Goal: Task Accomplishment & Management: Manage account settings

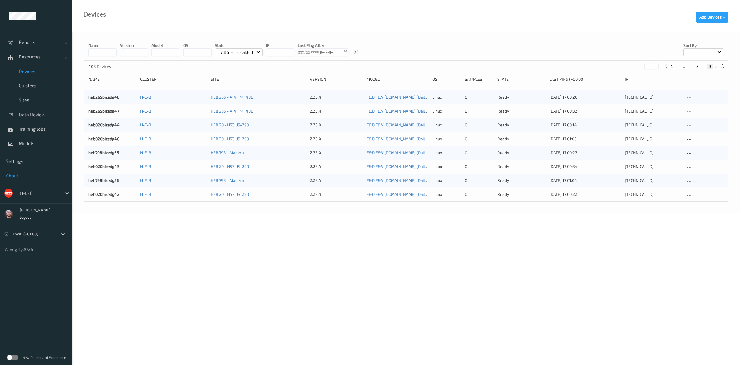
click at [32, 117] on span "Data Review" at bounding box center [43, 115] width 48 height 6
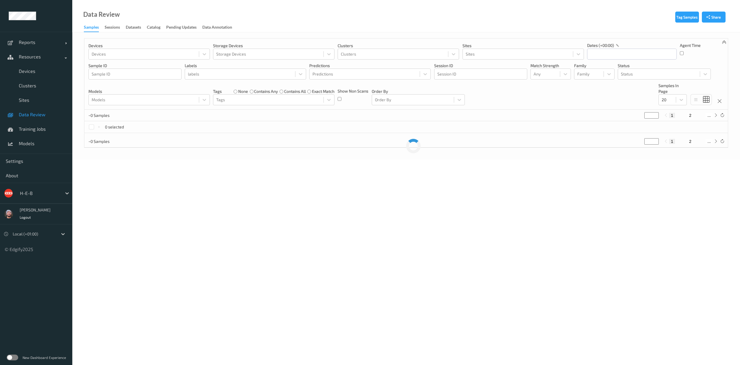
click at [34, 187] on div "H-E-B" at bounding box center [36, 193] width 72 height 21
click at [43, 192] on div at bounding box center [39, 193] width 39 height 7
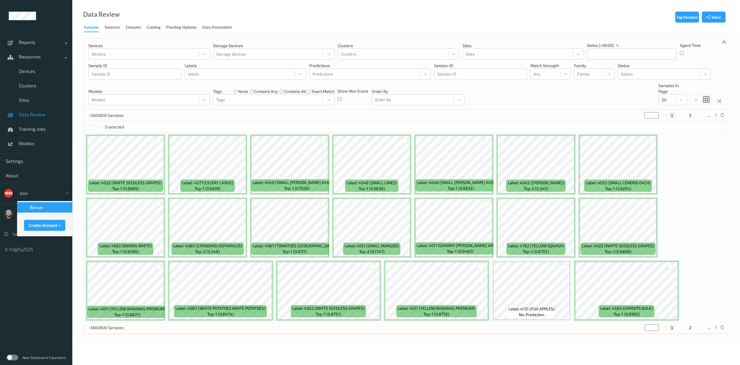
type input "bonu"
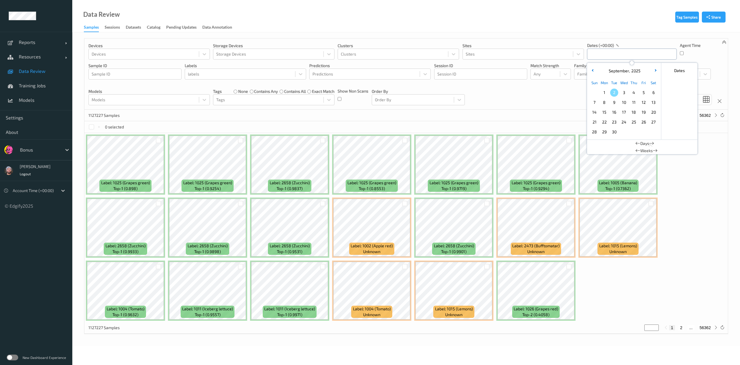
click at [617, 53] on input "text" at bounding box center [632, 54] width 90 height 11
drag, startPoint x: 615, startPoint y: 85, endPoint x: 613, endPoint y: 94, distance: 8.6
click at [613, 94] on div "Sun Mon Tue Wed Thu Fri Sat 1 2 3 4 5 6 7 8 9 10 11 12 13 14 15 16 17 18 19 20 …" at bounding box center [624, 107] width 69 height 59
click at [613, 94] on span "2" at bounding box center [614, 92] width 8 height 8
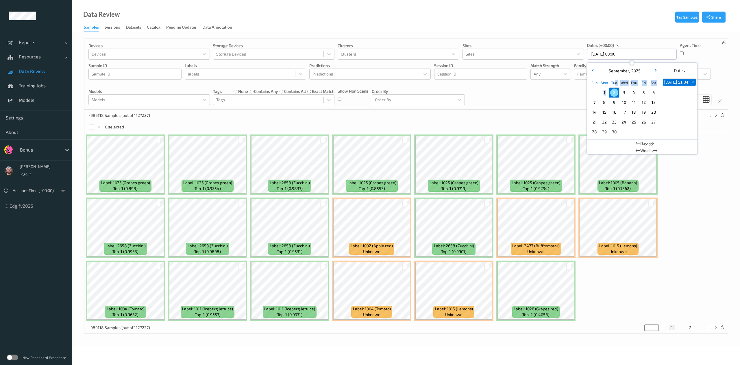
type input "02/09/2025 00:00 -> 02/09/2025 23:59"
click at [540, 98] on div "Devices Devices Storage Devices Storage Devices Clusters Clusters Sites Sites d…" at bounding box center [406, 73] width 644 height 71
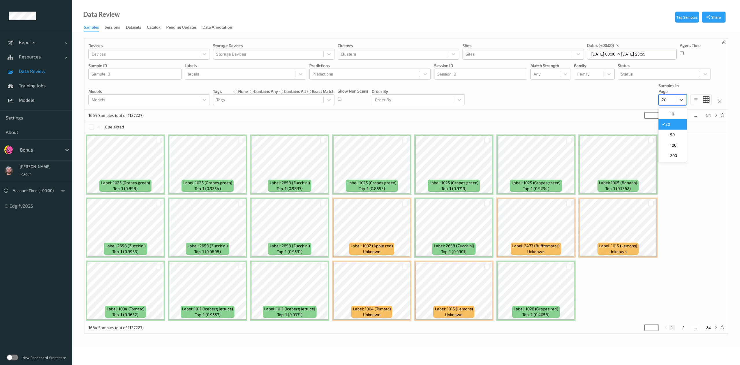
click at [667, 95] on div "20" at bounding box center [667, 99] width 17 height 9
click at [678, 160] on div "200" at bounding box center [673, 155] width 28 height 10
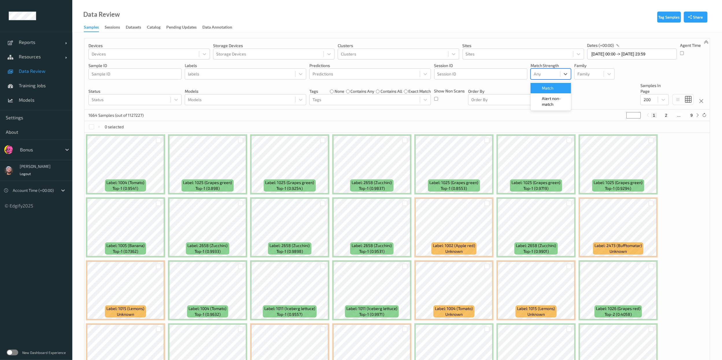
click at [539, 73] on div at bounding box center [545, 74] width 23 height 7
click at [552, 103] on span "Alert non-match" at bounding box center [554, 102] width 25 height 12
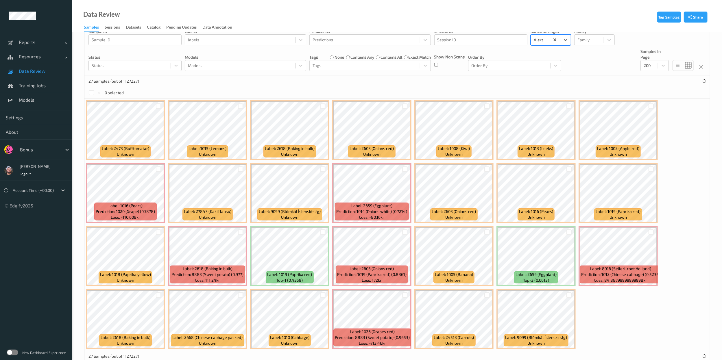
scroll to position [42, 0]
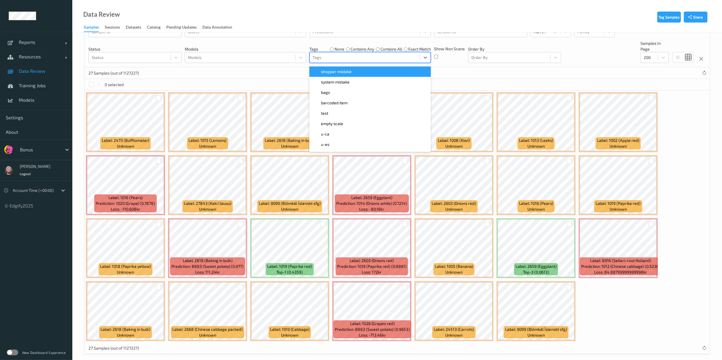
click at [348, 60] on div at bounding box center [365, 57] width 104 height 7
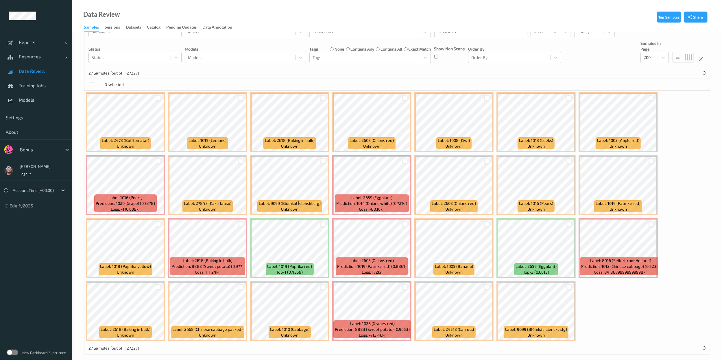
click at [522, 80] on div "0 selected" at bounding box center [396, 85] width 625 height 12
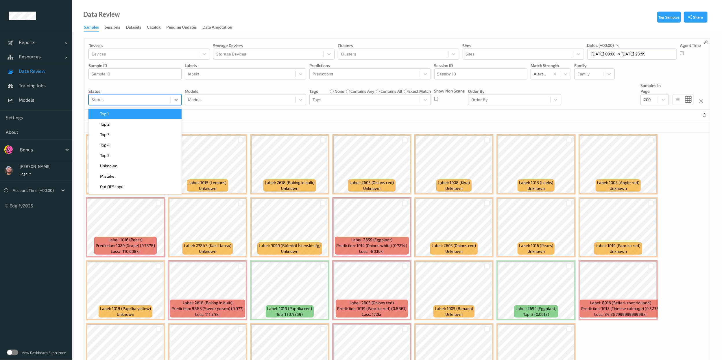
click at [121, 98] on div at bounding box center [130, 99] width 76 height 7
click at [121, 114] on div "Top 1" at bounding box center [135, 114] width 86 height 6
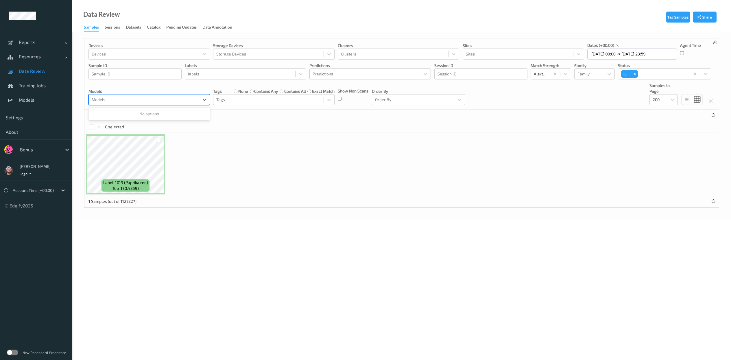
click at [132, 101] on div at bounding box center [144, 99] width 104 height 7
click at [659, 76] on div at bounding box center [663, 74] width 48 height 7
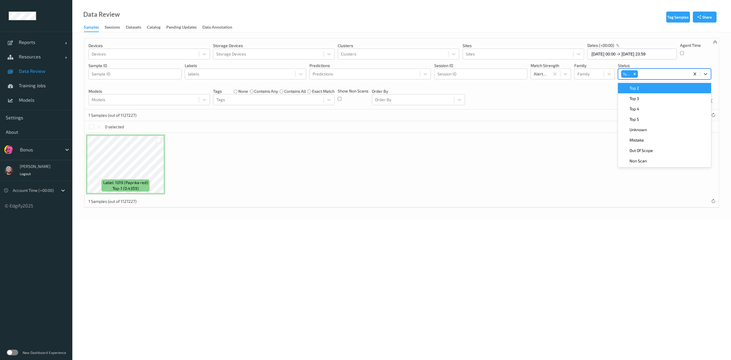
click at [650, 88] on div "Top 2" at bounding box center [664, 88] width 86 height 6
click at [650, 88] on div "Top 3" at bounding box center [664, 88] width 86 height 6
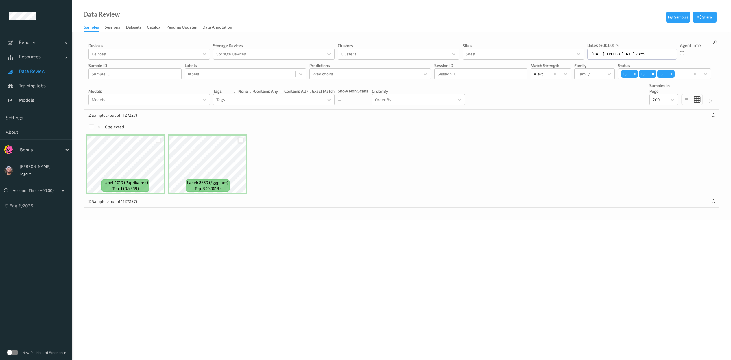
click at [242, 141] on div at bounding box center [240, 140] width 5 height 5
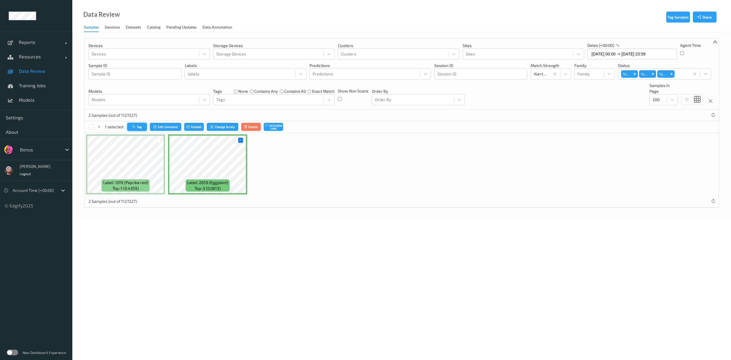
click at [136, 125] on icon "button" at bounding box center [134, 126] width 4 height 3
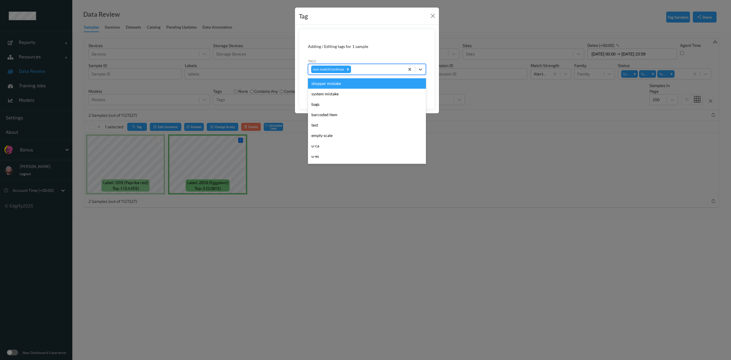
click at [366, 70] on div at bounding box center [376, 69] width 49 height 7
type input "ca"
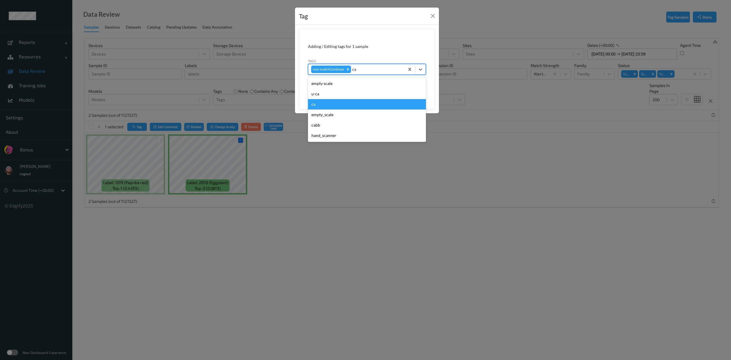
click at [344, 103] on div "ca" at bounding box center [367, 104] width 118 height 10
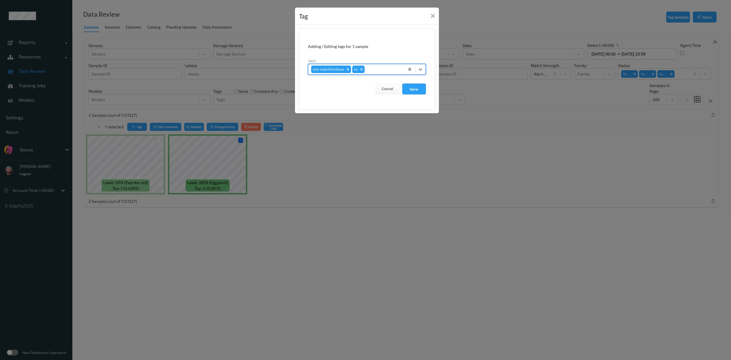
type input "s"
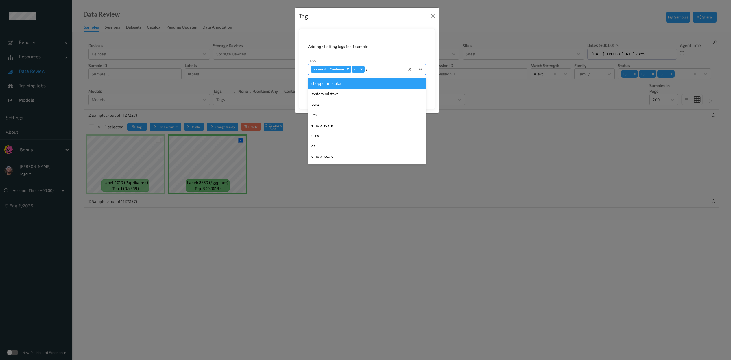
click at [345, 81] on div "shopper mistake" at bounding box center [367, 83] width 118 height 10
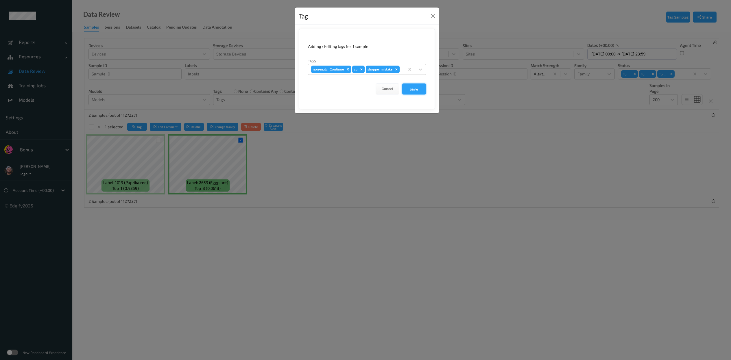
click at [412, 90] on button "Save" at bounding box center [414, 89] width 24 height 11
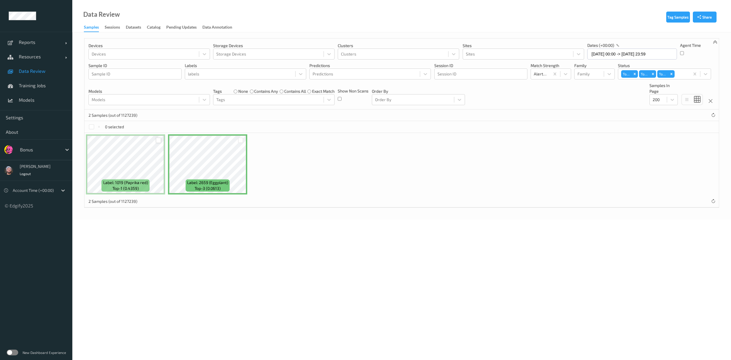
click at [157, 138] on div at bounding box center [158, 140] width 5 height 5
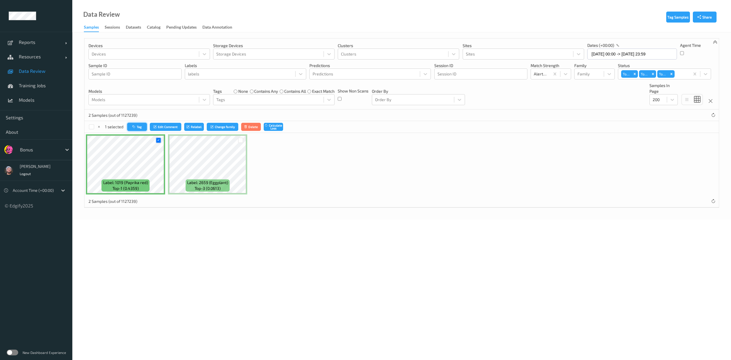
click at [130, 127] on button "Tag" at bounding box center [137, 127] width 20 height 8
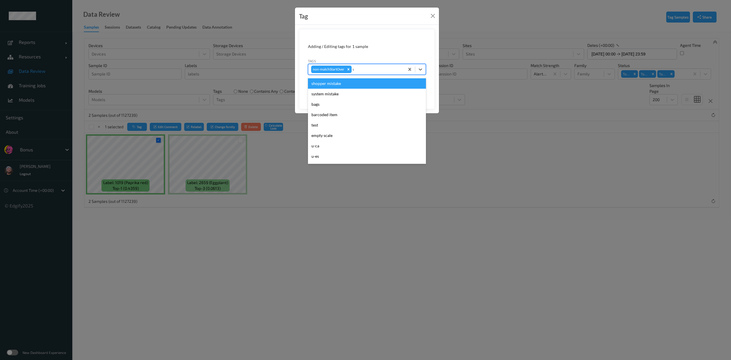
click at [360, 73] on div "w" at bounding box center [377, 69] width 49 height 7
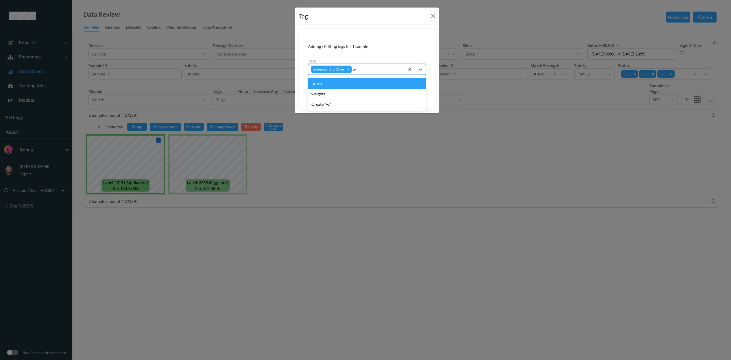
type input "wa"
click at [363, 86] on div "fp-wa" at bounding box center [367, 83] width 118 height 10
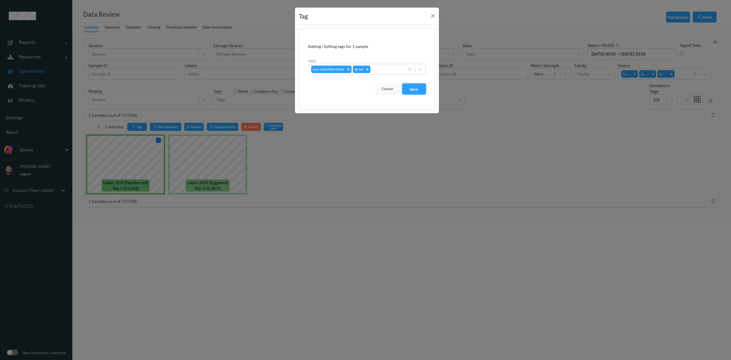
click at [413, 84] on button "Save" at bounding box center [414, 89] width 24 height 11
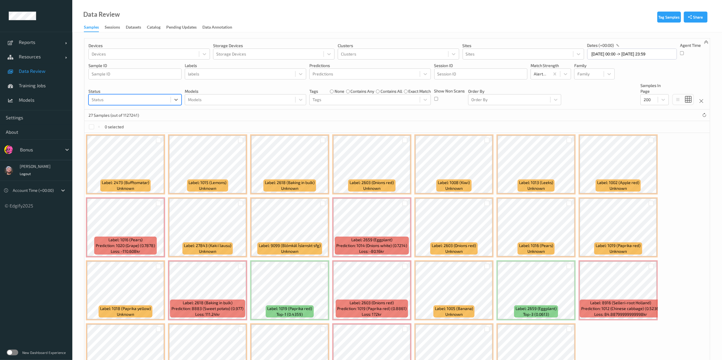
click at [148, 103] on div at bounding box center [130, 99] width 76 height 7
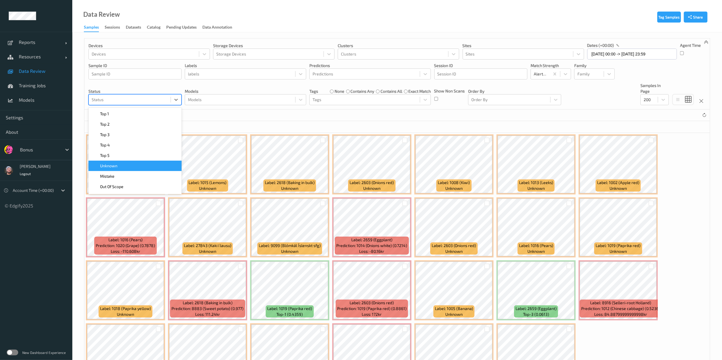
click at [136, 164] on div "Unknown" at bounding box center [135, 166] width 86 height 6
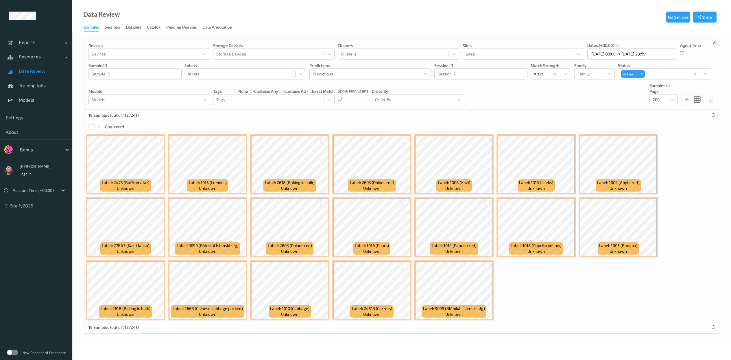
click at [93, 128] on div at bounding box center [91, 126] width 5 height 5
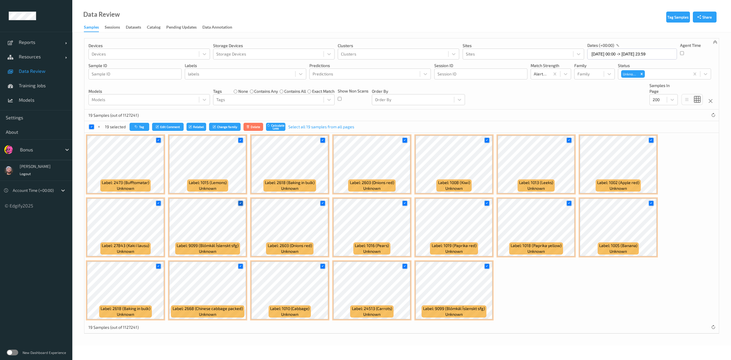
click at [241, 204] on icon at bounding box center [241, 203] width 4 height 4
click at [158, 204] on icon at bounding box center [158, 203] width 4 height 4
click at [567, 206] on div at bounding box center [568, 203] width 5 height 5
click at [488, 268] on icon at bounding box center [487, 267] width 4 height 4
click at [319, 266] on div at bounding box center [322, 267] width 11 height 10
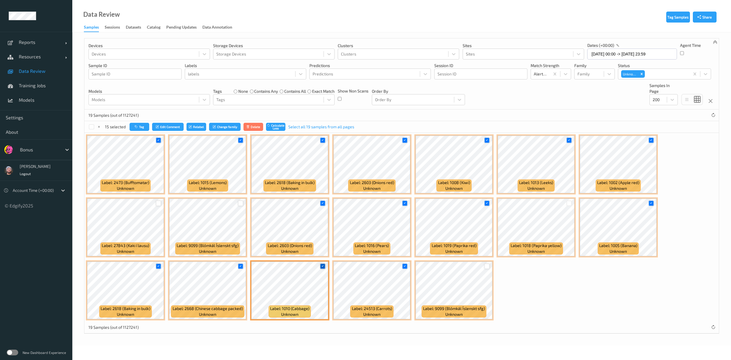
click at [323, 267] on icon at bounding box center [323, 267] width 4 height 4
click at [239, 265] on icon at bounding box center [241, 267] width 4 height 4
click at [140, 130] on button "Tag" at bounding box center [140, 127] width 20 height 8
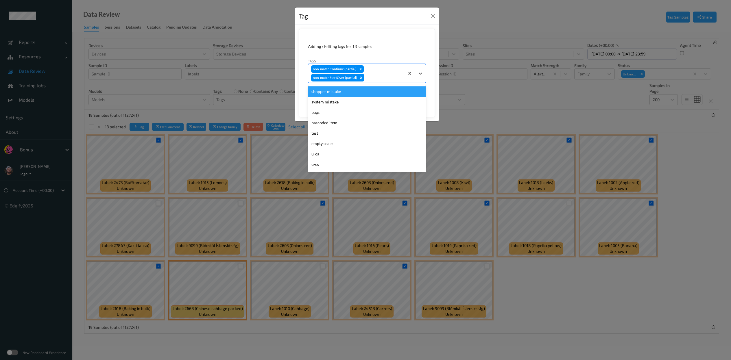
click at [383, 77] on div at bounding box center [383, 77] width 36 height 7
type input "ca"
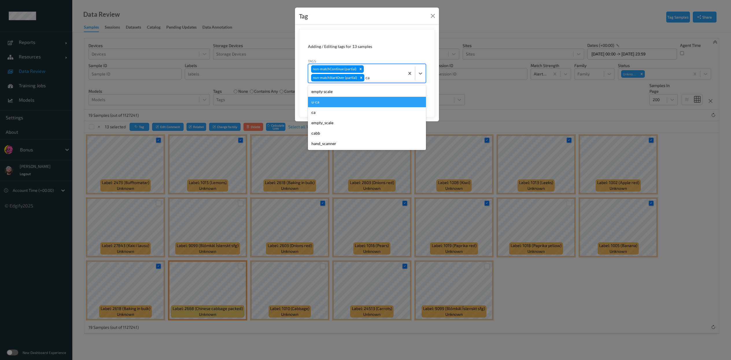
click at [360, 101] on div "u-ca" at bounding box center [367, 102] width 118 height 10
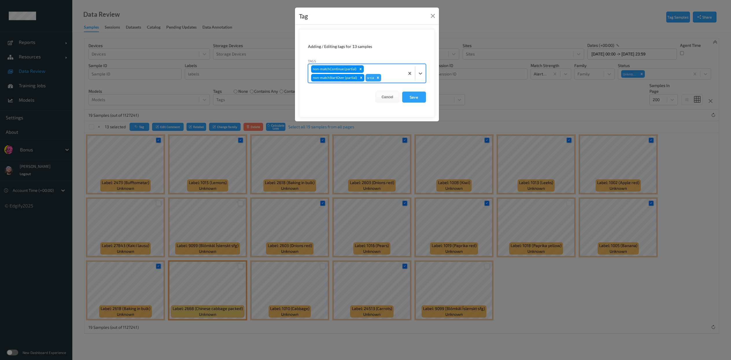
type input "s"
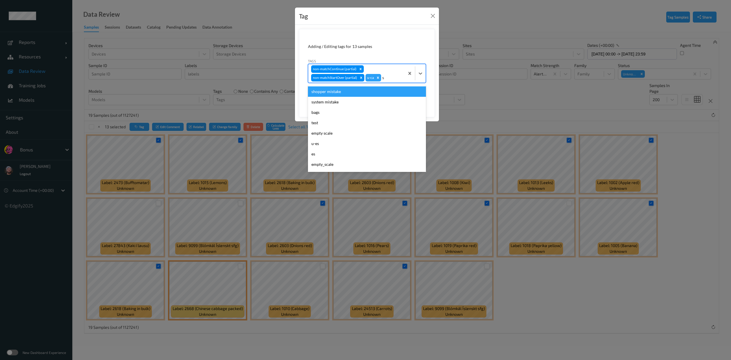
click at [364, 92] on div "shopper mistake" at bounding box center [367, 91] width 118 height 10
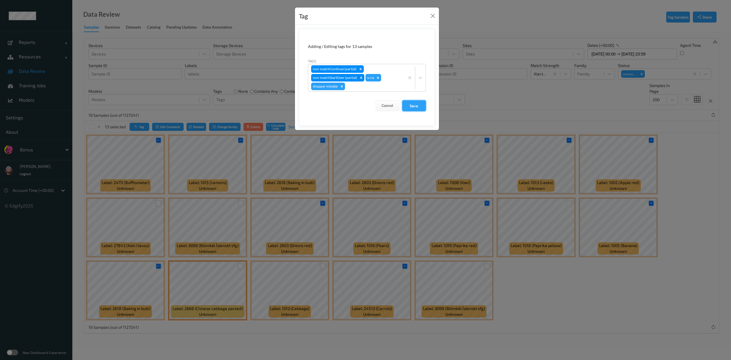
click at [415, 103] on button "Save" at bounding box center [414, 105] width 24 height 11
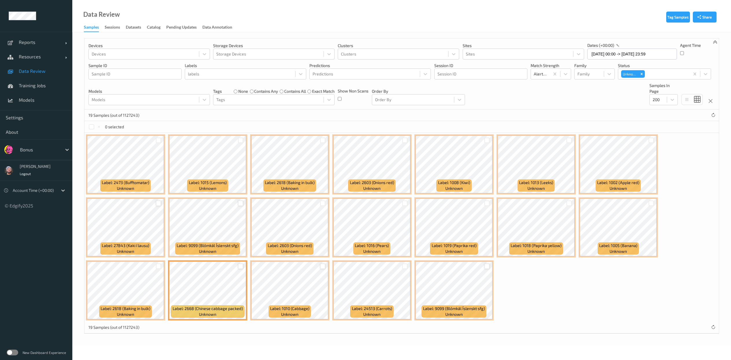
click at [243, 90] on label "none" at bounding box center [243, 91] width 10 height 6
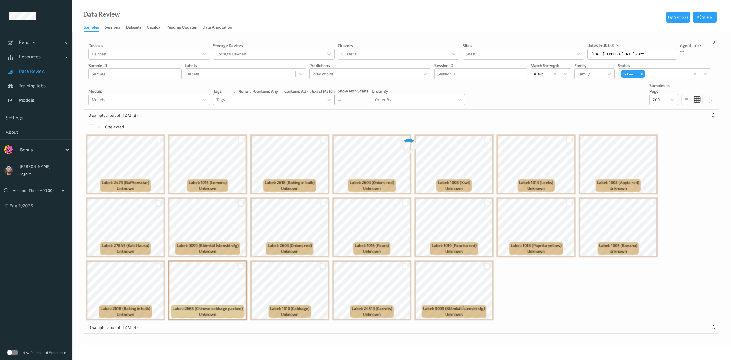
click at [253, 101] on div at bounding box center [268, 99] width 104 height 7
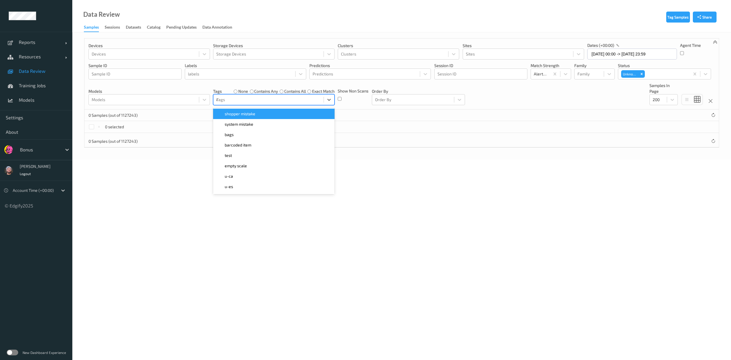
type input "ca"
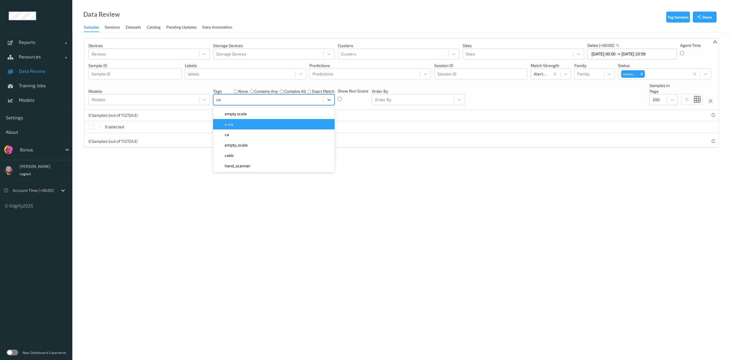
click at [252, 124] on div "u-ca" at bounding box center [274, 124] width 114 height 6
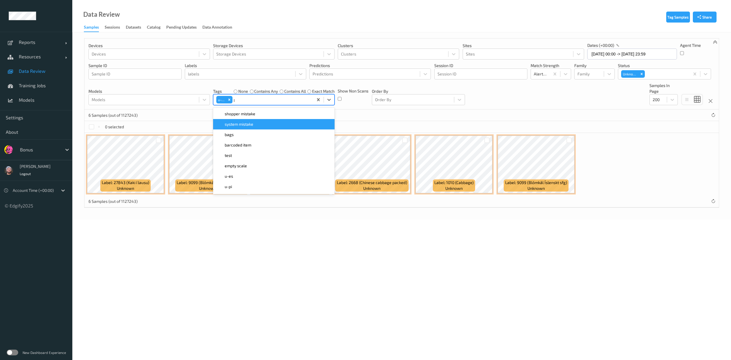
type input "pi"
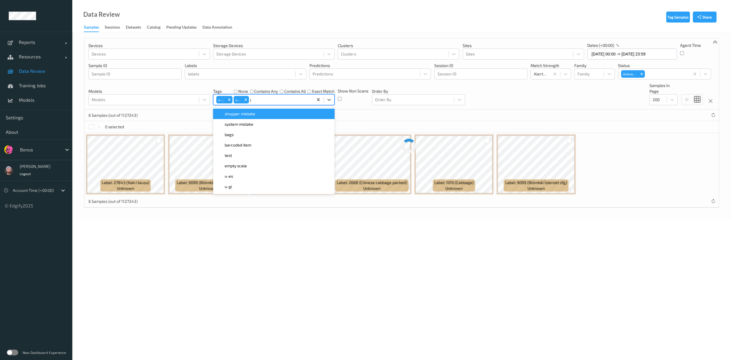
type input "gi"
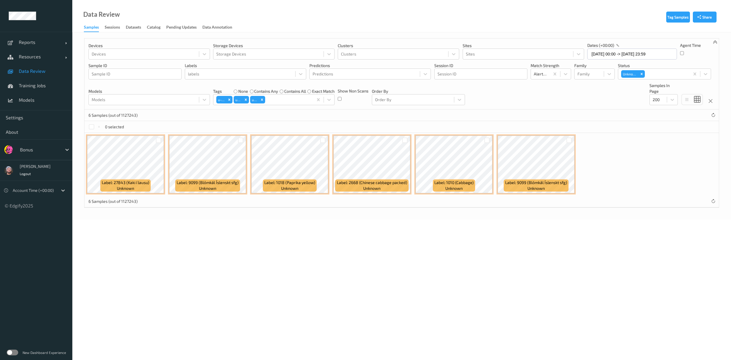
click at [250, 231] on body "Reports Default Report Customized Report Resources Devices Clusters Sites Data …" at bounding box center [365, 180] width 731 height 360
click at [97, 127] on icon at bounding box center [99, 127] width 4 height 4
drag, startPoint x: 97, startPoint y: 127, endPoint x: 93, endPoint y: 127, distance: 4.3
click at [93, 127] on div at bounding box center [91, 126] width 5 height 5
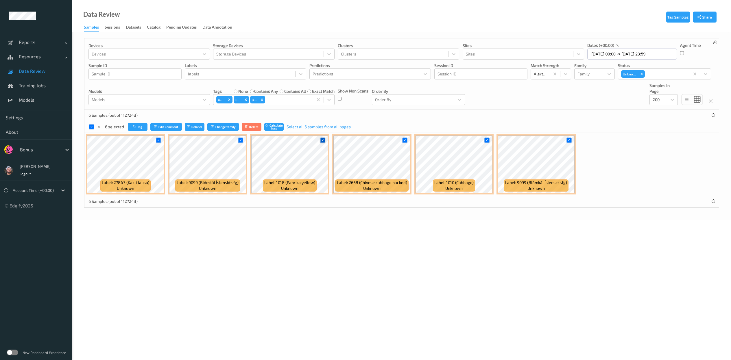
click at [323, 140] on icon at bounding box center [323, 140] width 4 height 4
click at [137, 125] on button "Tag" at bounding box center [138, 127] width 20 height 8
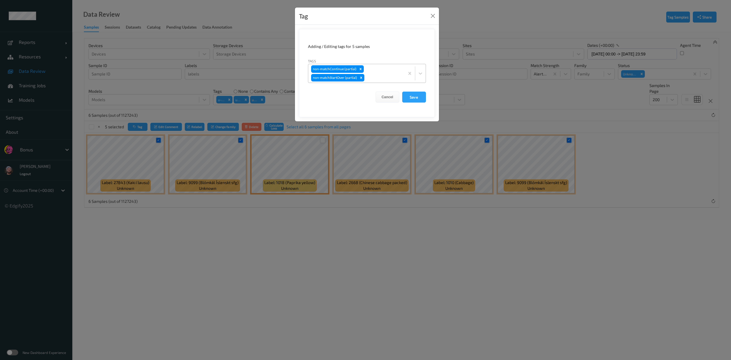
click at [390, 73] on div "non-matchContinue (partial) non-matchStartOver (partial)" at bounding box center [356, 73] width 96 height 19
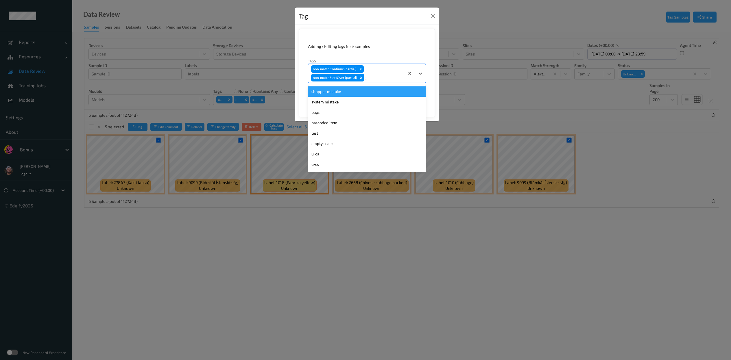
type input "gi"
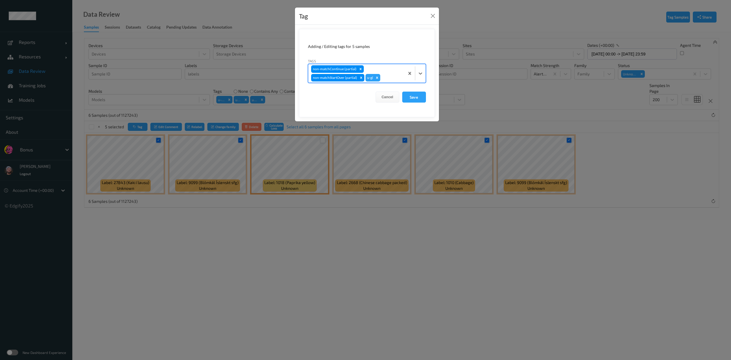
click at [402, 92] on button "Save" at bounding box center [414, 97] width 24 height 11
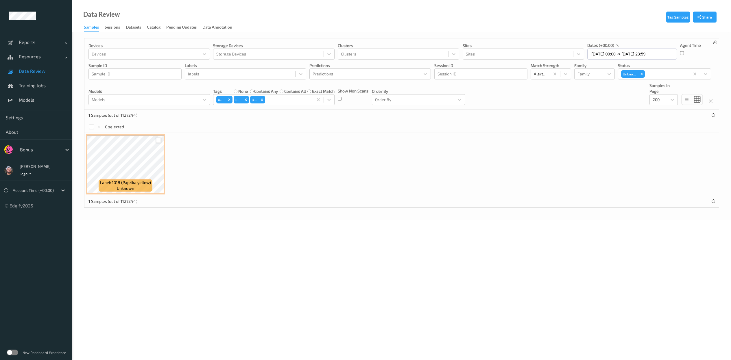
click at [158, 142] on div at bounding box center [158, 140] width 5 height 5
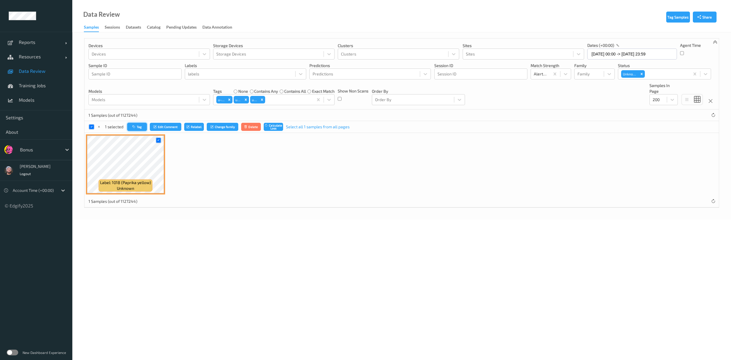
click at [130, 127] on button "Tag" at bounding box center [137, 127] width 20 height 8
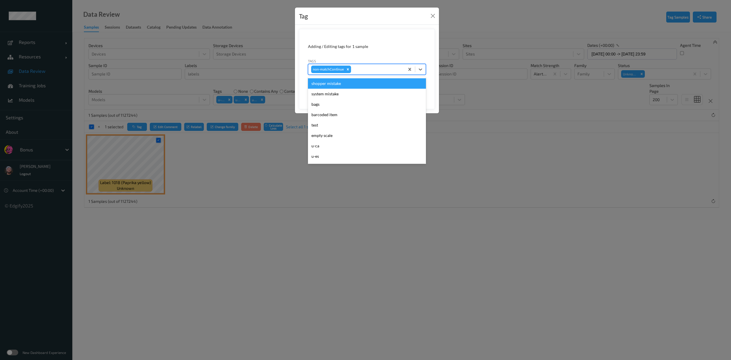
click at [371, 71] on div at bounding box center [376, 69] width 49 height 7
type input "es"
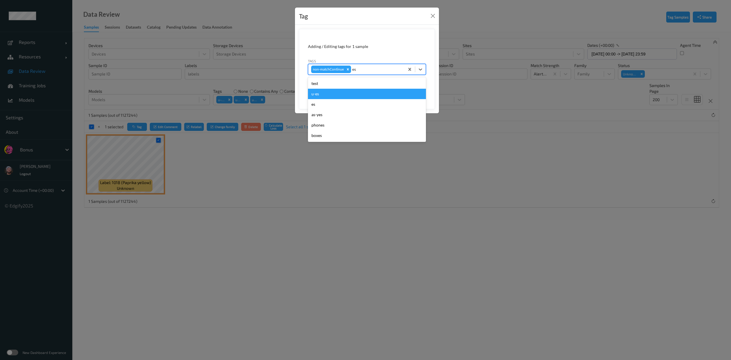
click at [341, 97] on div "u-es" at bounding box center [367, 94] width 118 height 10
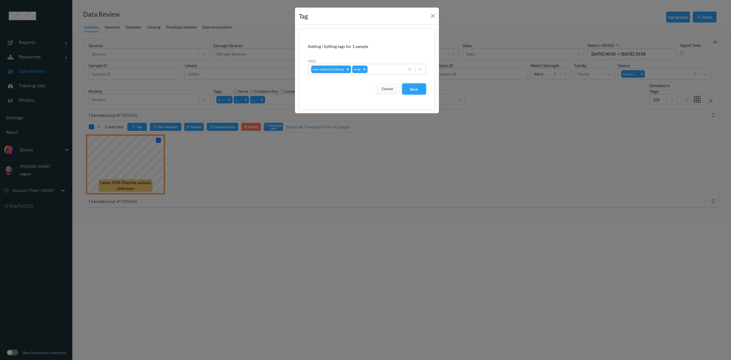
click at [414, 88] on button "Save" at bounding box center [414, 89] width 24 height 11
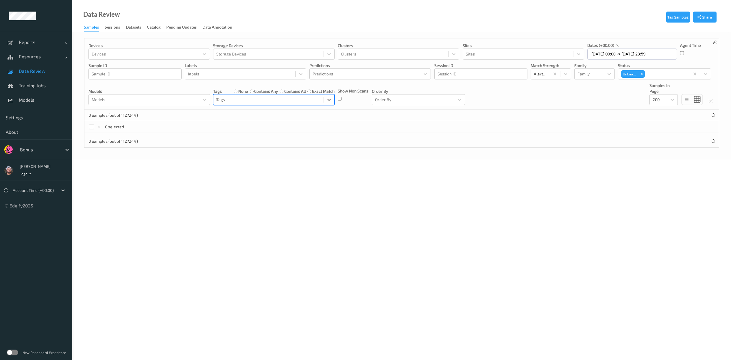
type input "ig"
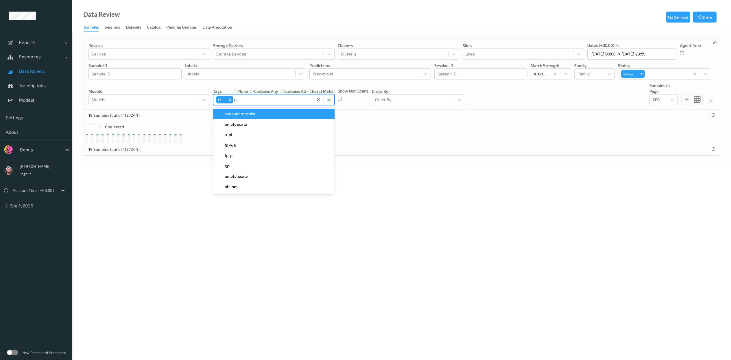
type input "pi"
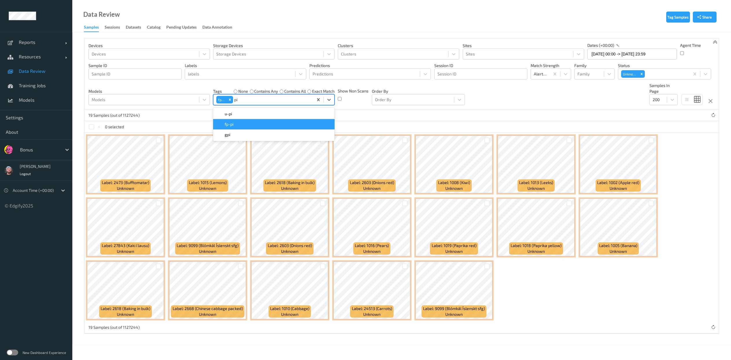
click at [254, 128] on div "fp-pi" at bounding box center [273, 124] width 121 height 10
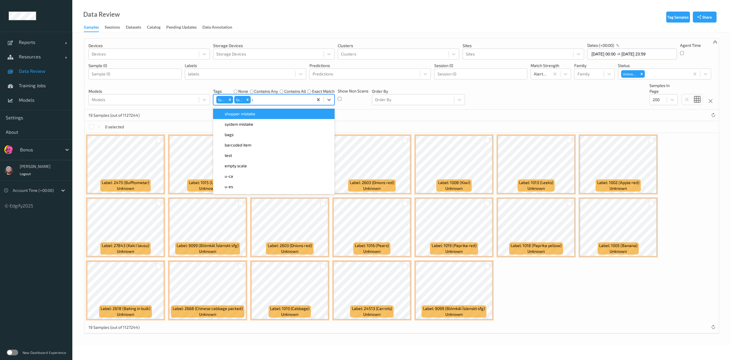
type input "ca"
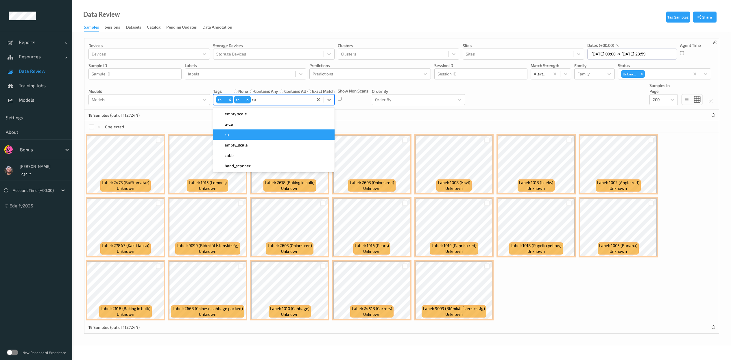
click at [289, 139] on div "ca" at bounding box center [273, 135] width 121 height 10
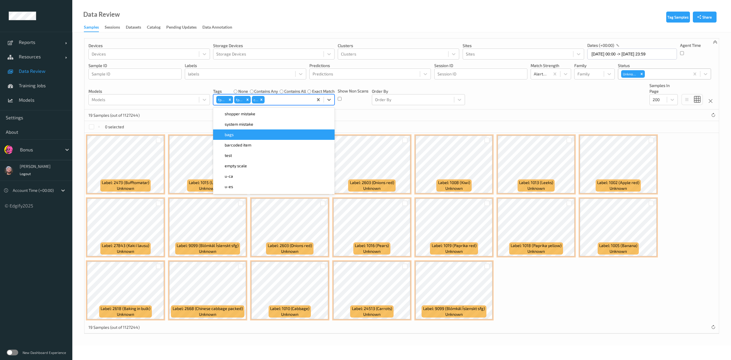
click at [672, 72] on div at bounding box center [666, 74] width 41 height 7
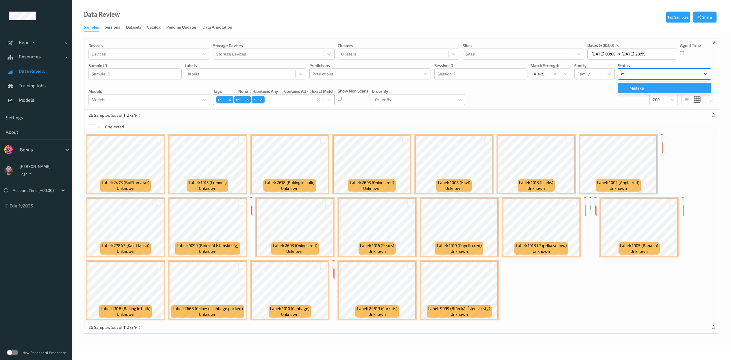
type input "mis"
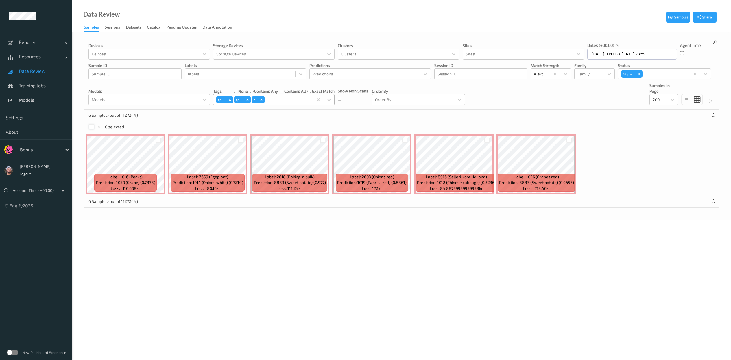
click at [93, 127] on div at bounding box center [91, 126] width 5 height 5
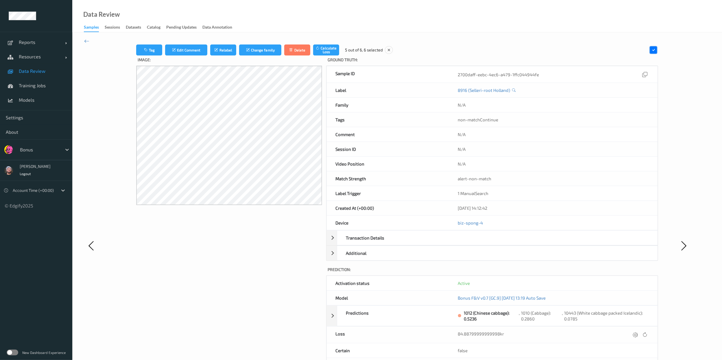
scroll to position [1, 0]
click at [654, 49] on icon at bounding box center [653, 48] width 5 height 5
click at [86, 38] on icon at bounding box center [86, 40] width 5 height 6
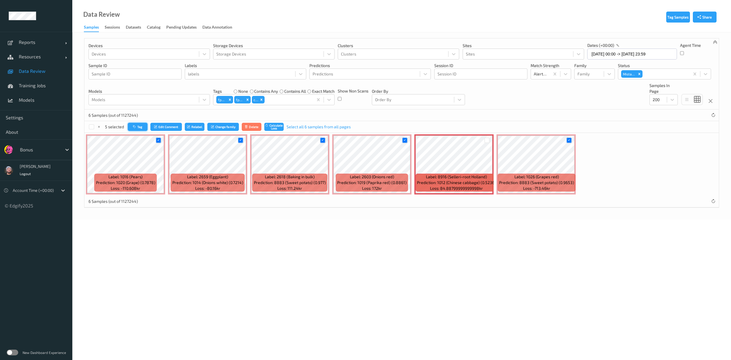
click at [140, 126] on button "Tag" at bounding box center [138, 127] width 20 height 8
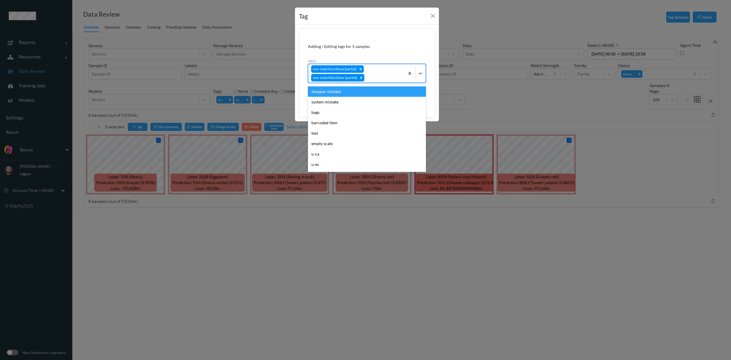
click at [371, 72] on div "non-matchContinue (partial) non-matchStartOver (partial)" at bounding box center [356, 73] width 96 height 19
type input "ca"
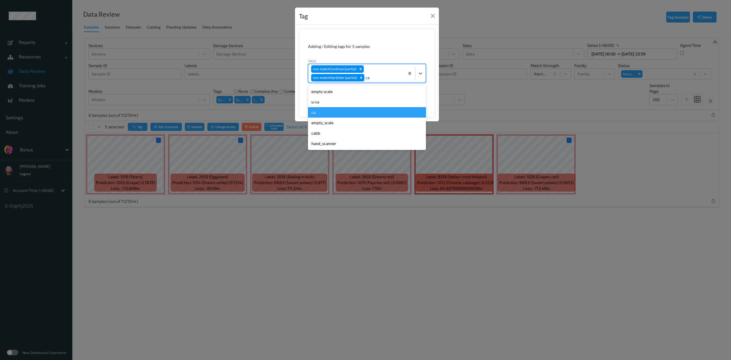
click at [347, 109] on div "ca" at bounding box center [367, 112] width 118 height 10
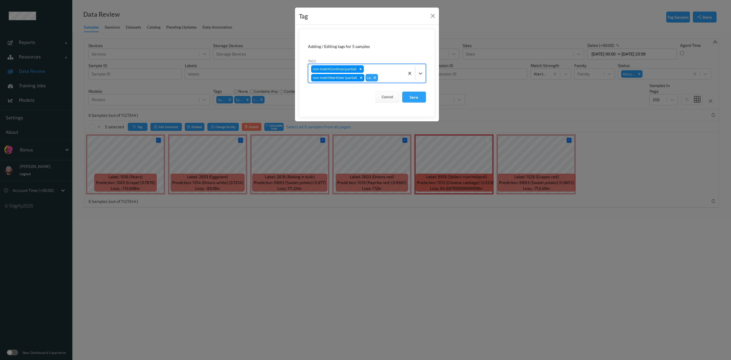
type input "s"
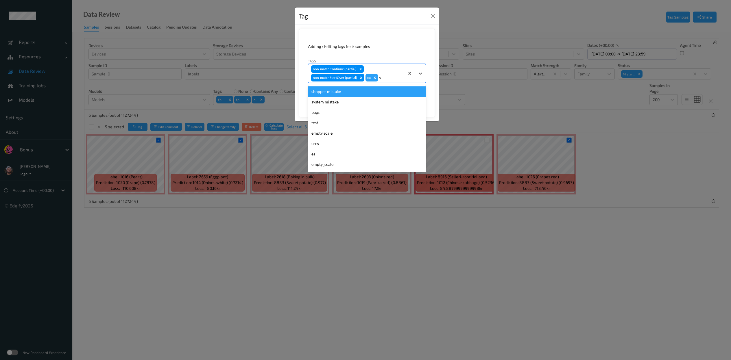
click at [388, 94] on div "shopper mistake" at bounding box center [367, 91] width 118 height 10
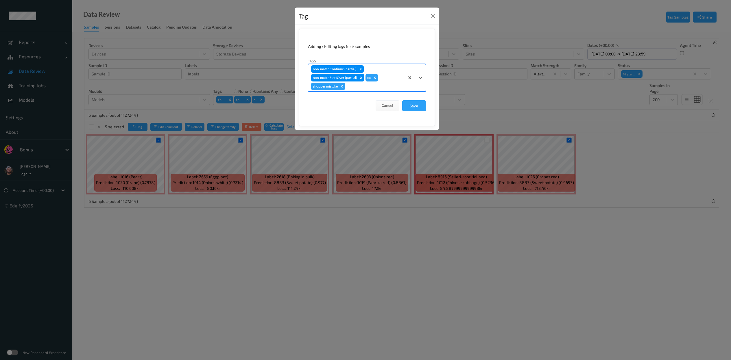
click at [402, 100] on button "Save" at bounding box center [414, 105] width 24 height 11
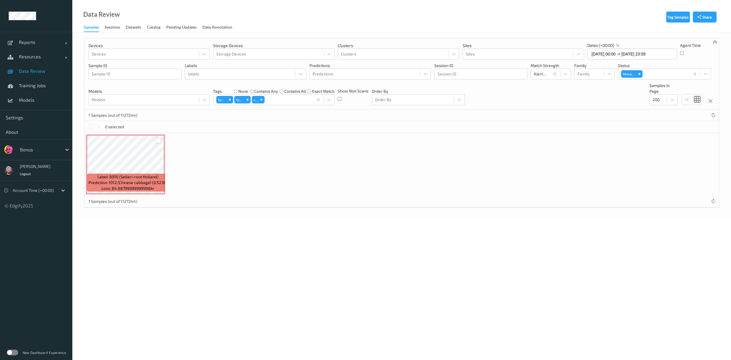
click at [156, 142] on div at bounding box center [158, 140] width 5 height 5
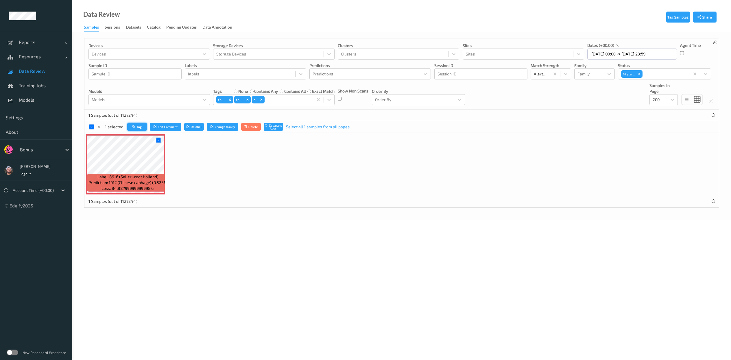
click at [132, 127] on icon "button" at bounding box center [134, 126] width 4 height 3
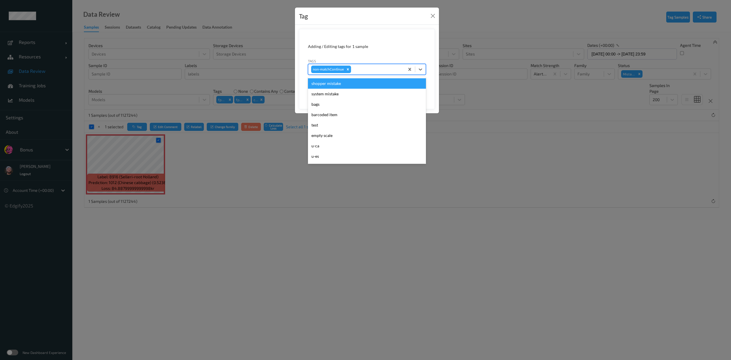
click at [378, 69] on div at bounding box center [376, 69] width 49 height 7
type input "pi"
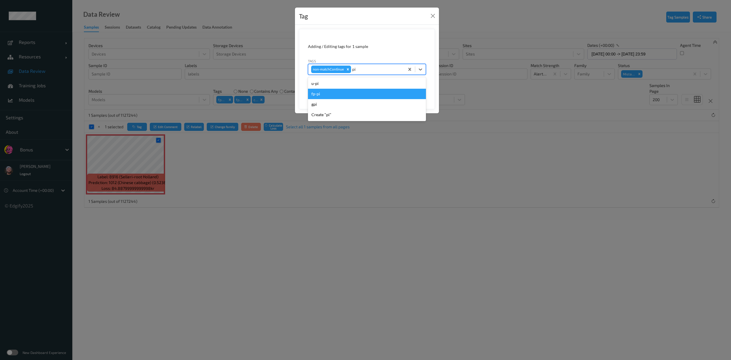
click at [382, 97] on div "fp-pi" at bounding box center [367, 94] width 118 height 10
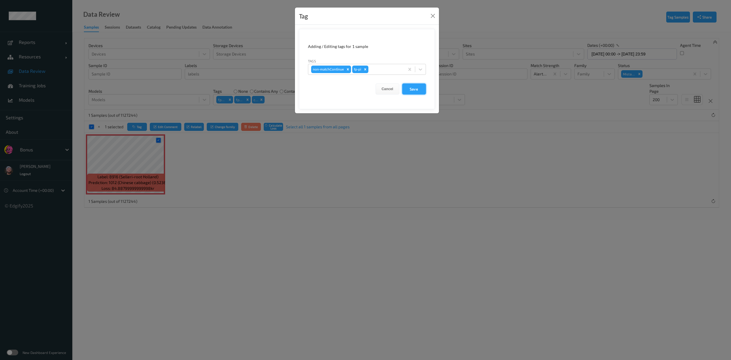
click at [416, 92] on button "Save" at bounding box center [414, 89] width 24 height 11
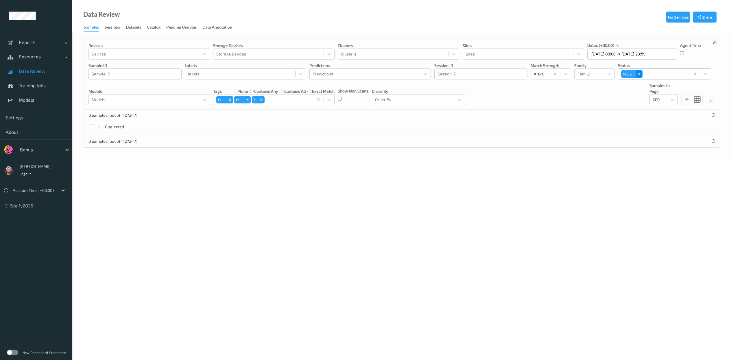
click at [637, 73] on icon "Remove Mistake" at bounding box center [639, 74] width 4 height 4
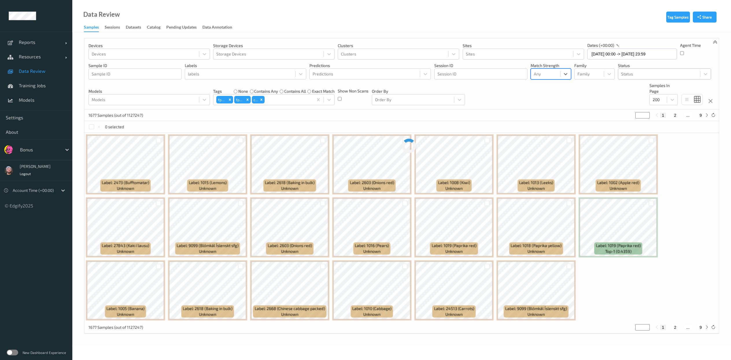
click at [552, 80] on div "Select is focused ,type to refine list, press Down to open the menu, Any" at bounding box center [550, 74] width 40 height 11
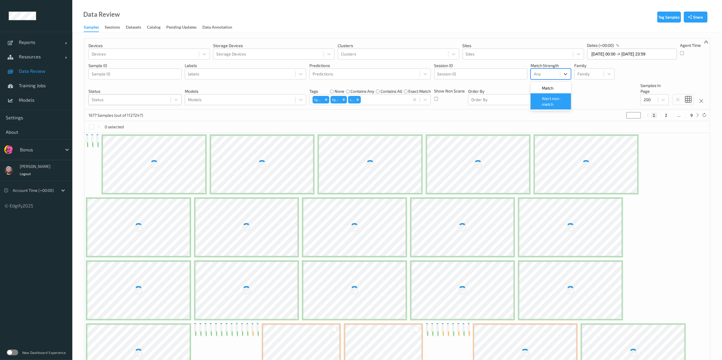
click at [552, 98] on span "Alert non-match" at bounding box center [554, 102] width 25 height 12
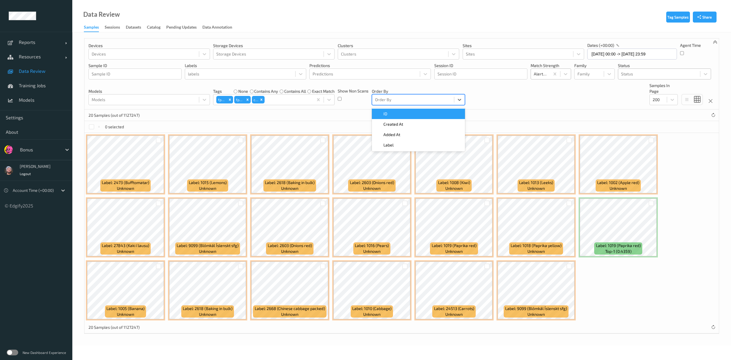
click at [408, 103] on div at bounding box center [413, 99] width 76 height 7
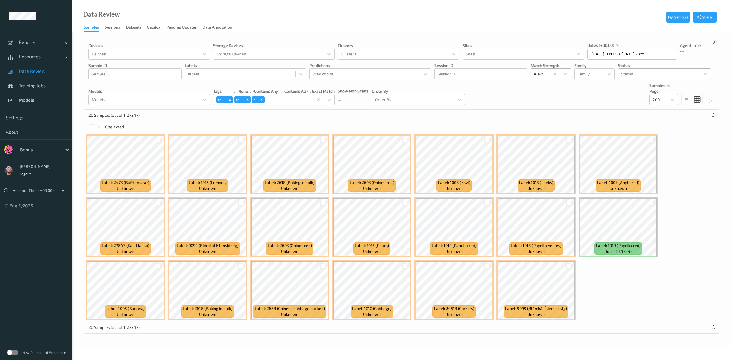
click at [266, 88] on div "Tags none contains any contains all exact match fp-ig fp-pi ca" at bounding box center [273, 94] width 121 height 23
click at [270, 91] on label "contains any" at bounding box center [266, 91] width 24 height 6
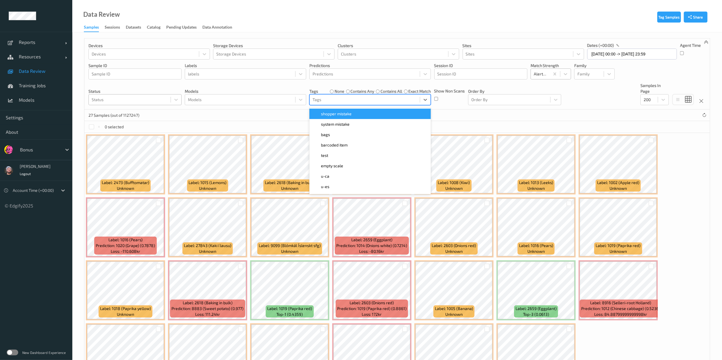
click at [331, 100] on div at bounding box center [365, 99] width 104 height 7
click at [348, 115] on span "shopper mistake" at bounding box center [336, 114] width 31 height 6
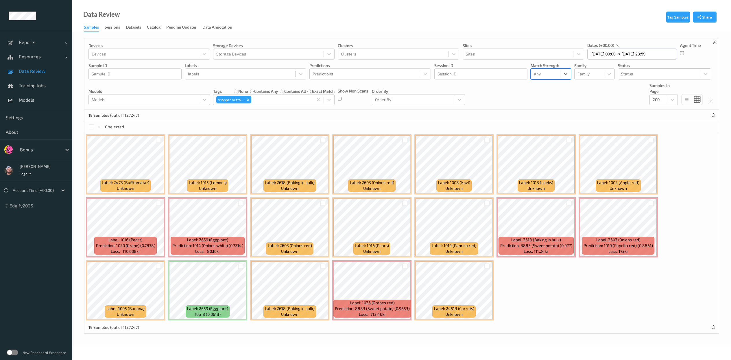
click at [45, 151] on div at bounding box center [39, 149] width 39 height 7
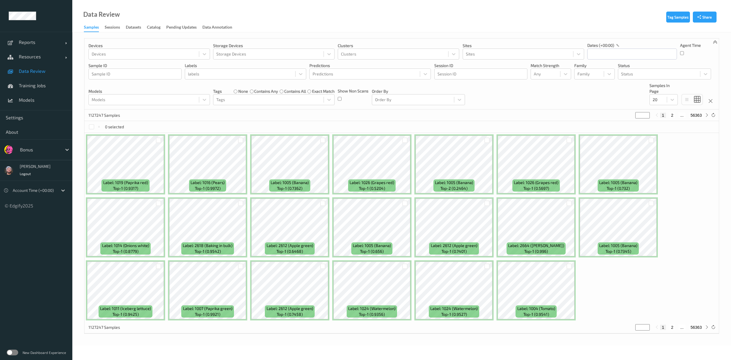
click at [34, 154] on div "Bonus" at bounding box center [39, 149] width 45 height 9
type input "waitr"
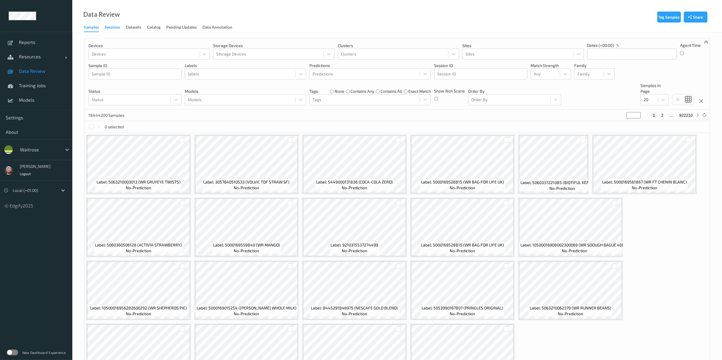
click at [114, 31] on div "Sessions" at bounding box center [112, 27] width 15 height 7
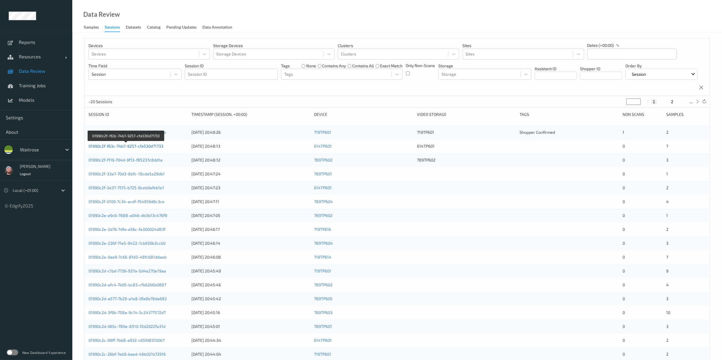
click at [135, 149] on link "01990c2f-f63c-74b7-9257-cfa530d71733" at bounding box center [125, 146] width 75 height 5
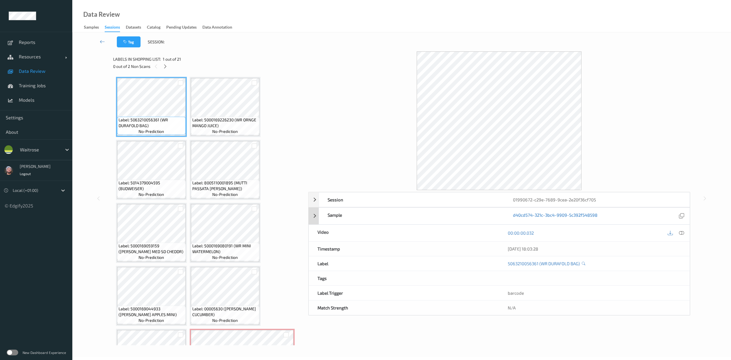
click at [523, 217] on link "d40cd574-321c-3bc4-9909-5c392f548598" at bounding box center [555, 216] width 84 height 8
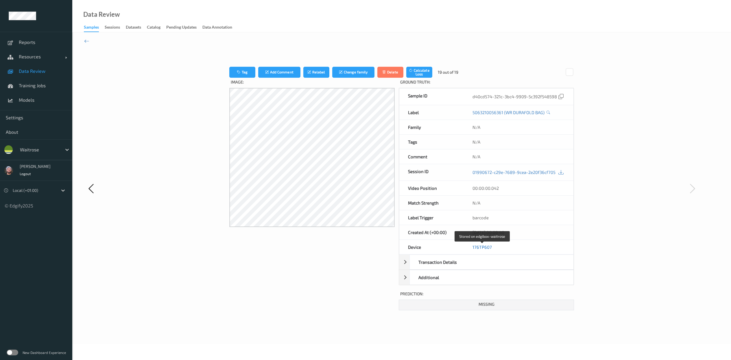
click at [486, 249] on link "176TP607" at bounding box center [481, 247] width 19 height 5
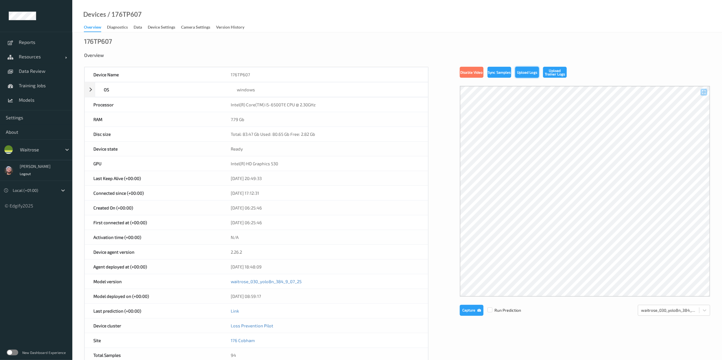
click at [523, 72] on button "Upload Logs" at bounding box center [527, 72] width 24 height 11
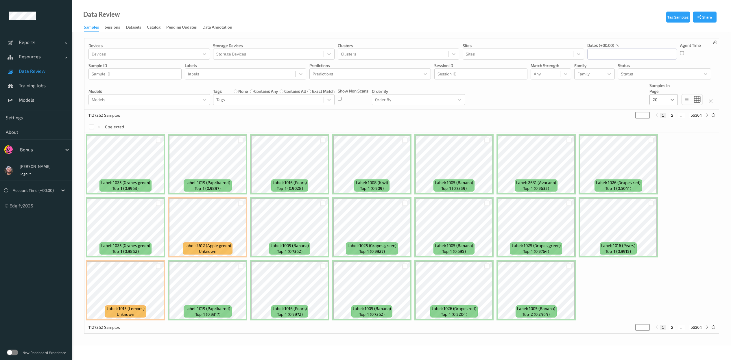
click at [667, 101] on div at bounding box center [672, 100] width 10 height 10
click at [658, 156] on span at bounding box center [657, 156] width 8 height 6
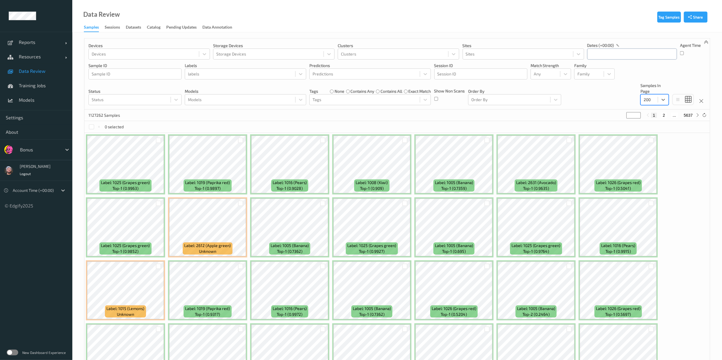
click at [613, 53] on input "text" at bounding box center [632, 54] width 90 height 11
click at [615, 92] on span "2" at bounding box center [614, 92] width 8 height 8
type input "02/09/2025 00:00 -> 02/09/2025 23:59"
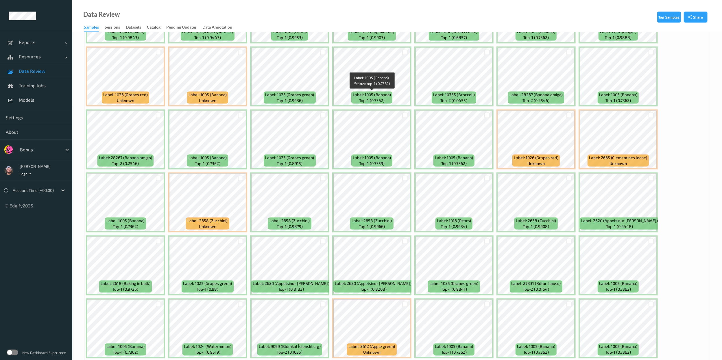
scroll to position [845, 0]
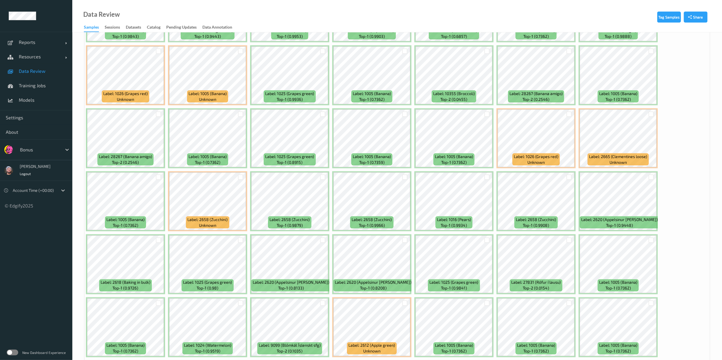
click at [241, 175] on div at bounding box center [240, 178] width 11 height 10
click at [238, 175] on div at bounding box center [240, 177] width 5 height 5
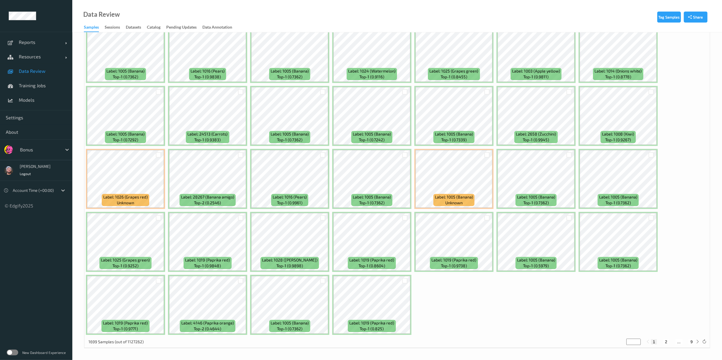
scroll to position [1625, 0]
click at [670, 343] on div "1 2 ... 9" at bounding box center [672, 341] width 43 height 5
click at [668, 343] on button "2" at bounding box center [666, 341] width 6 height 5
type input "*"
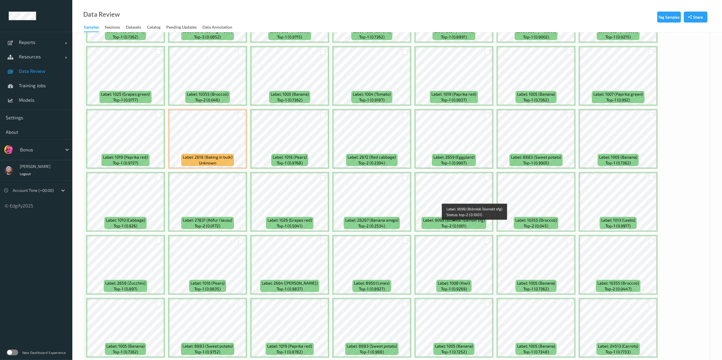
scroll to position [594, 0]
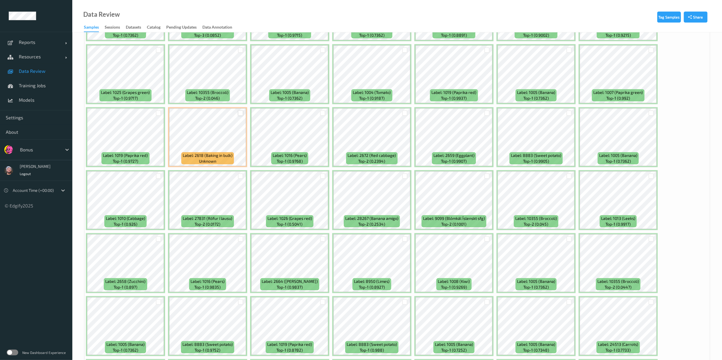
click at [241, 116] on div at bounding box center [240, 112] width 5 height 5
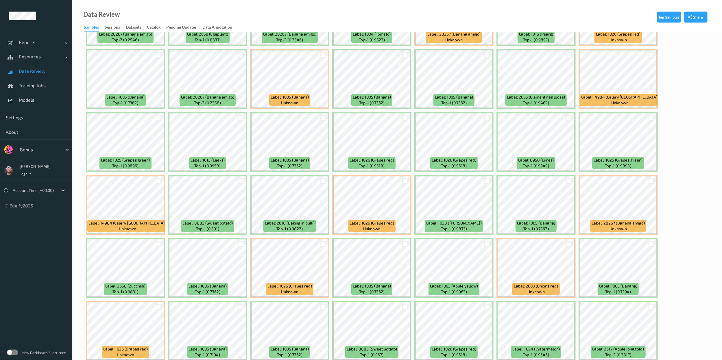
scroll to position [1625, 0]
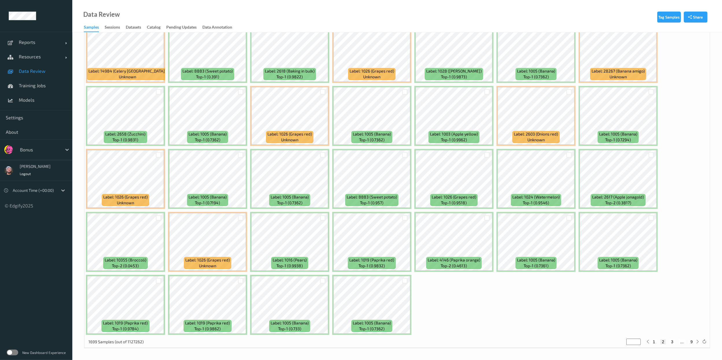
click at [672, 339] on button "3" at bounding box center [672, 341] width 6 height 5
type input "*"
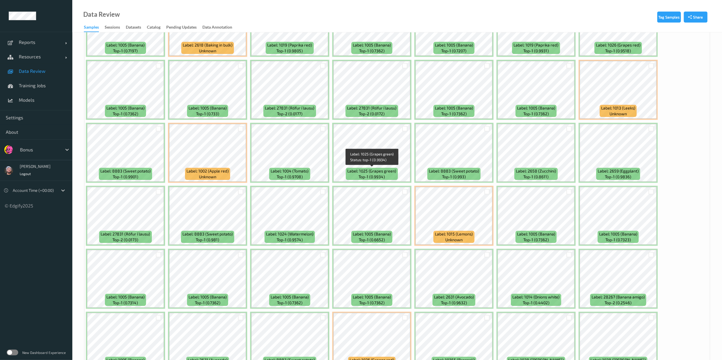
scroll to position [380, 0]
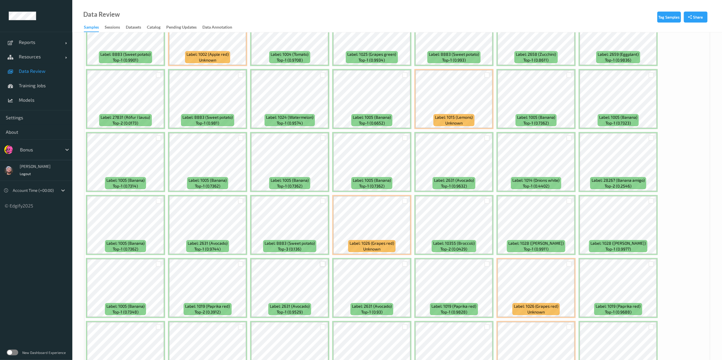
click at [322, 264] on div at bounding box center [322, 263] width 5 height 5
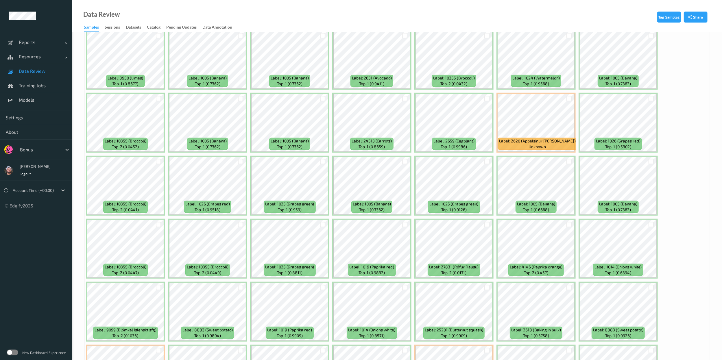
scroll to position [747, 0]
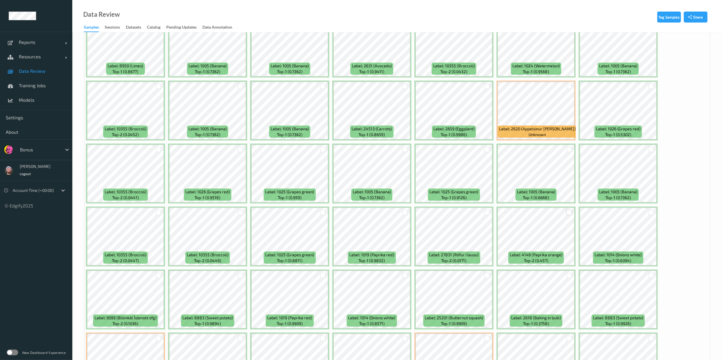
click at [569, 213] on div at bounding box center [568, 212] width 5 height 5
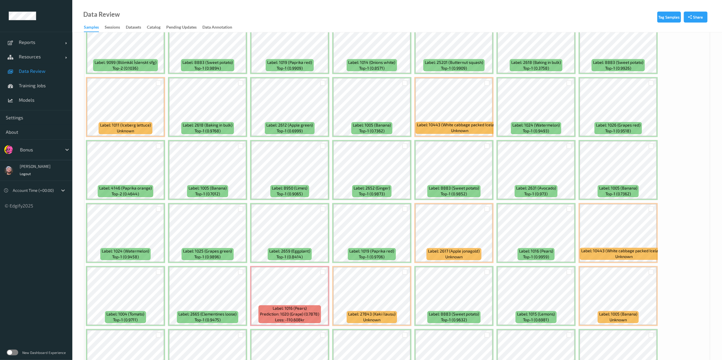
scroll to position [1061, 0]
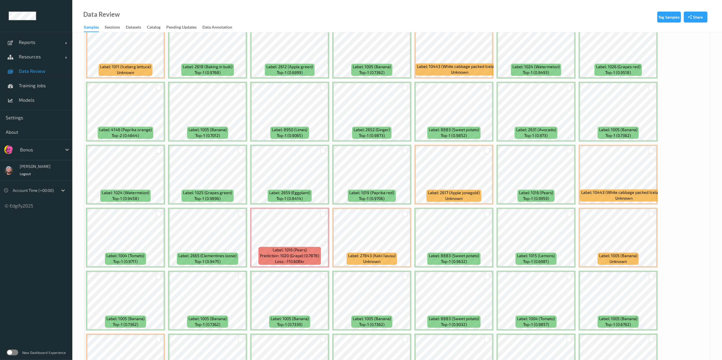
click at [321, 154] on div at bounding box center [322, 151] width 11 height 10
click at [321, 150] on div at bounding box center [322, 150] width 5 height 5
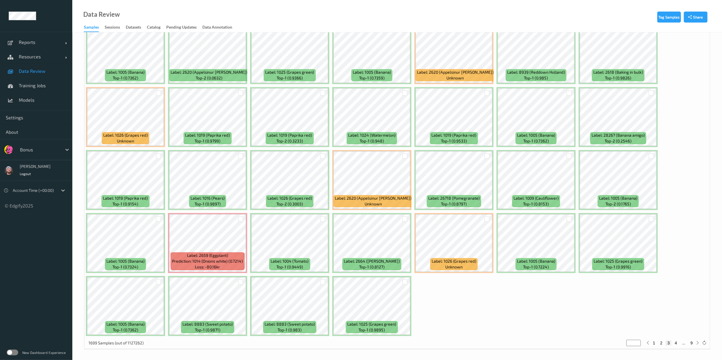
scroll to position [1625, 0]
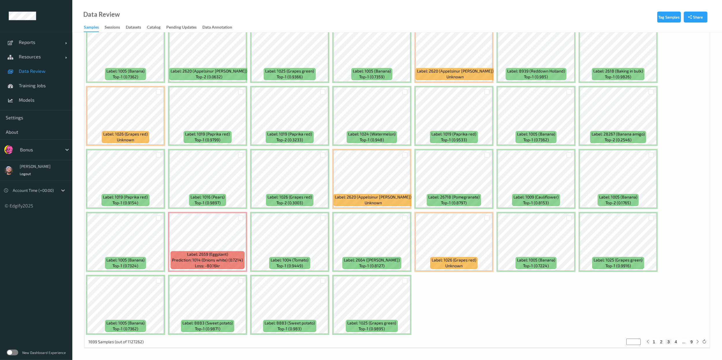
click at [675, 339] on div "1 2 3 4 ... 9" at bounding box center [673, 342] width 56 height 6
click at [675, 341] on button "4" at bounding box center [676, 341] width 6 height 5
type input "*"
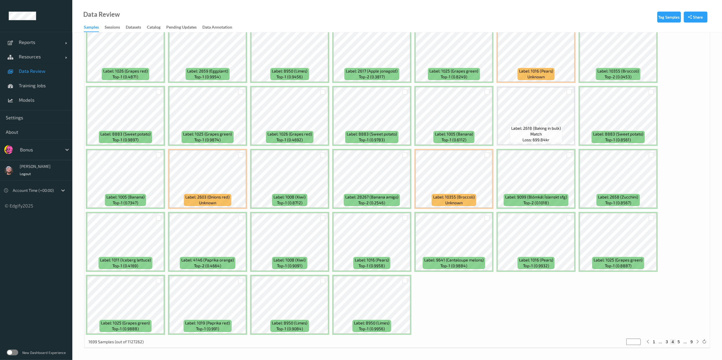
click at [679, 343] on button "5" at bounding box center [679, 341] width 6 height 5
type input "*"
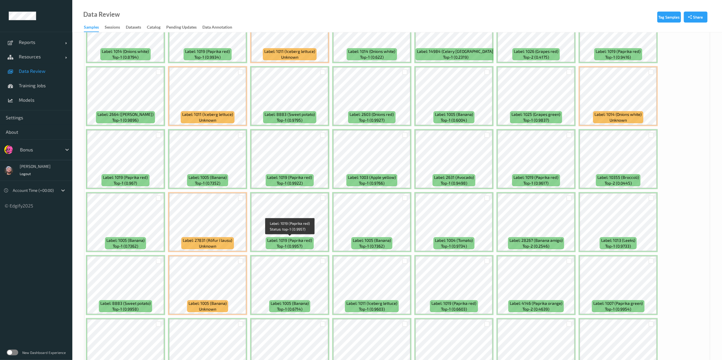
scroll to position [509, 0]
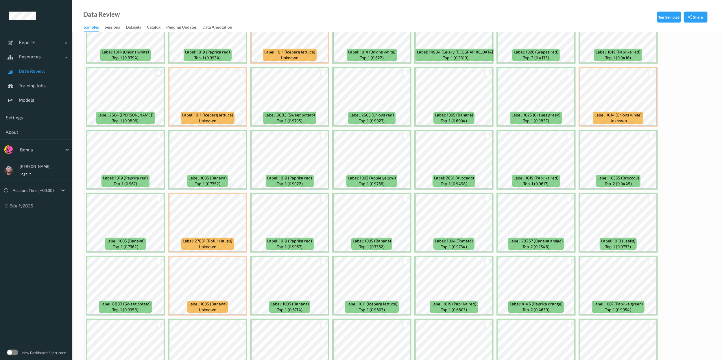
click at [157, 74] on div at bounding box center [158, 72] width 5 height 5
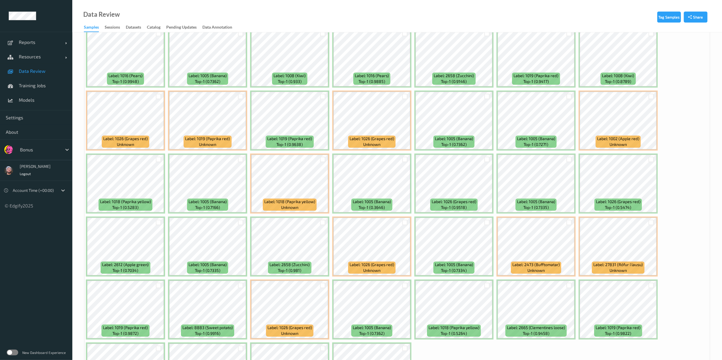
scroll to position [1555, 0]
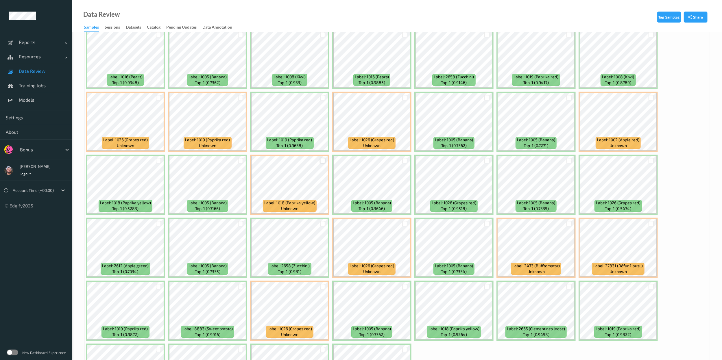
click at [324, 159] on div at bounding box center [322, 160] width 5 height 5
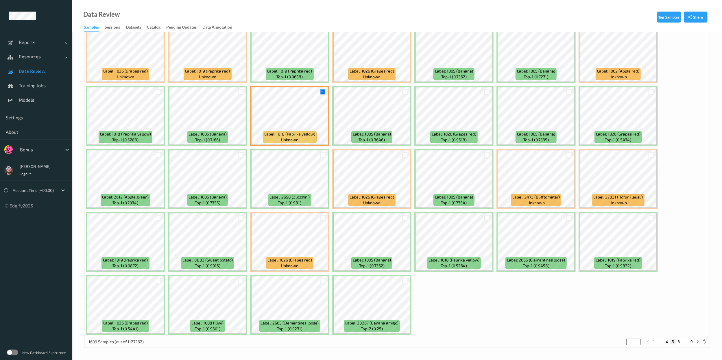
click at [679, 343] on button "6" at bounding box center [679, 341] width 6 height 5
type input "*"
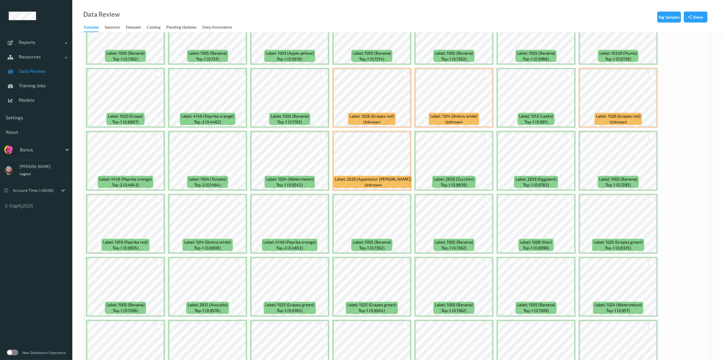
scroll to position [828, 0]
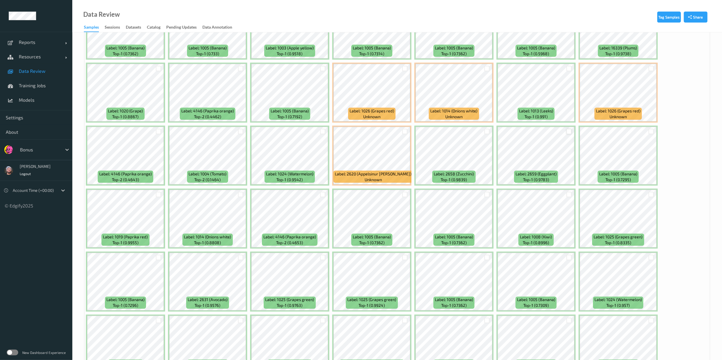
click at [567, 134] on div at bounding box center [568, 131] width 5 height 5
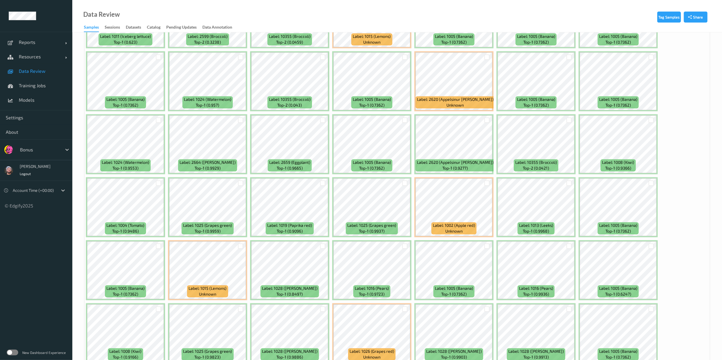
scroll to position [1625, 0]
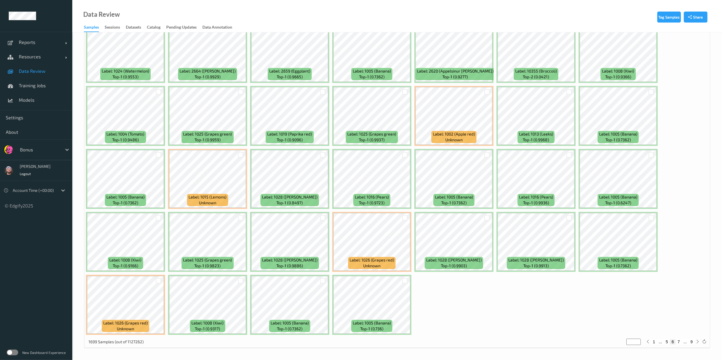
click at [678, 341] on button "7" at bounding box center [679, 341] width 6 height 5
type input "*"
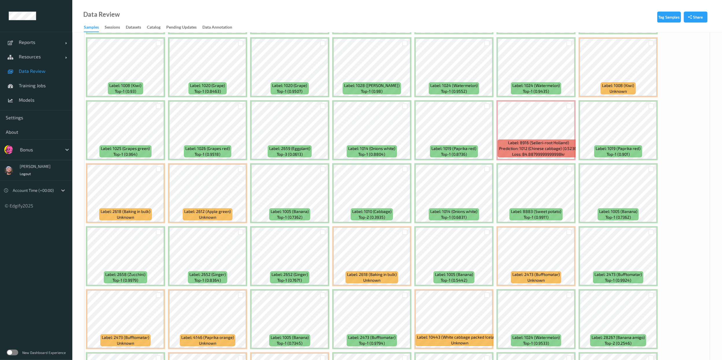
scroll to position [413, 0]
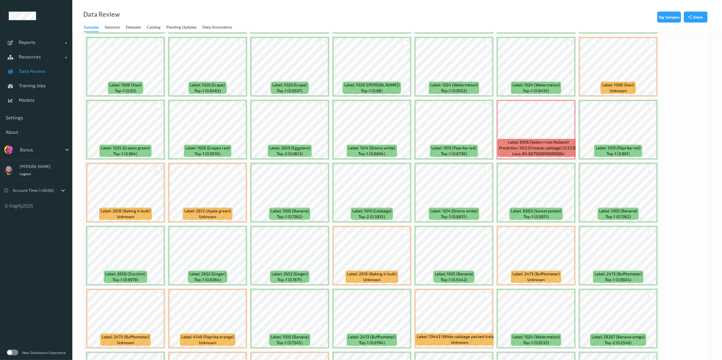
click at [159, 168] on div at bounding box center [158, 168] width 5 height 5
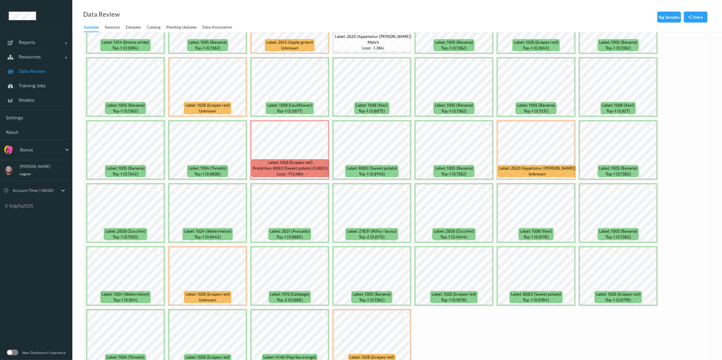
scroll to position [1621, 0]
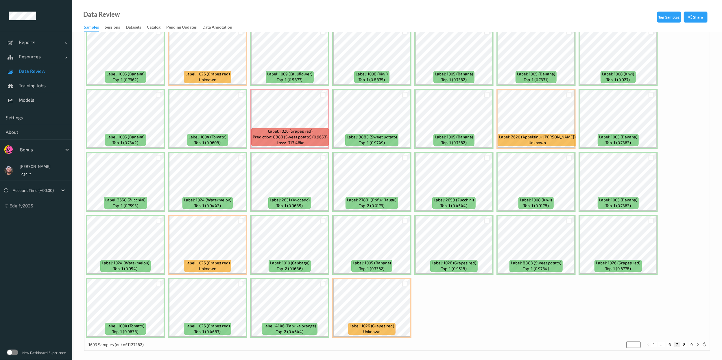
click at [682, 347] on button "8" at bounding box center [684, 344] width 6 height 5
type input "*"
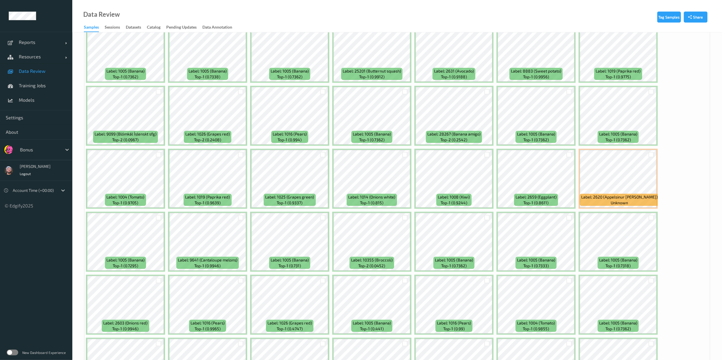
scroll to position [683, 0]
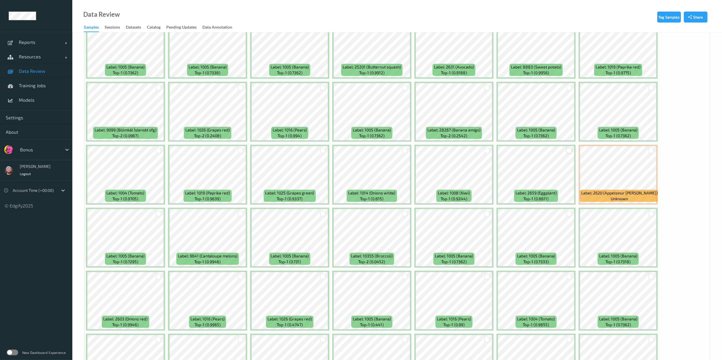
click at [567, 151] on div at bounding box center [568, 150] width 5 height 5
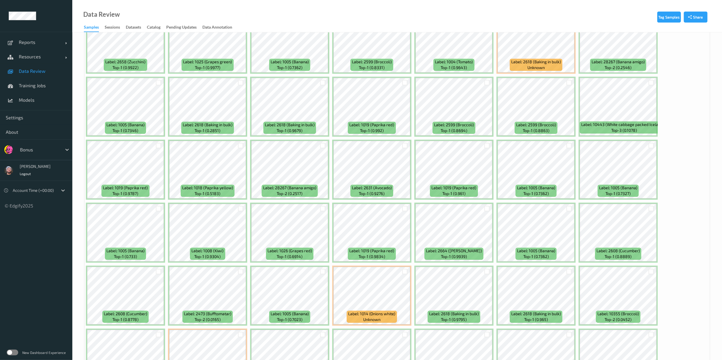
scroll to position [1625, 0]
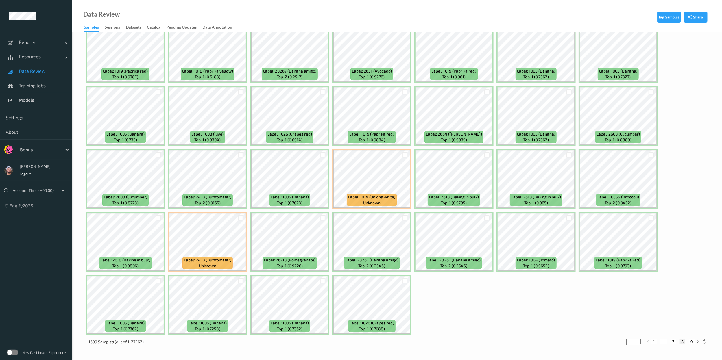
click at [694, 344] on button "9" at bounding box center [692, 341] width 6 height 5
type input "*"
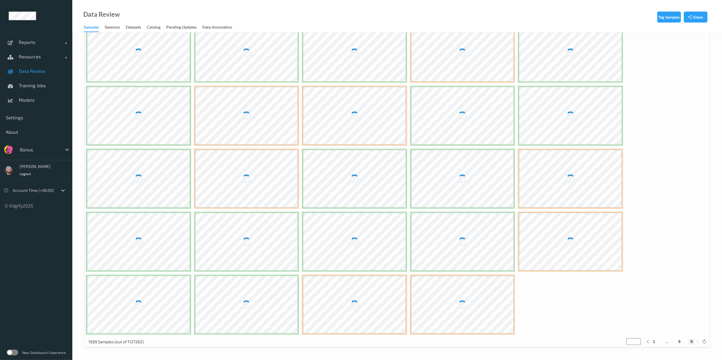
scroll to position [0, 0]
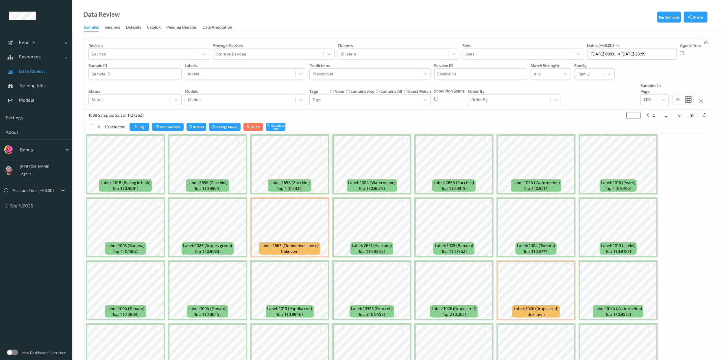
click at [241, 141] on div at bounding box center [240, 140] width 5 height 5
click at [242, 204] on div at bounding box center [240, 203] width 5 height 5
click at [133, 127] on button "Tag" at bounding box center [140, 127] width 20 height 8
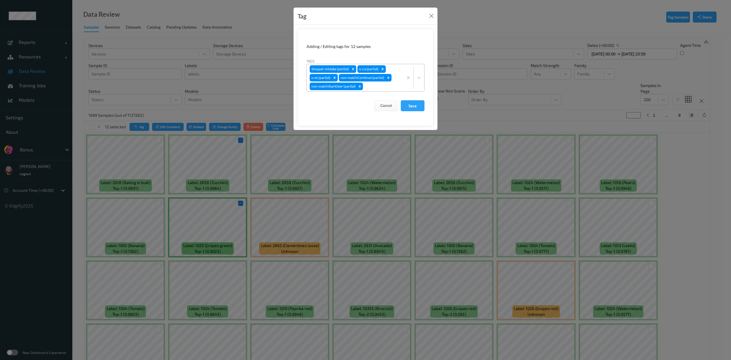
click at [378, 87] on div at bounding box center [382, 86] width 36 height 7
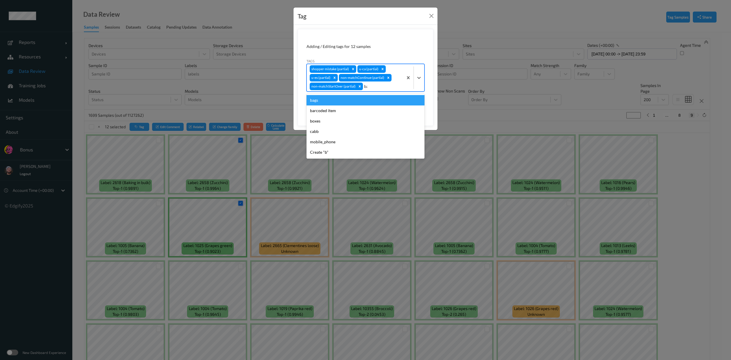
type input "bar"
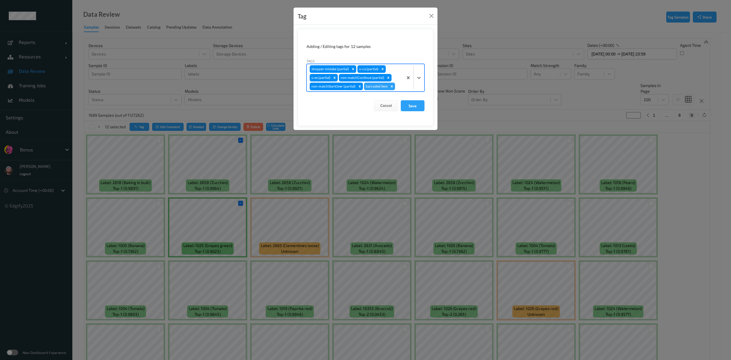
click at [401, 100] on button "Save" at bounding box center [413, 105] width 24 height 11
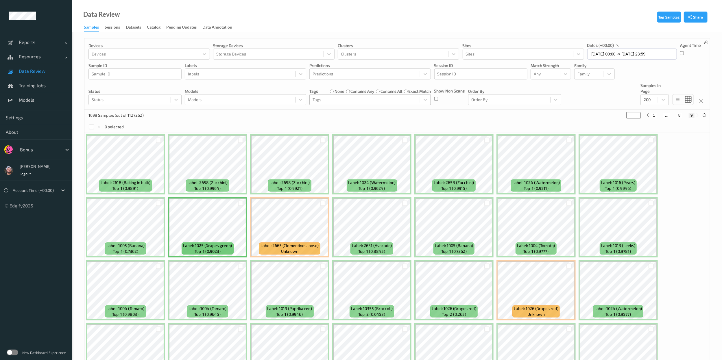
click at [365, 101] on div at bounding box center [365, 99] width 104 height 7
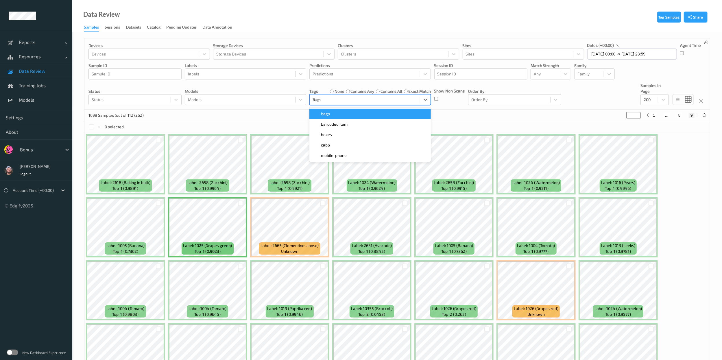
type input "bar"
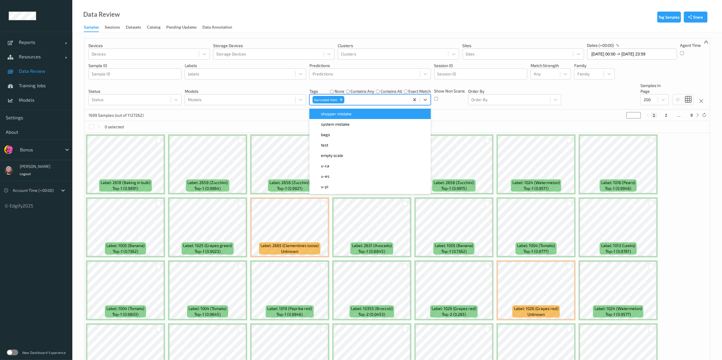
type input "*"
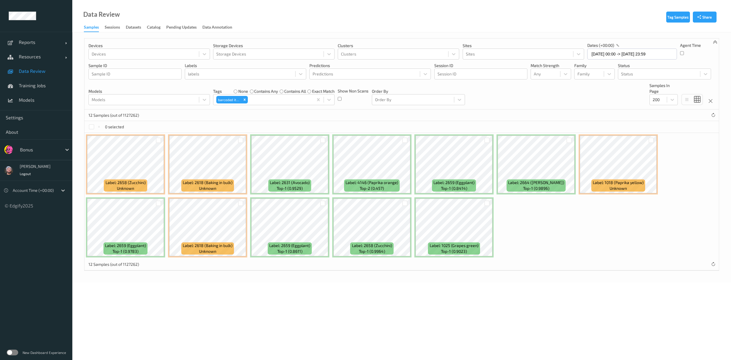
click at [388, 129] on div "0 selected" at bounding box center [401, 127] width 634 height 12
click at [404, 140] on div at bounding box center [404, 140] width 5 height 5
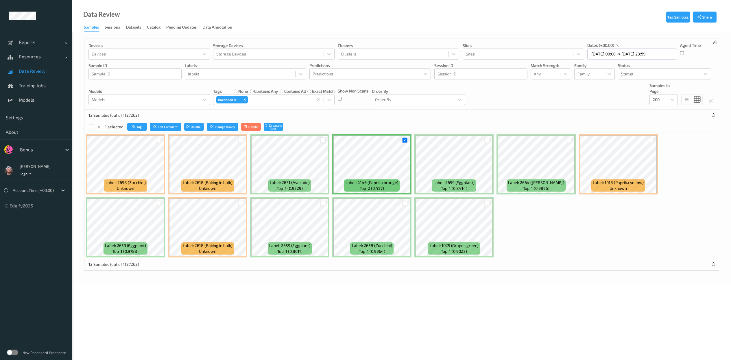
click at [324, 141] on div at bounding box center [322, 140] width 5 height 5
click at [405, 202] on div at bounding box center [404, 203] width 5 height 5
click at [572, 140] on div at bounding box center [568, 140] width 5 height 5
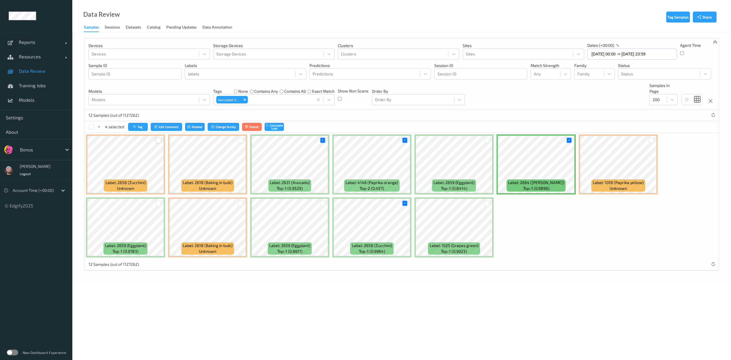
click at [159, 141] on div at bounding box center [158, 140] width 5 height 5
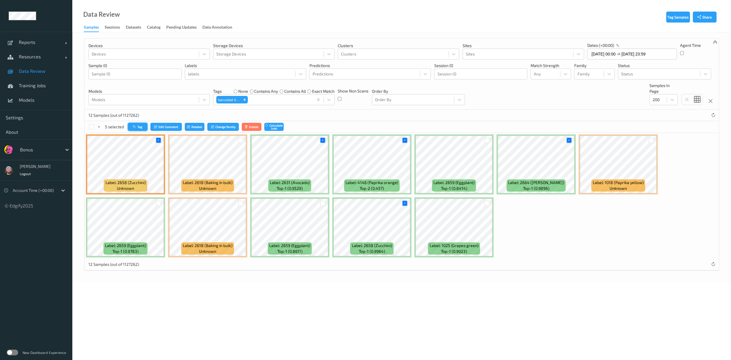
click at [136, 125] on icon "button" at bounding box center [135, 126] width 4 height 3
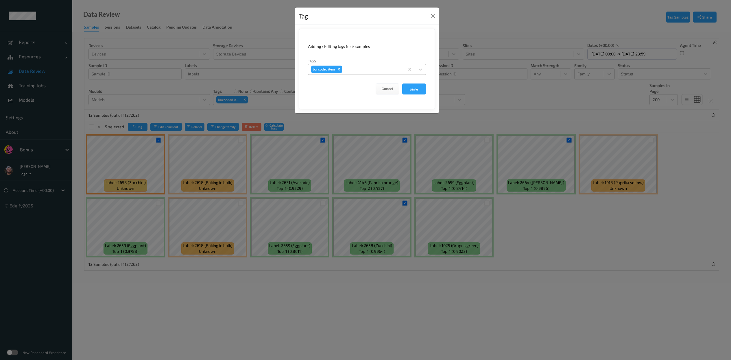
click at [344, 69] on div at bounding box center [372, 69] width 58 height 7
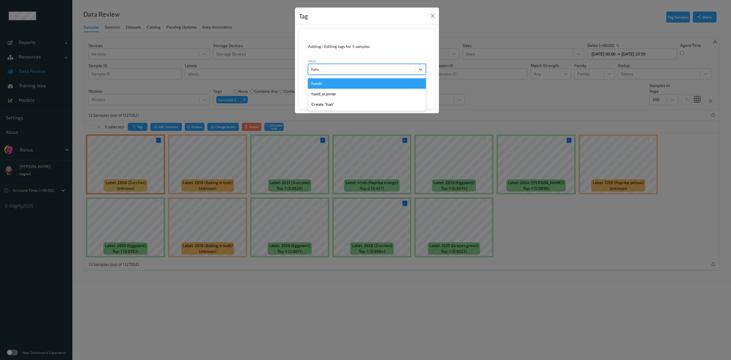
type input "hands"
click at [402, 84] on button "Save" at bounding box center [414, 89] width 24 height 11
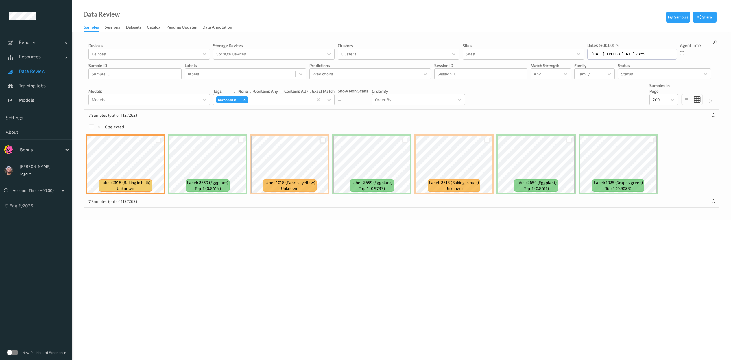
click at [321, 143] on div at bounding box center [322, 140] width 5 height 5
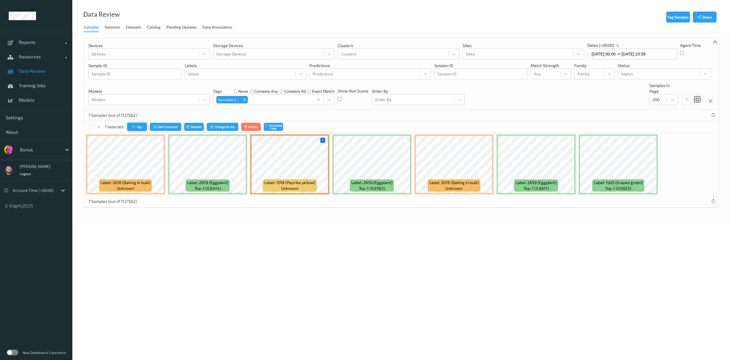
click at [133, 127] on icon "button" at bounding box center [134, 126] width 4 height 3
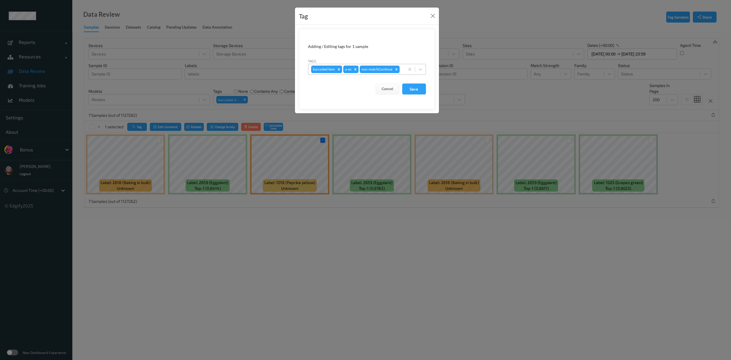
click at [338, 69] on icon "Remove barcoded item" at bounding box center [339, 69] width 4 height 4
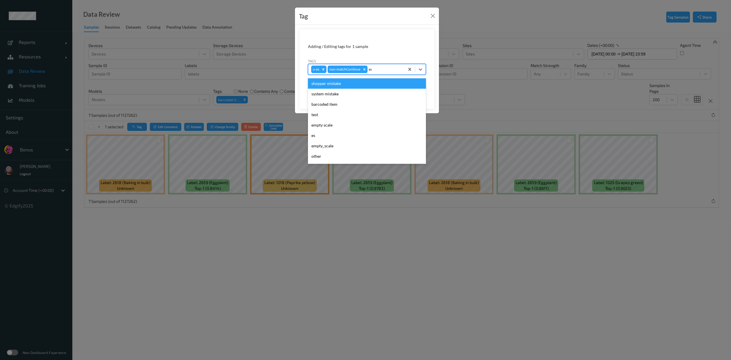
type input "emp"
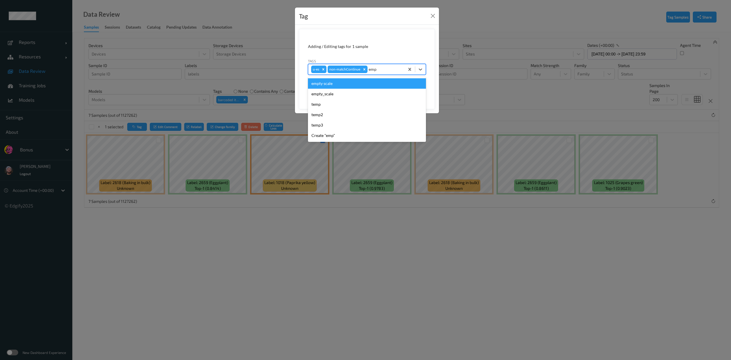
click at [339, 84] on div "empty scale" at bounding box center [367, 83] width 118 height 10
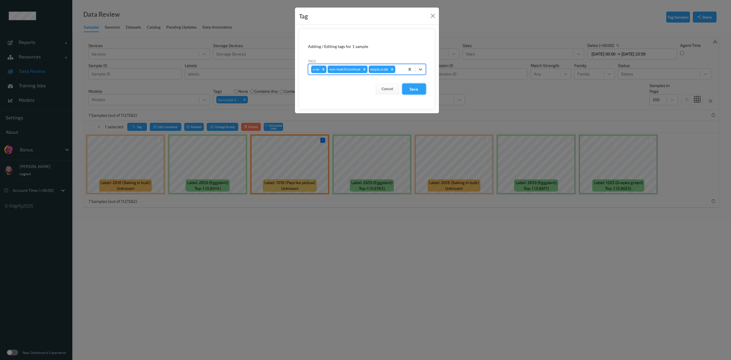
click at [418, 88] on button "Save" at bounding box center [414, 89] width 24 height 11
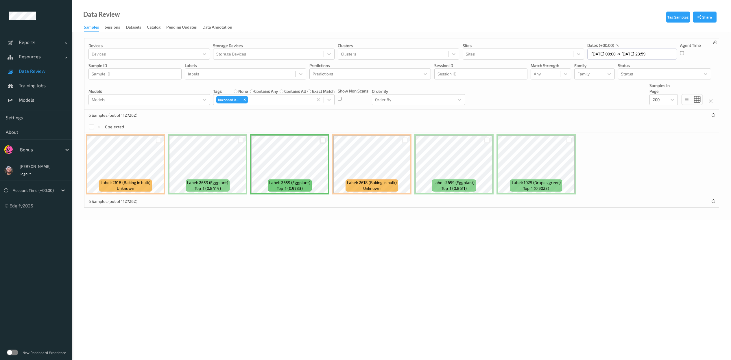
click at [324, 139] on div at bounding box center [322, 140] width 5 height 5
click at [489, 142] on div at bounding box center [486, 140] width 5 height 5
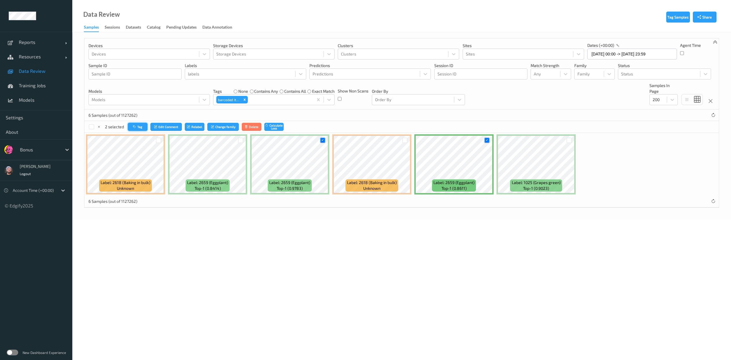
click at [141, 129] on button "Tag" at bounding box center [138, 127] width 20 height 8
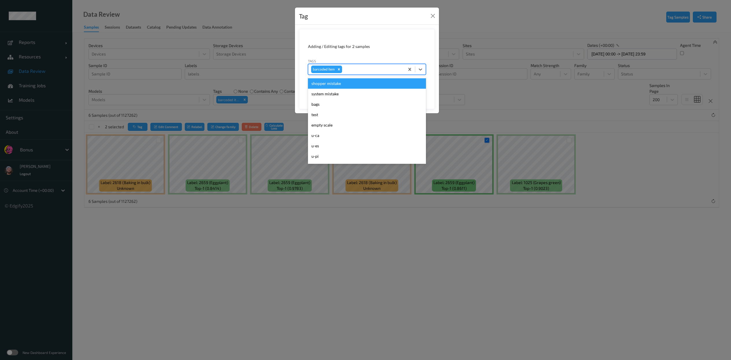
click at [371, 68] on div at bounding box center [372, 69] width 58 height 7
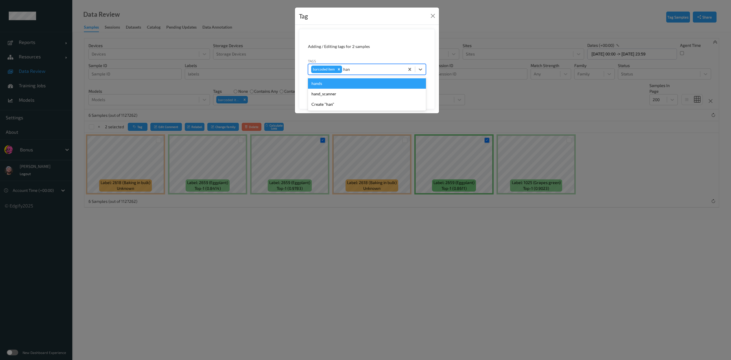
type input "hand"
click at [365, 91] on div "hand_scanner" at bounding box center [367, 94] width 118 height 10
click at [337, 69] on icon "Remove barcoded item" at bounding box center [339, 69] width 4 height 4
click at [420, 95] on form "Adding / Editing tags for 2 samples Tags option barcoded item, deselected. Sele…" at bounding box center [367, 69] width 136 height 80
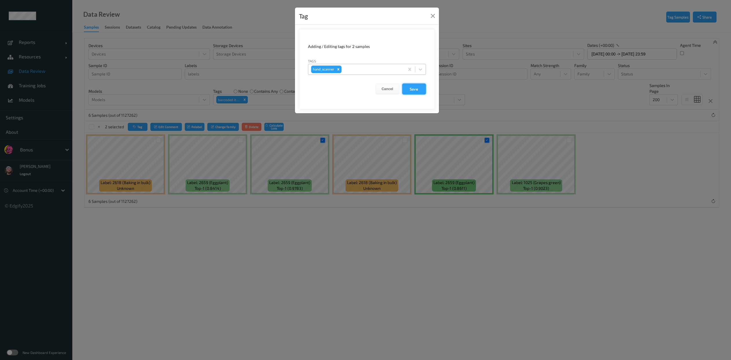
click at [420, 91] on button "Save" at bounding box center [414, 89] width 24 height 11
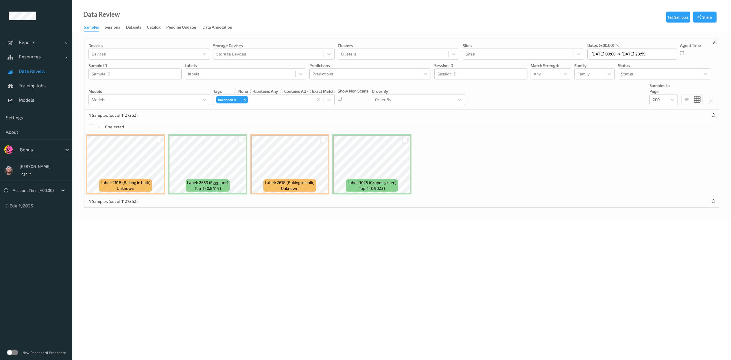
click at [403, 140] on div at bounding box center [404, 140] width 5 height 5
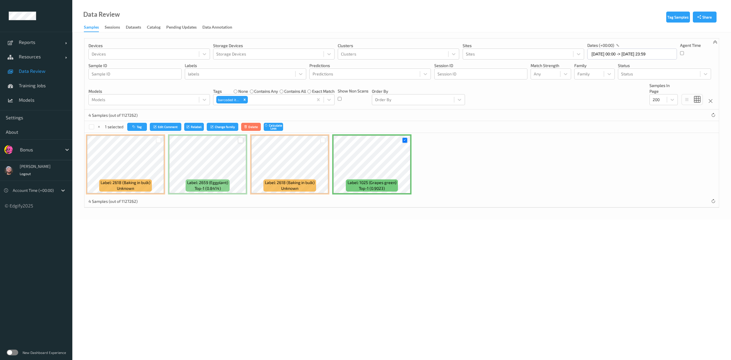
click at [240, 140] on div at bounding box center [240, 140] width 5 height 5
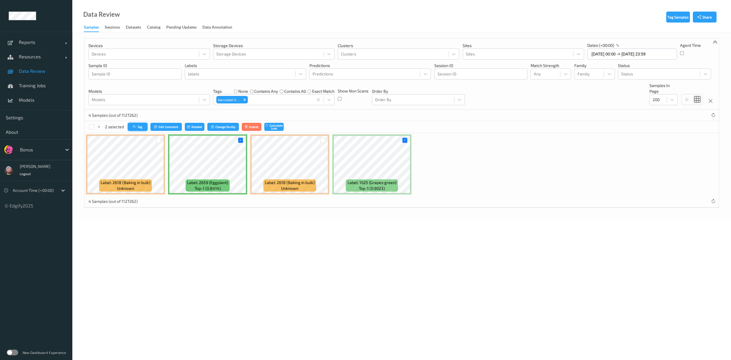
click at [136, 129] on icon "button" at bounding box center [135, 126] width 4 height 3
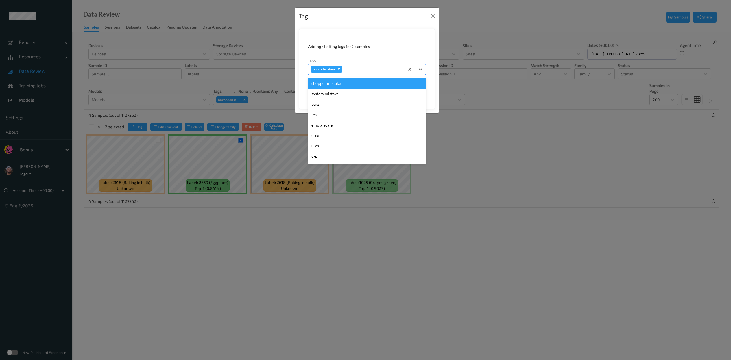
click at [373, 72] on div at bounding box center [372, 69] width 58 height 7
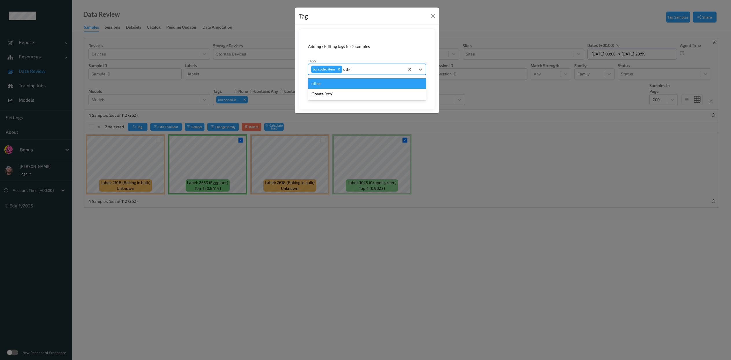
type input "other"
click at [337, 68] on icon "Remove barcoded item" at bounding box center [339, 69] width 4 height 4
click at [402, 84] on button "Save" at bounding box center [414, 89] width 24 height 11
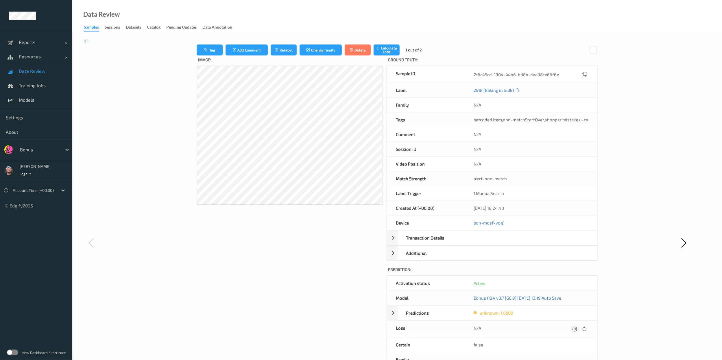
click at [576, 332] on icon at bounding box center [574, 328] width 5 height 5
type input "410.1"
click at [560, 327] on button "submit" at bounding box center [564, 331] width 8 height 8
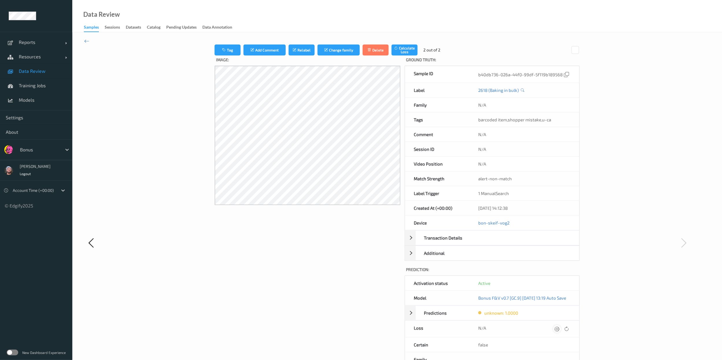
click at [559, 332] on icon at bounding box center [556, 328] width 5 height 5
click at [546, 327] on button "submit" at bounding box center [550, 331] width 8 height 8
click at [87, 39] on icon at bounding box center [86, 41] width 5 height 6
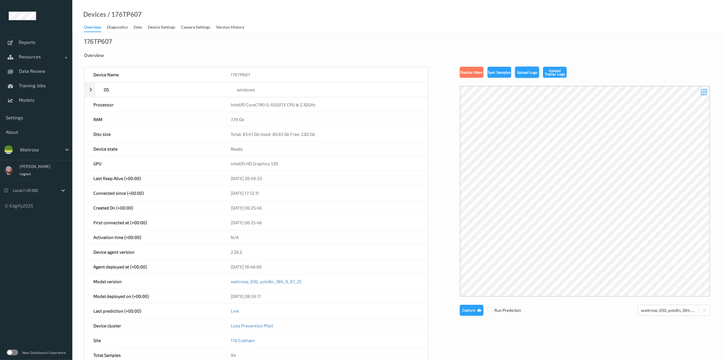
click at [522, 69] on button "Upload Logs" at bounding box center [527, 72] width 24 height 11
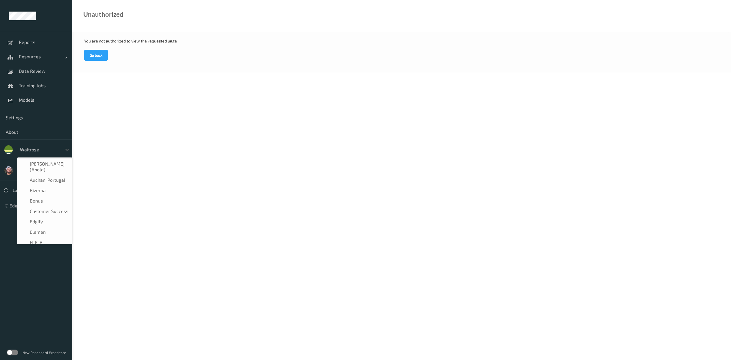
click at [41, 145] on div "waitrose" at bounding box center [39, 149] width 45 height 9
type input "w"
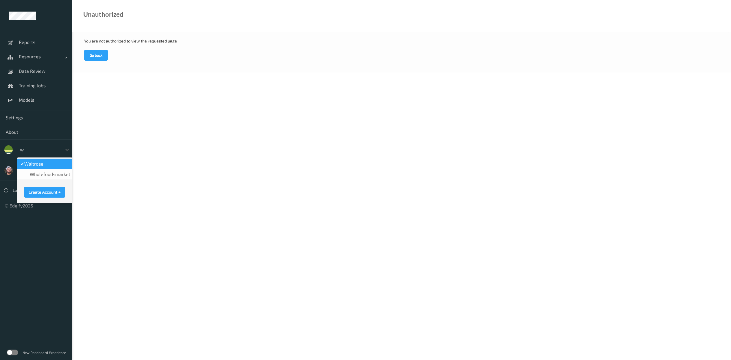
scroll to position [0, 0]
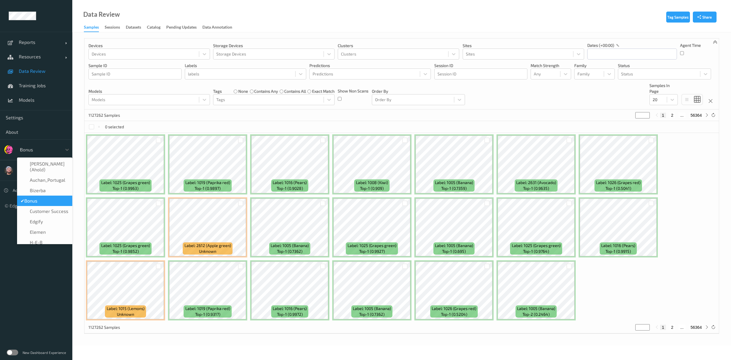
type input "h-"
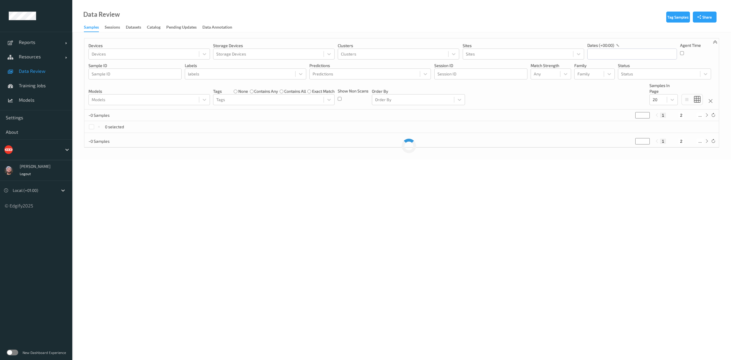
click at [33, 53] on link "Resources" at bounding box center [36, 56] width 72 height 14
click at [40, 64] on div "Reports Default Report Customized Report Resources Devices Clusters Sites Data …" at bounding box center [36, 71] width 72 height 79
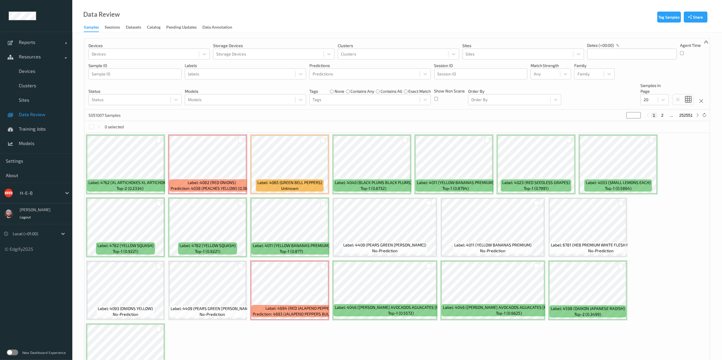
click at [40, 64] on link "Devices" at bounding box center [36, 71] width 72 height 14
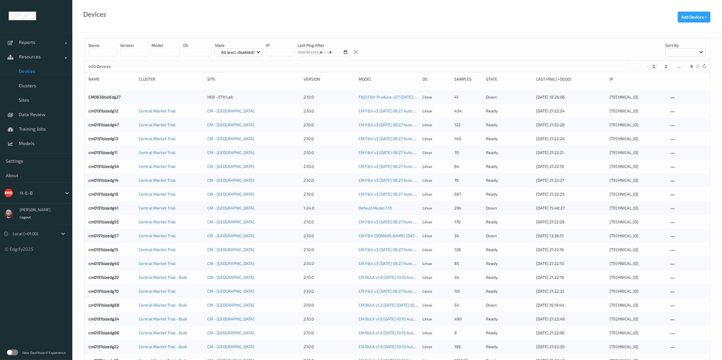
click at [690, 66] on button "9" at bounding box center [692, 66] width 6 height 5
type input "*"
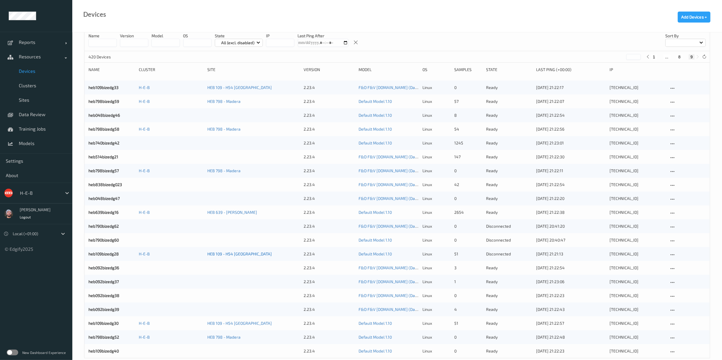
scroll to position [20, 0]
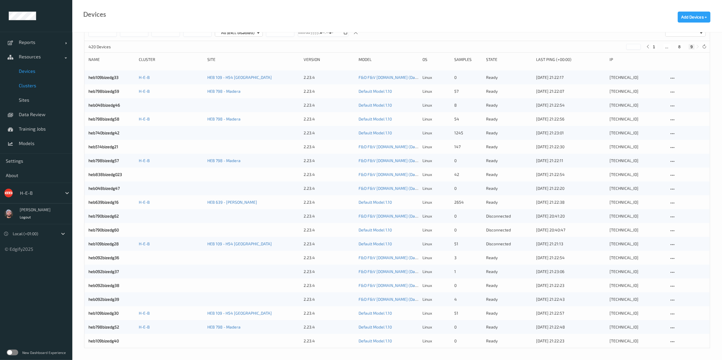
click at [42, 86] on span "Clusters" at bounding box center [43, 86] width 48 height 6
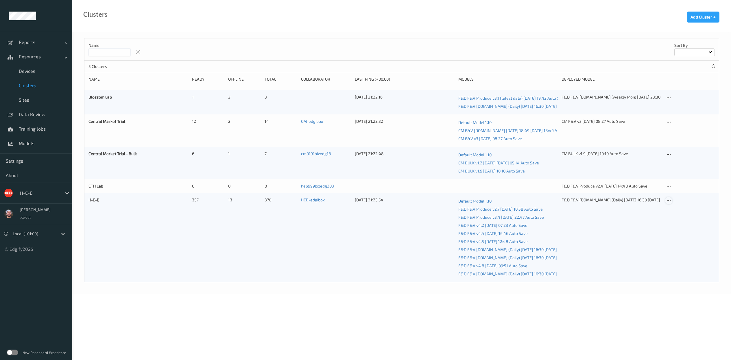
click at [669, 199] on icon at bounding box center [668, 200] width 5 height 5
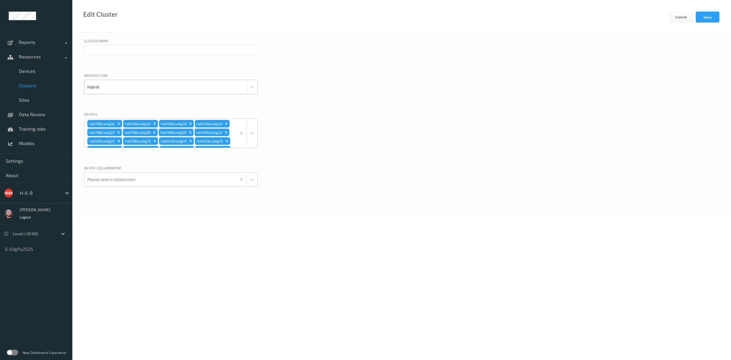
type input "H-E-B"
click at [219, 147] on div "heb798bizedg52 heb109bizedg30 heb109bizedg28 heb639bizedg16 heb798bizedg57 heb7…" at bounding box center [160, 133] width 152 height 29
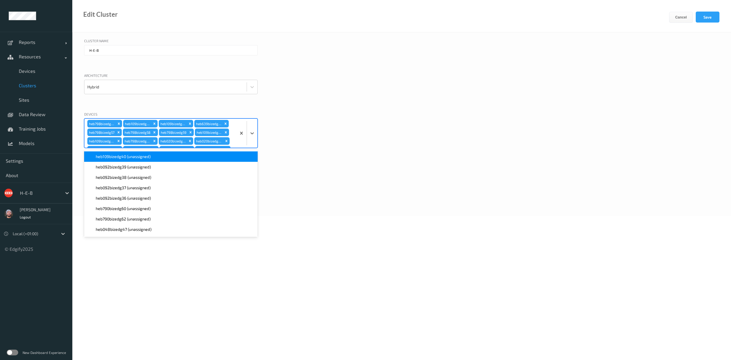
scroll to position [809, 0]
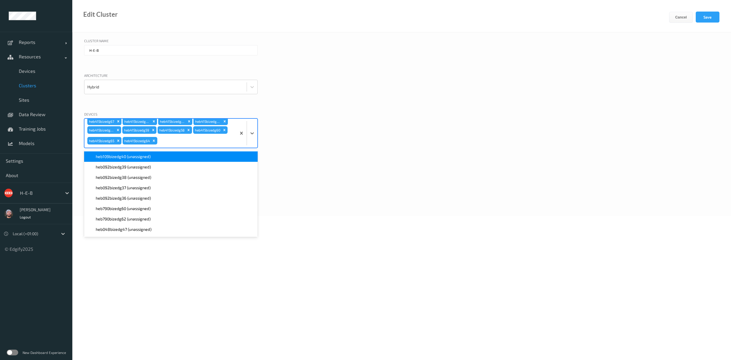
click at [166, 153] on div "heb109bizedg40 (unassigned)" at bounding box center [170, 156] width 173 height 10
click at [165, 157] on div "heb092bizedg39 (unassigned)" at bounding box center [171, 157] width 167 height 6
click at [165, 157] on div "heb092bizedg38 (unassigned)" at bounding box center [171, 157] width 167 height 6
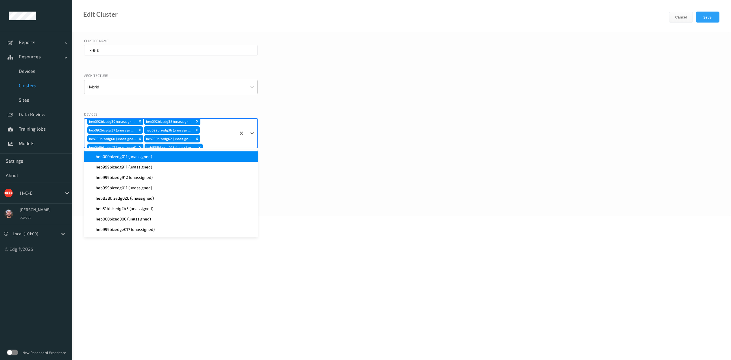
scroll to position [870, 0]
click at [138, 143] on icon "Remove heb000---edg00 (unassigned)" at bounding box center [140, 141] width 4 height 4
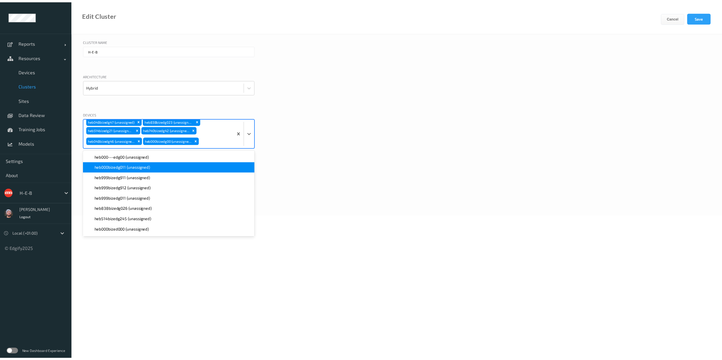
scroll to position [861, 0]
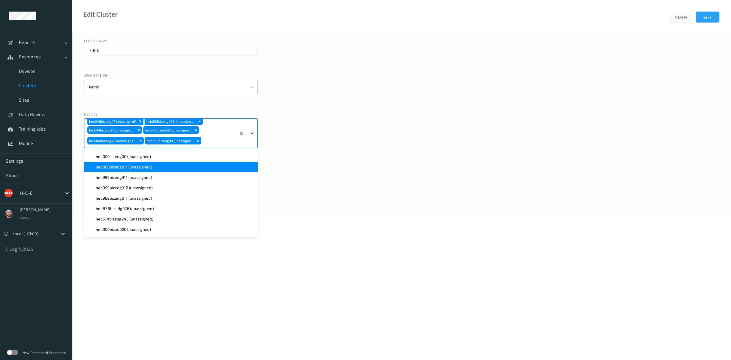
click at [195, 143] on div "Remove heb000bizedg00 (unassigned)" at bounding box center [198, 141] width 6 height 8
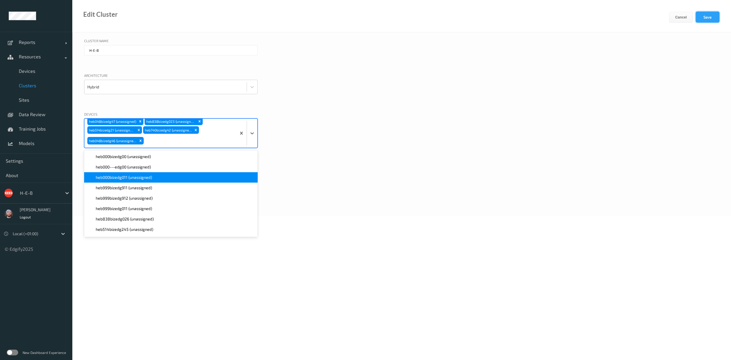
click at [705, 17] on button "Save" at bounding box center [708, 17] width 24 height 11
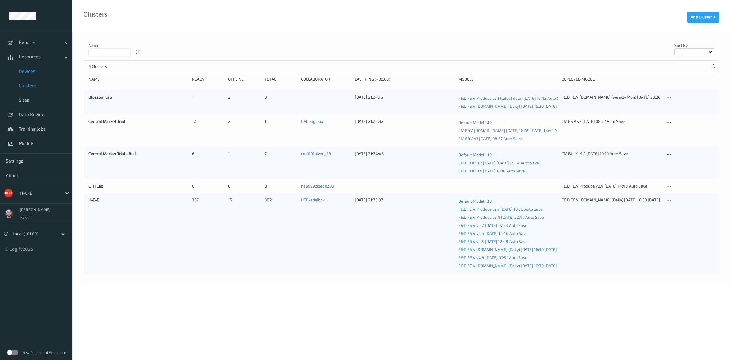
click at [50, 66] on link "Devices" at bounding box center [36, 71] width 72 height 14
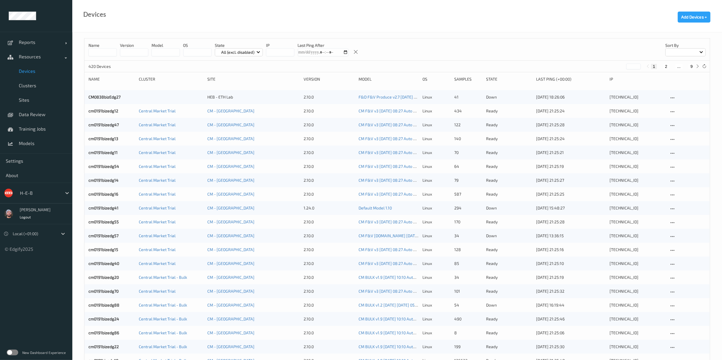
click at [689, 66] on button "9" at bounding box center [692, 66] width 6 height 5
type input "*"
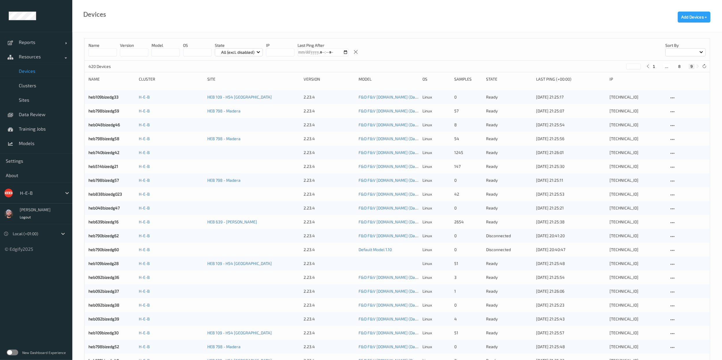
scroll to position [20, 0]
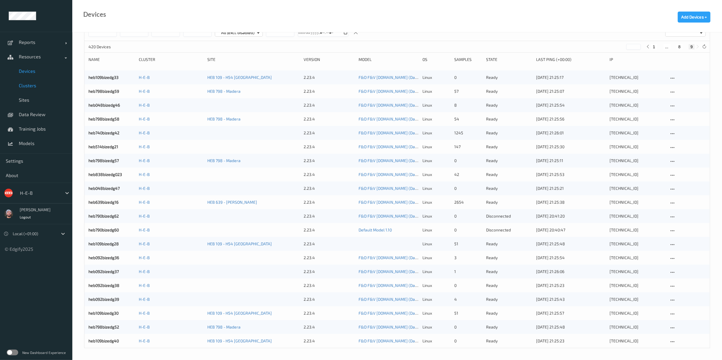
click at [41, 85] on span "Clusters" at bounding box center [43, 86] width 48 height 6
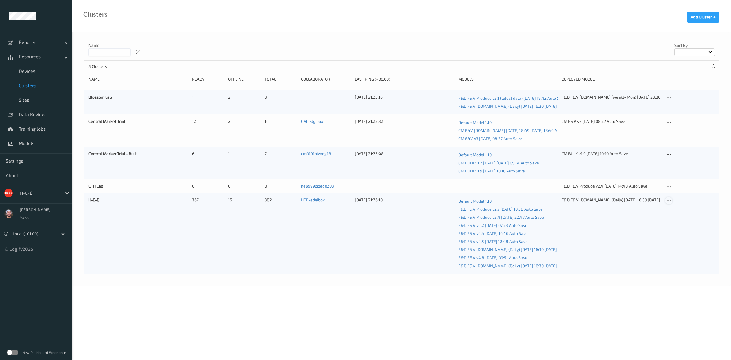
click at [670, 198] on div at bounding box center [668, 200] width 7 height 7
click at [673, 206] on link "Edit Cluster" at bounding box center [683, 211] width 36 height 11
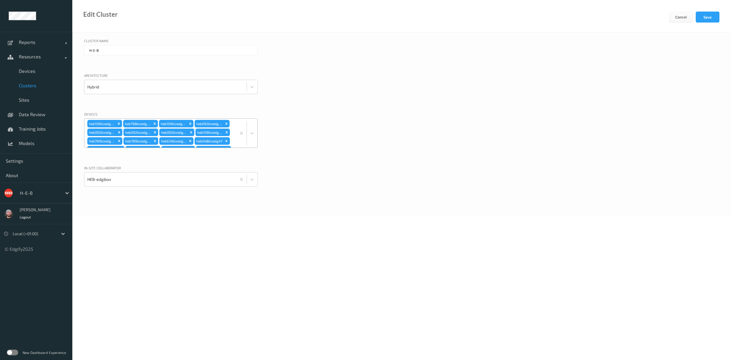
click at [207, 147] on div "heb109bizedg40 heb798bizedg52 heb109bizedg30 heb092bizedg39 heb092bizedg38 heb0…" at bounding box center [160, 133] width 152 height 29
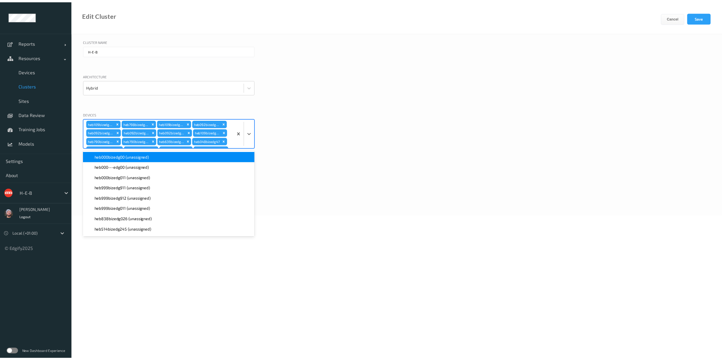
scroll to position [835, 0]
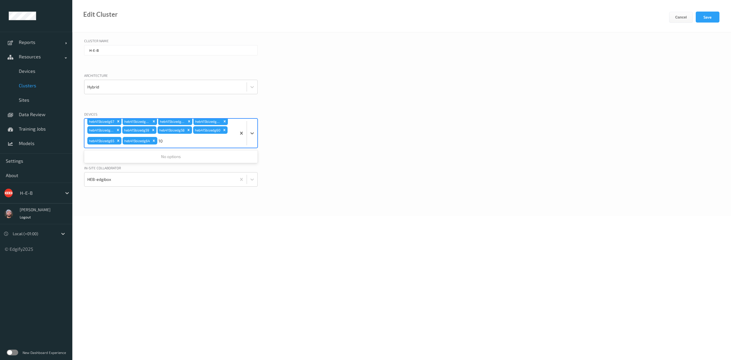
type input "1"
drag, startPoint x: 308, startPoint y: 210, endPoint x: 35, endPoint y: 83, distance: 301.3
click at [35, 83] on link "Clusters" at bounding box center [36, 85] width 72 height 14
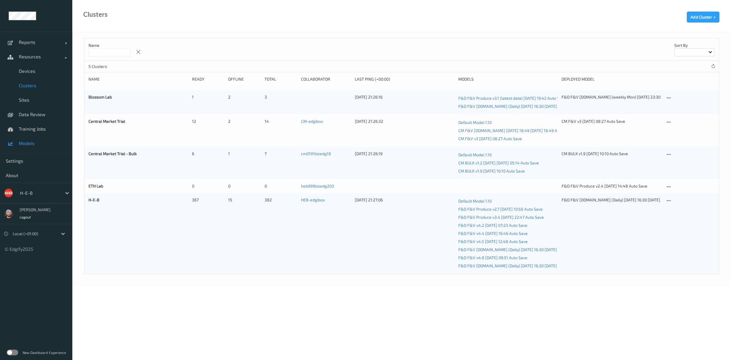
click at [42, 139] on link "Models" at bounding box center [36, 143] width 72 height 14
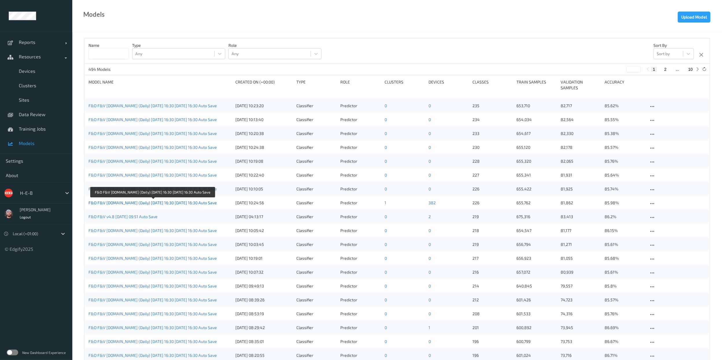
click at [161, 204] on link "F&D F&V v4.9.ST (Daily) 2025-08-25 16:30 2025-08-25 16:30 Auto Save" at bounding box center [152, 202] width 128 height 5
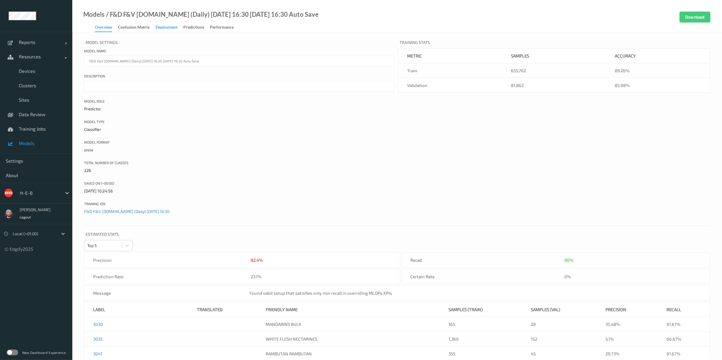
click at [171, 28] on div "Deployment" at bounding box center [167, 27] width 22 height 7
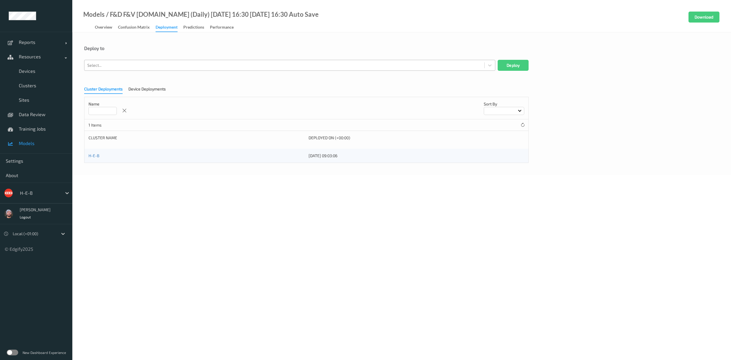
click at [161, 62] on div at bounding box center [284, 65] width 394 height 7
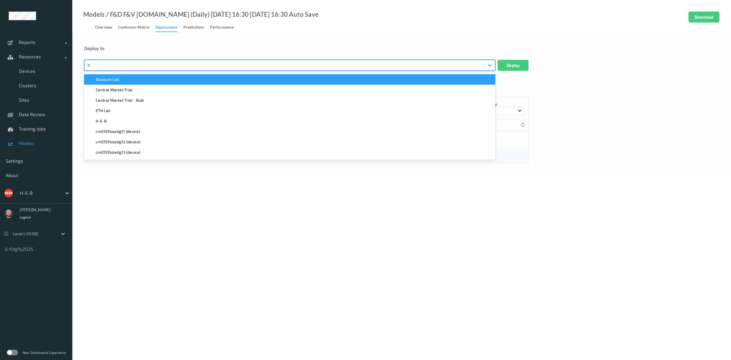
type input "109"
click at [141, 83] on div "heb109bizedg28 (device)" at bounding box center [289, 79] width 411 height 10
click at [507, 66] on button "Deploy" at bounding box center [513, 65] width 31 height 11
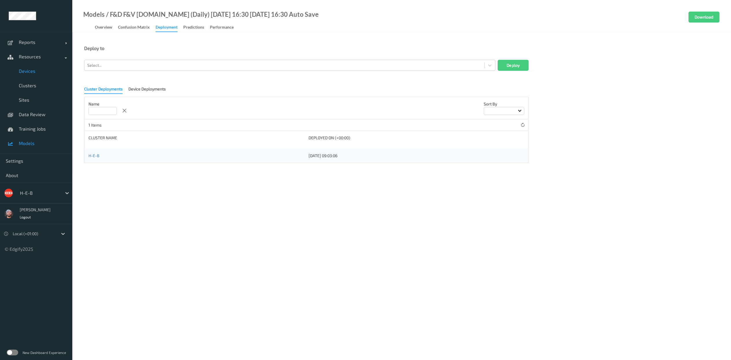
click at [38, 69] on span "Devices" at bounding box center [43, 71] width 48 height 6
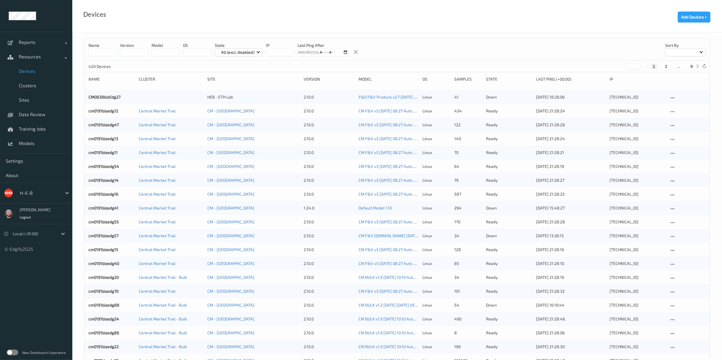
click at [693, 65] on button "9" at bounding box center [692, 66] width 6 height 5
type input "*"
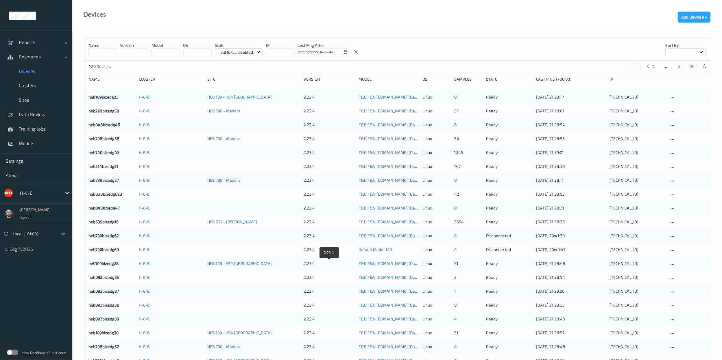
scroll to position [20, 0]
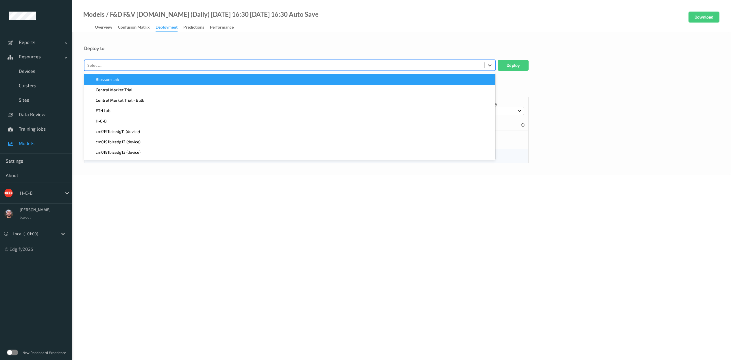
click at [181, 66] on div at bounding box center [284, 65] width 394 height 7
type input "790"
click at [174, 79] on div "heb790bizedg60 (device)" at bounding box center [290, 80] width 404 height 6
click at [524, 63] on button "Deploy" at bounding box center [513, 65] width 31 height 11
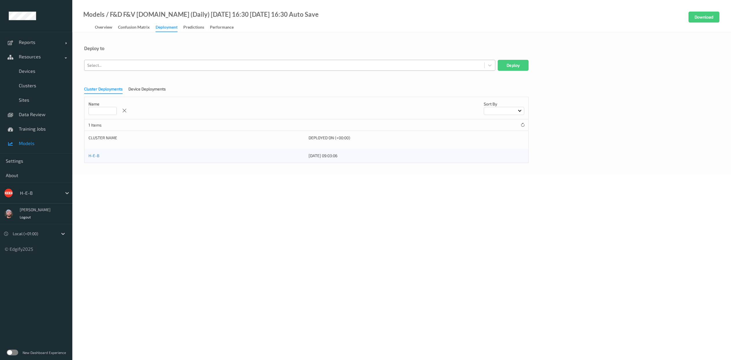
click at [201, 66] on div at bounding box center [284, 65] width 394 height 7
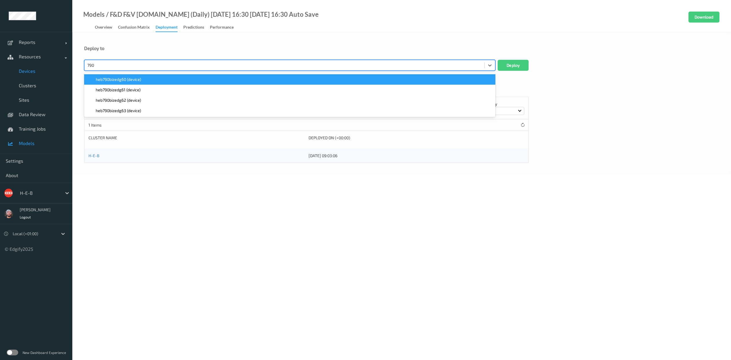
type input "790"
click at [40, 77] on link "Devices" at bounding box center [36, 71] width 72 height 14
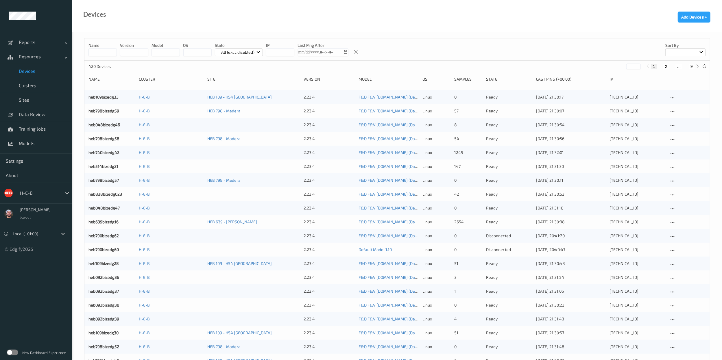
click at [693, 66] on button "9" at bounding box center [692, 66] width 6 height 5
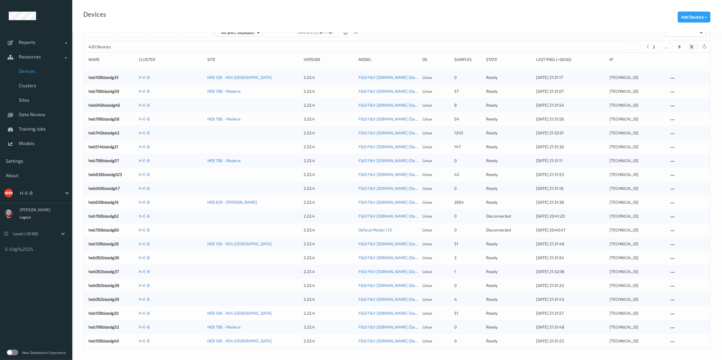
click at [678, 47] on button "8" at bounding box center [679, 46] width 6 height 5
type input "*"
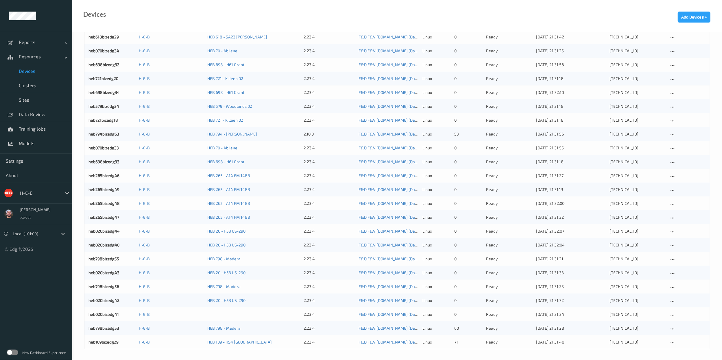
scroll to position [436, 0]
click at [32, 98] on span "Sites" at bounding box center [43, 100] width 48 height 6
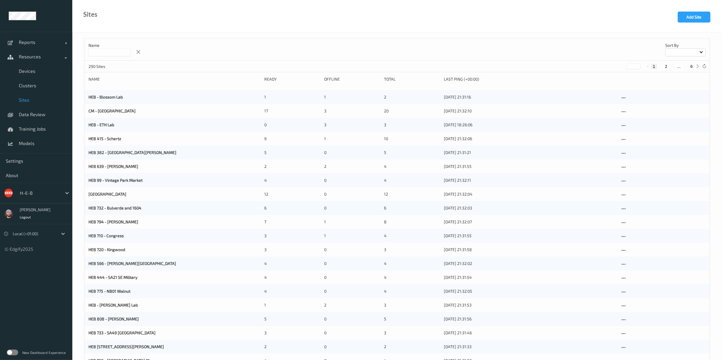
click at [119, 55] on input at bounding box center [109, 52] width 42 height 8
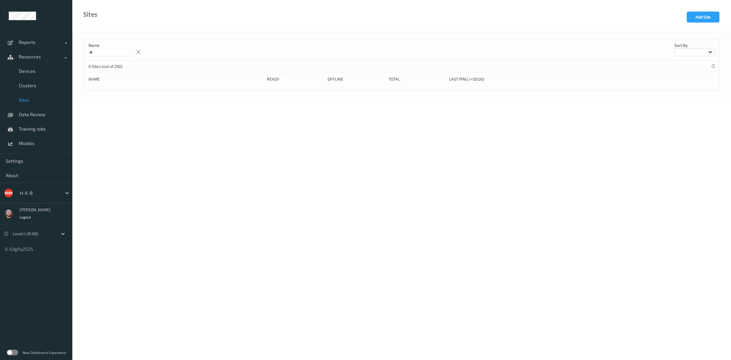
type input "*"
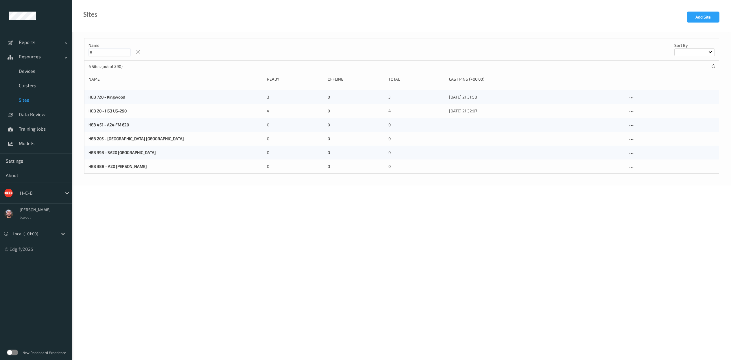
type input "**"
click at [553, 240] on body "Reports Default Report Customized Report Resources Devices Clusters Sites Data …" at bounding box center [365, 180] width 731 height 360
click at [631, 112] on icon at bounding box center [631, 111] width 5 height 5
click at [637, 124] on link "Edit Site" at bounding box center [643, 122] width 30 height 11
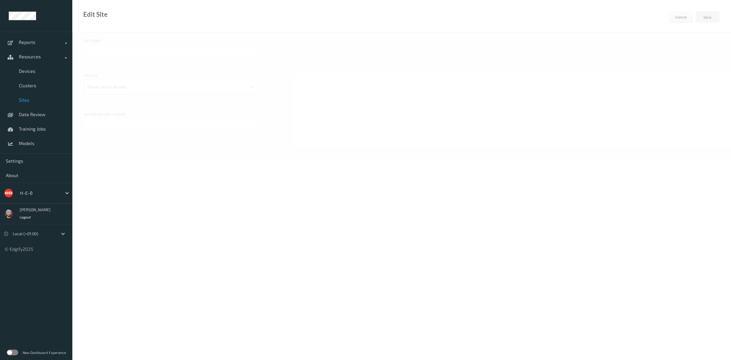
type input "HEB 20 - H53 US-290"
type input "02/09/2025 3:00 PM"
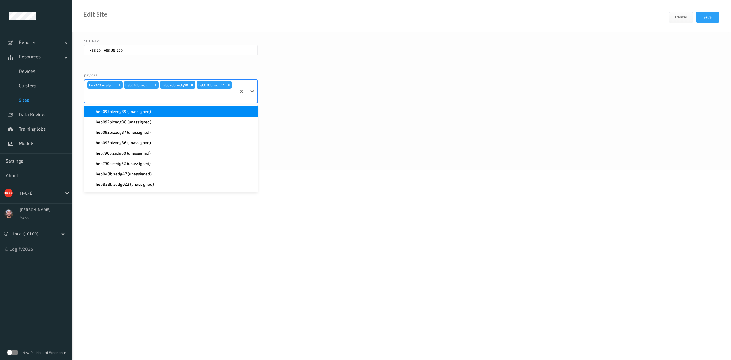
click at [146, 98] on div at bounding box center [160, 96] width 146 height 12
type input "020"
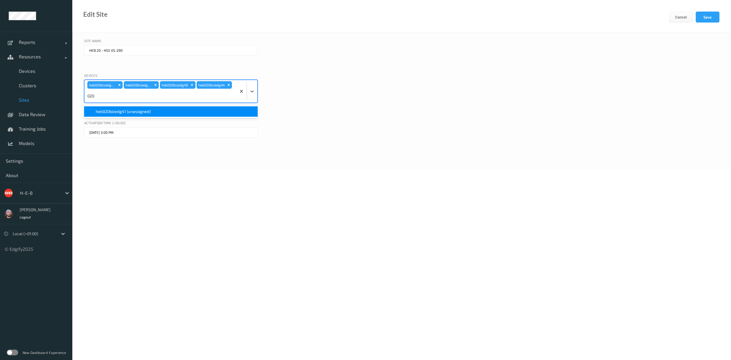
click at [195, 108] on div "heb020bizedg41 (unassigned)" at bounding box center [170, 111] width 173 height 10
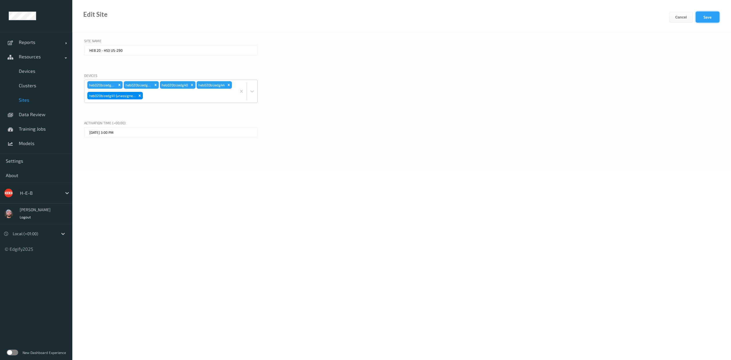
click at [707, 15] on button "Save" at bounding box center [708, 17] width 24 height 11
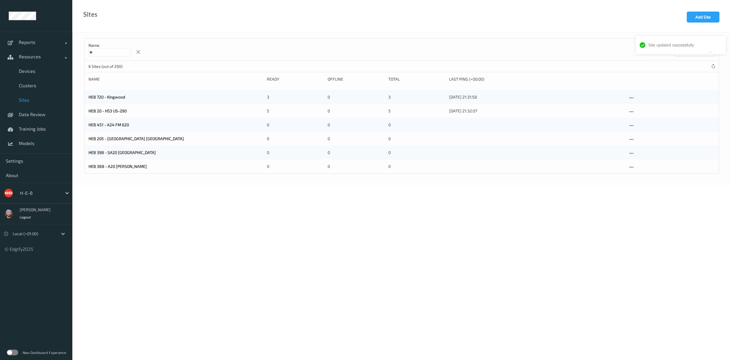
click at [101, 54] on input "**" at bounding box center [109, 52] width 42 height 8
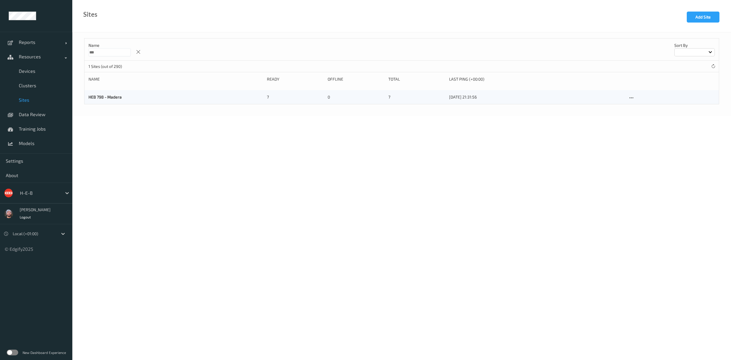
type input "***"
click at [198, 190] on body "Reports Default Report Customized Report Resources Devices Clusters Sites Data …" at bounding box center [365, 180] width 731 height 360
click at [631, 98] on icon at bounding box center [631, 97] width 5 height 5
click at [637, 106] on link "Edit Site" at bounding box center [643, 108] width 30 height 11
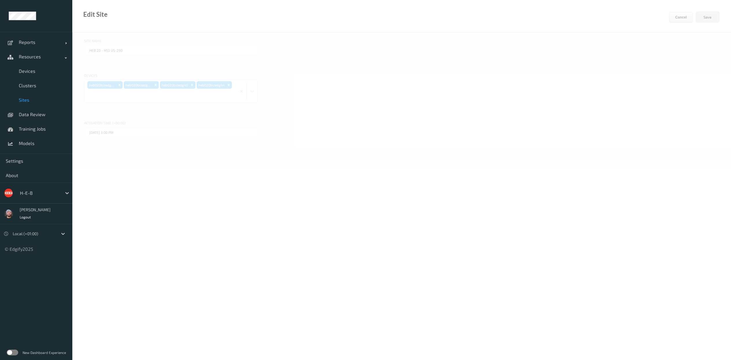
type input "HEB 798 - Madera"
type input "02/09/2025 4:30 PM"
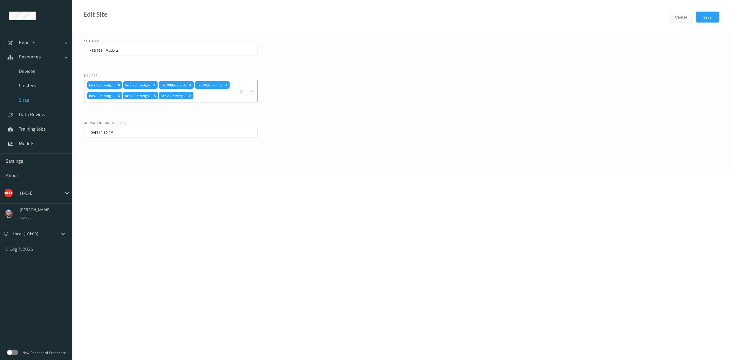
click at [219, 100] on div at bounding box center [214, 96] width 39 height 12
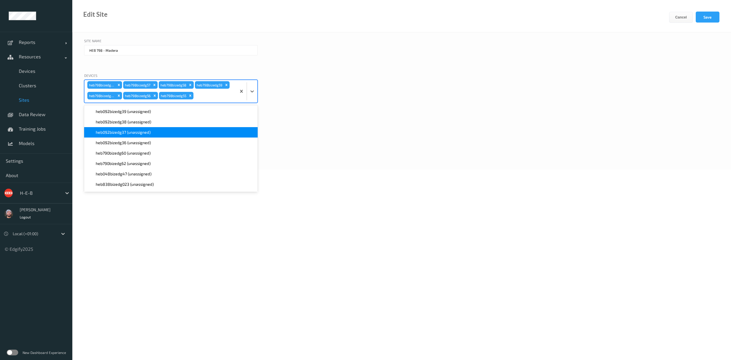
click at [34, 103] on link "Sites" at bounding box center [36, 100] width 72 height 14
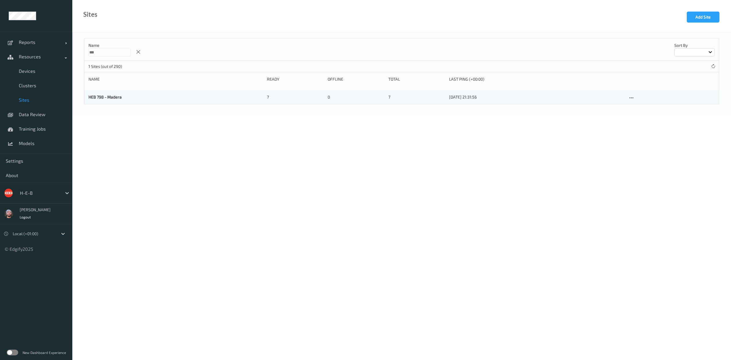
click at [129, 52] on input "***" at bounding box center [109, 52] width 42 height 8
type input "*"
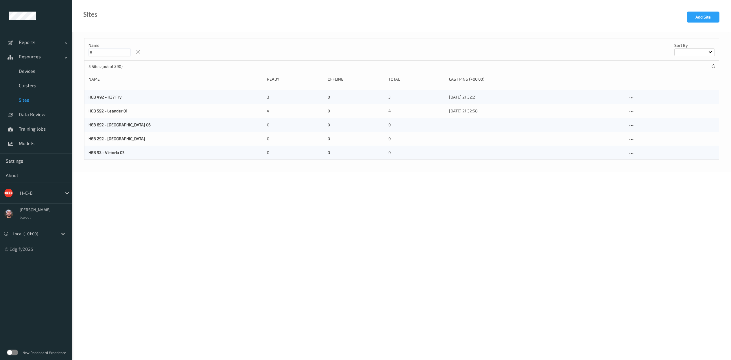
type input "**"
drag, startPoint x: 626, startPoint y: 187, endPoint x: 617, endPoint y: 227, distance: 41.2
click at [617, 227] on body "Reports Default Report Customized Report Resources Devices Clusters Sites Data …" at bounding box center [365, 180] width 731 height 360
click at [632, 151] on icon at bounding box center [631, 153] width 5 height 5
click at [636, 161] on link "Edit Site" at bounding box center [643, 163] width 30 height 11
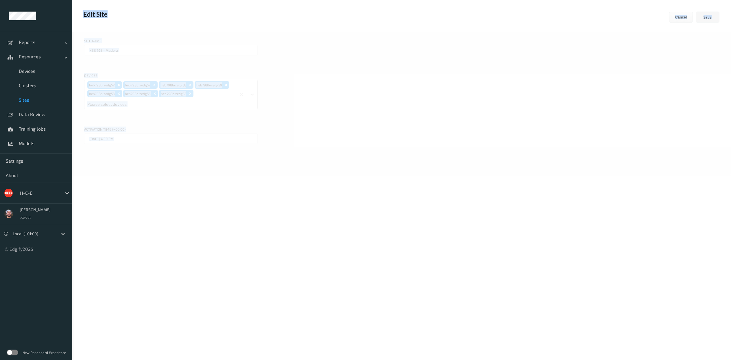
type input "HEB 92 - Victoria 03"
type input "30/06/2025 10:30 PM"
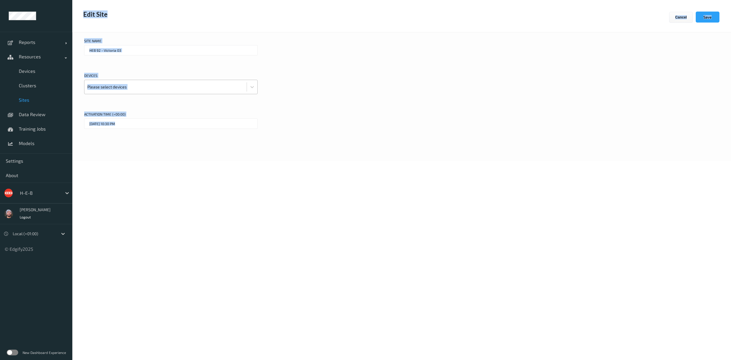
click at [186, 81] on div "Please select devices" at bounding box center [165, 87] width 162 height 14
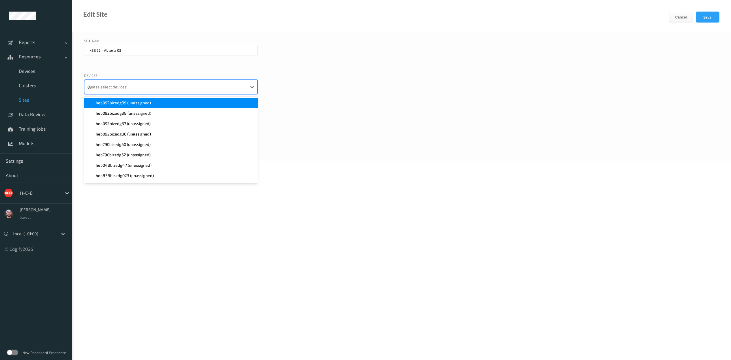
type input "092"
paste input "092"
type input "092"
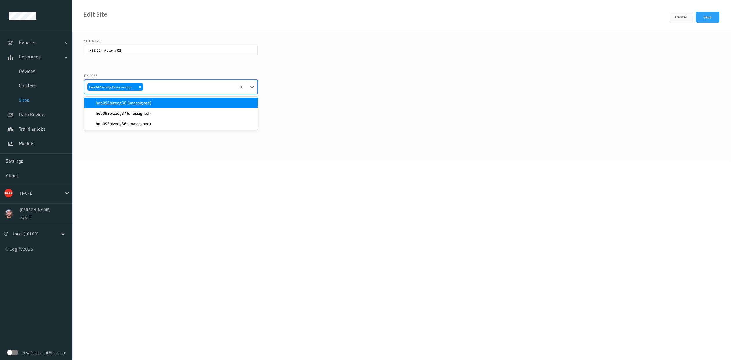
paste input "092"
type input "092"
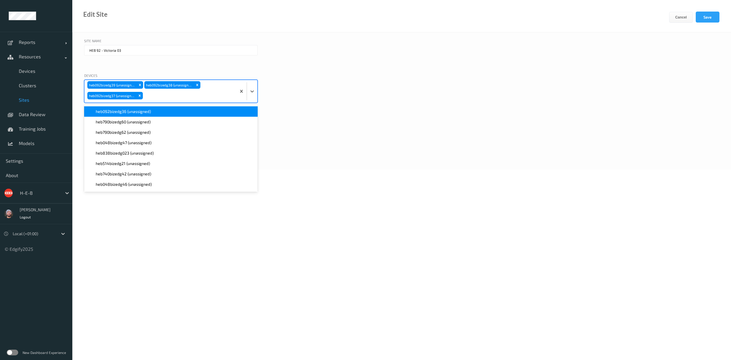
paste input "092"
type input "092"
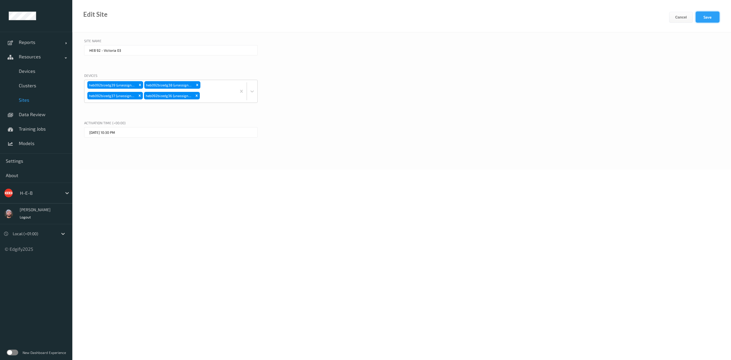
click at [704, 16] on button "Save" at bounding box center [708, 17] width 24 height 11
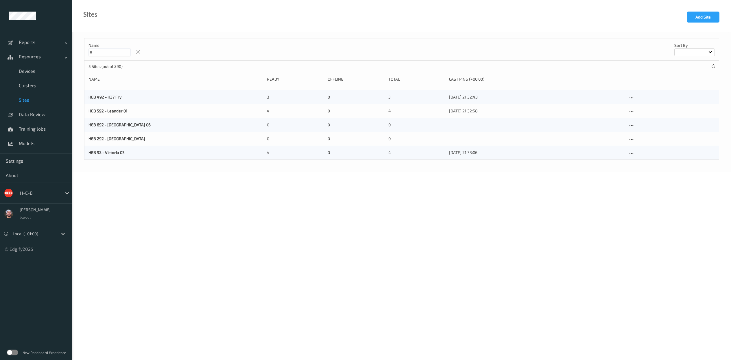
click at [126, 54] on input "**" at bounding box center [109, 52] width 42 height 8
click at [629, 142] on div at bounding box center [630, 139] width 7 height 7
click at [635, 145] on link "Edit Site" at bounding box center [643, 149] width 30 height 11
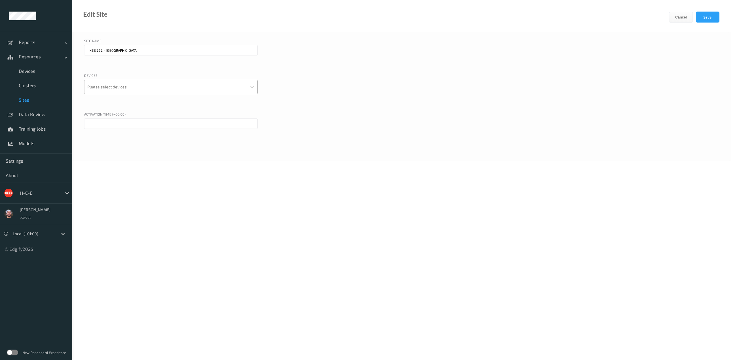
click at [200, 83] on div at bounding box center [165, 87] width 156 height 12
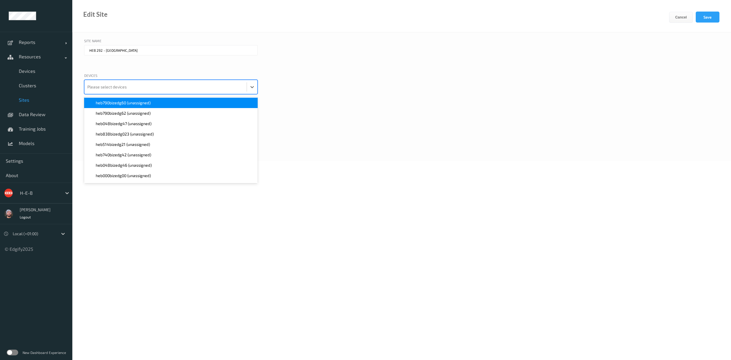
click at [282, 80] on div "Devices option heb790bizedg60 (unassigned) focused, 1 of 420. 420 results avail…" at bounding box center [401, 91] width 635 height 36
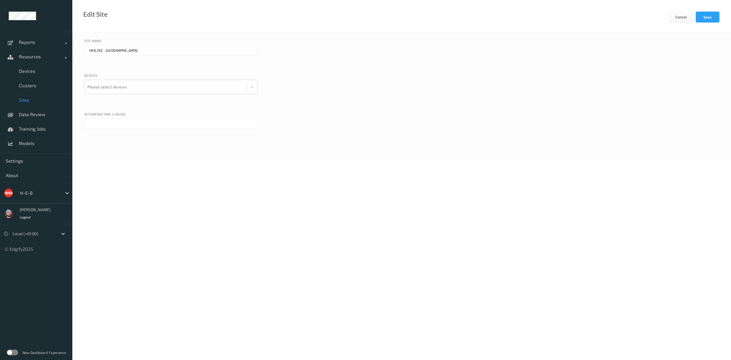
click at [35, 96] on link "Sites" at bounding box center [36, 100] width 72 height 14
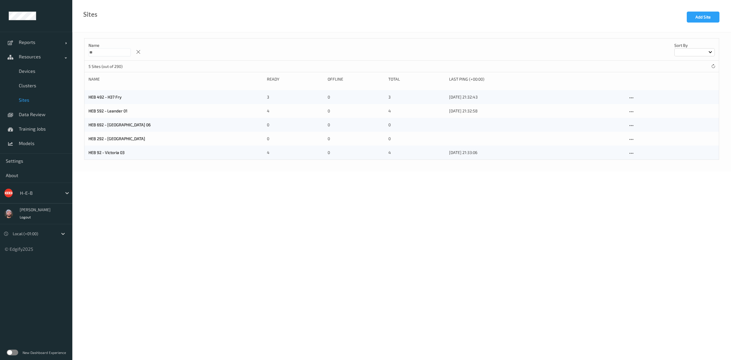
click at [112, 59] on div "Name ** Sort by" at bounding box center [401, 49] width 634 height 22
click at [112, 51] on input "**" at bounding box center [109, 52] width 42 height 8
type input "******"
click at [632, 125] on icon at bounding box center [631, 125] width 5 height 5
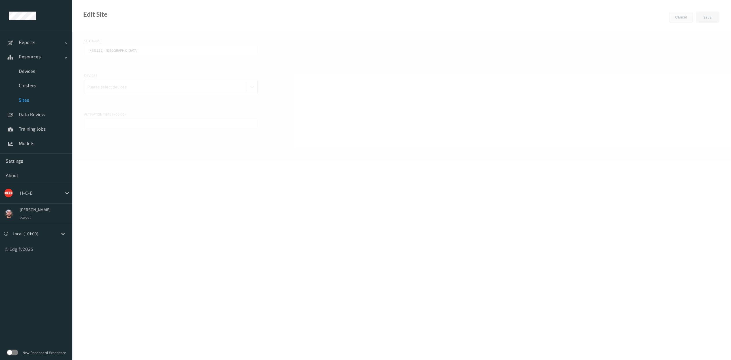
type input "HEB 48 - Beaumont 05"
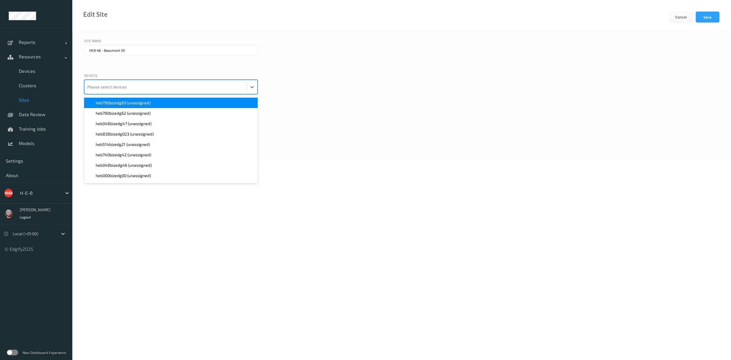
click at [129, 83] on div at bounding box center [165, 87] width 156 height 12
type input "048"
paste input "048"
type input "048"
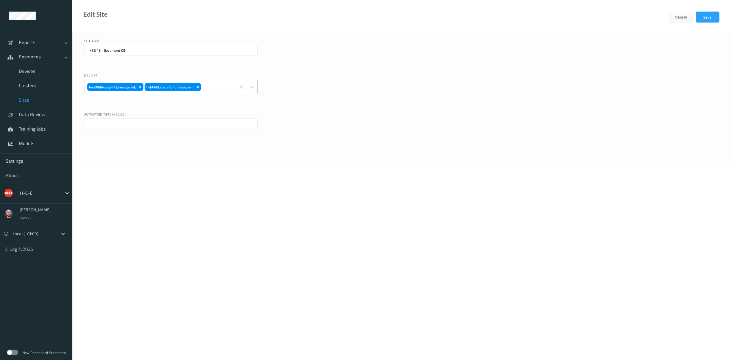
drag, startPoint x: 359, startPoint y: 204, endPoint x: 109, endPoint y: 110, distance: 267.6
click at [109, 110] on div "Site Name HEB 48 - Beaumont 05 Devices heb048bizedg47 (unassigned) heb048bizedg…" at bounding box center [401, 96] width 659 height 129
click at [113, 112] on div "Activation time (+00:00)" at bounding box center [401, 115] width 635 height 7
click at [127, 124] on input "text" at bounding box center [170, 124] width 173 height 10
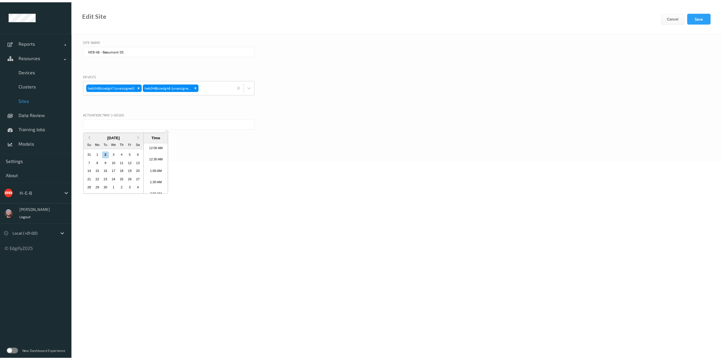
scroll to position [495, 0]
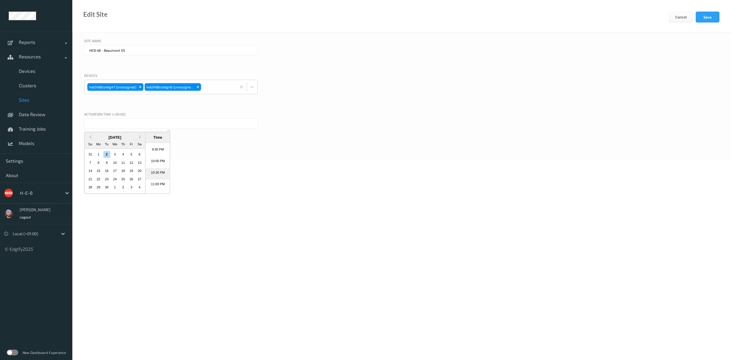
click at [159, 169] on li "10:30 PM" at bounding box center [157, 174] width 25 height 12
type input "02/09/2025 10:30 PM"
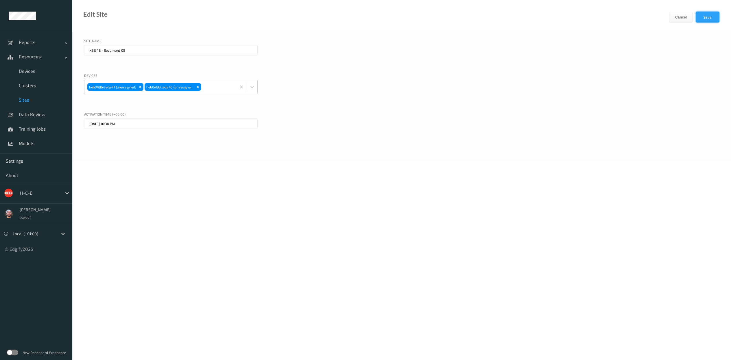
click at [707, 16] on button "Save" at bounding box center [708, 17] width 24 height 11
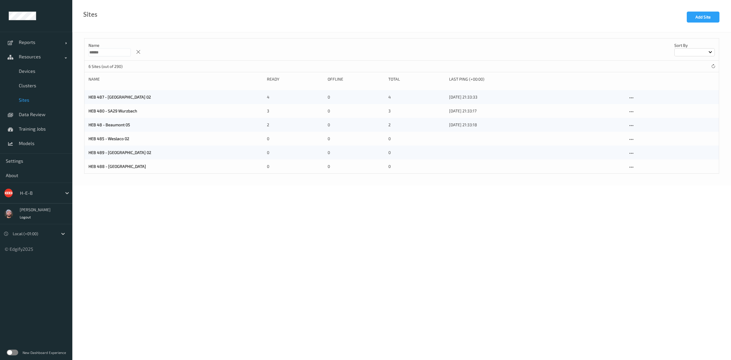
click at [112, 55] on input "******" at bounding box center [109, 52] width 42 height 8
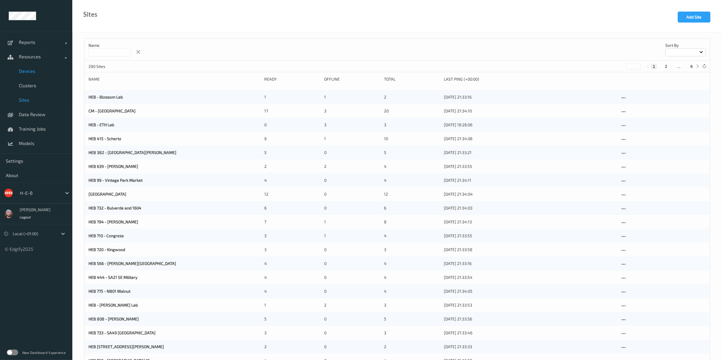
click at [38, 70] on span "Devices" at bounding box center [43, 71] width 48 height 6
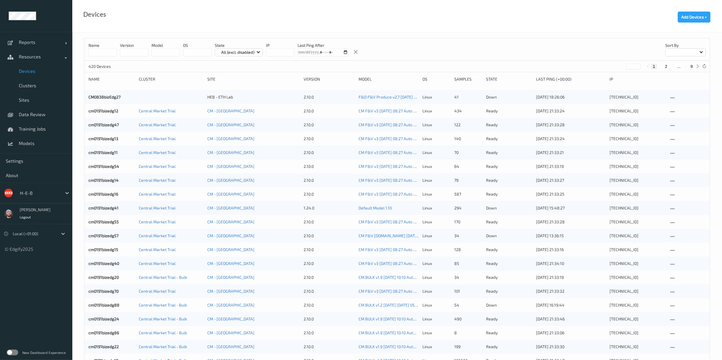
click at [690, 64] on button "9" at bounding box center [692, 66] width 6 height 5
type input "*"
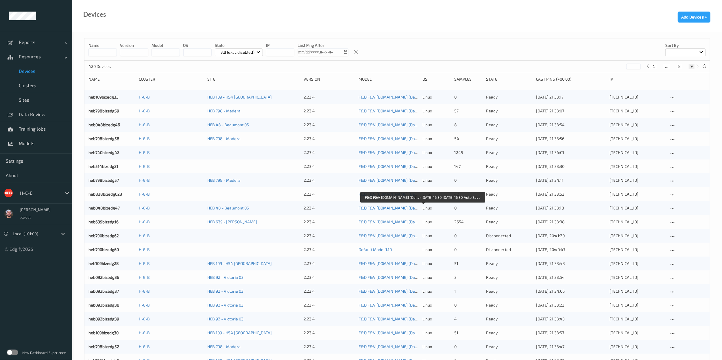
scroll to position [20, 0]
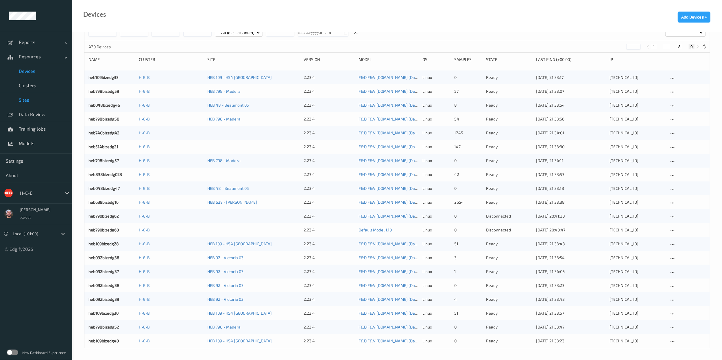
click at [35, 99] on span "Sites" at bounding box center [43, 100] width 48 height 6
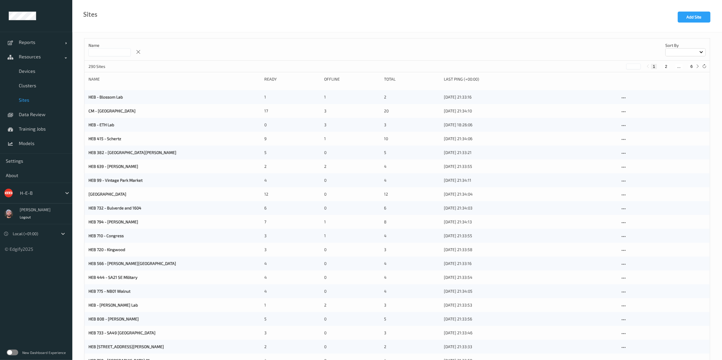
click at [114, 52] on input at bounding box center [109, 52] width 42 height 8
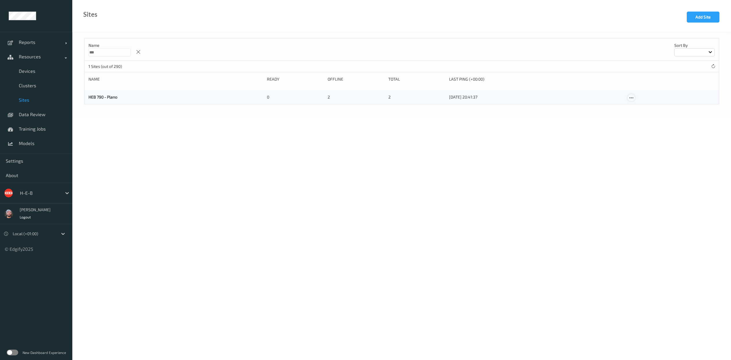
type input "***"
click at [630, 97] on icon at bounding box center [631, 97] width 5 height 5
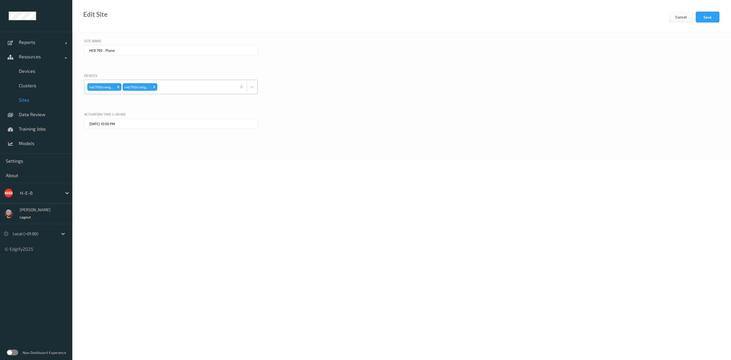
click at [201, 86] on div at bounding box center [195, 87] width 75 height 12
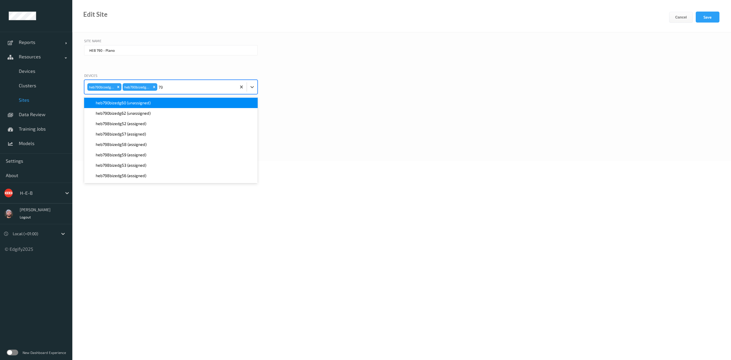
type input "790"
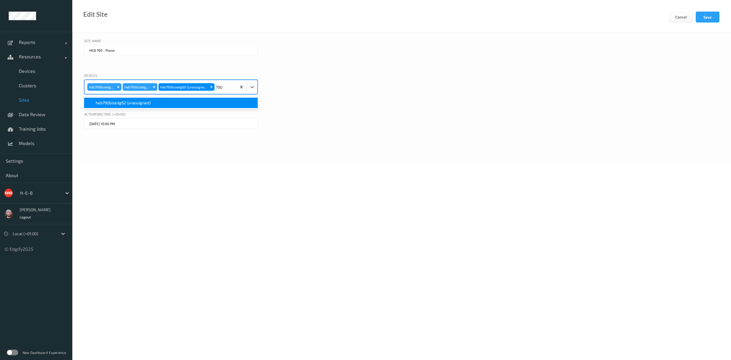
click at [208, 101] on div "heb790bizedg62 (unassigned)" at bounding box center [171, 103] width 167 height 6
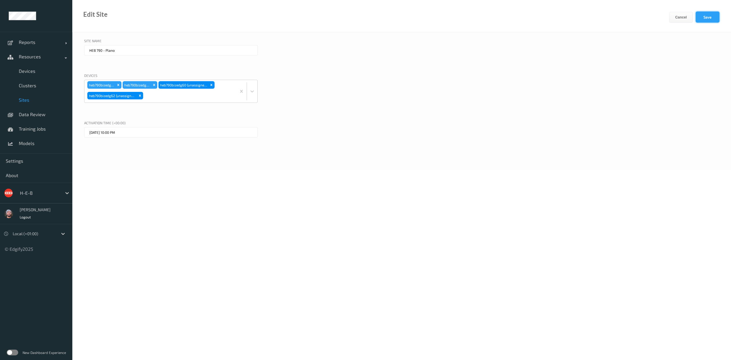
click at [705, 13] on button "Save" at bounding box center [708, 17] width 24 height 11
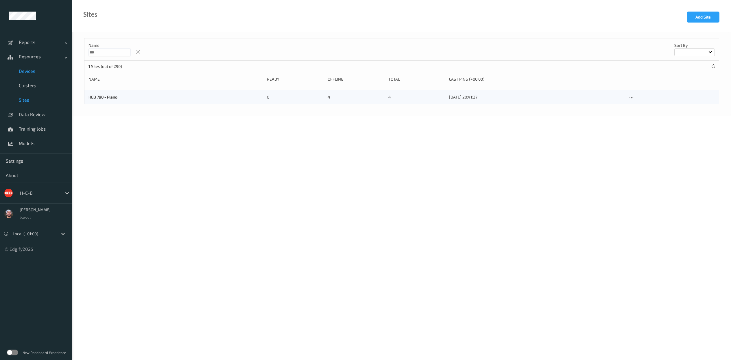
click at [27, 71] on span "Devices" at bounding box center [43, 71] width 48 height 6
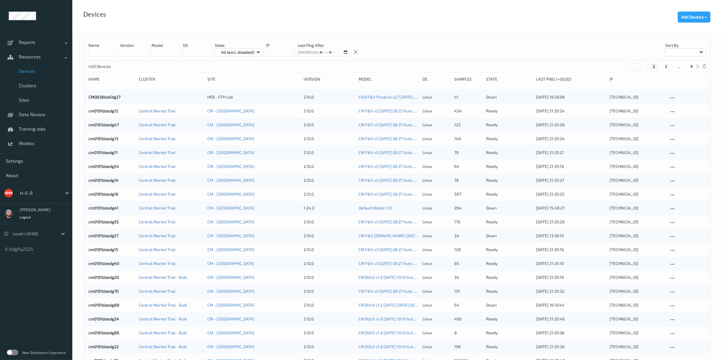
click at [691, 68] on button "9" at bounding box center [692, 66] width 6 height 5
type input "*"
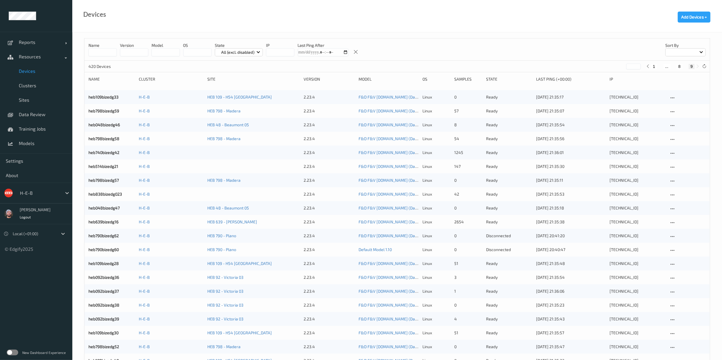
scroll to position [20, 0]
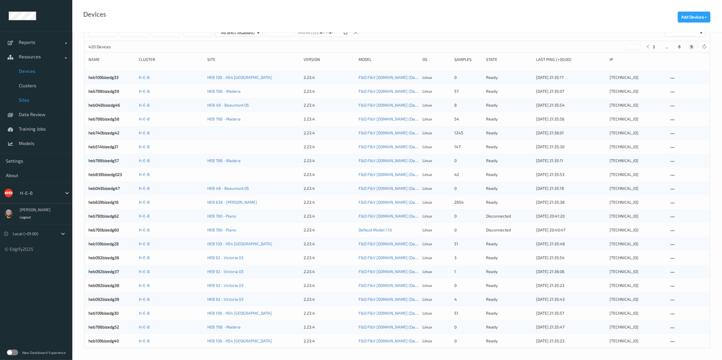
click at [46, 98] on span "Sites" at bounding box center [43, 100] width 48 height 6
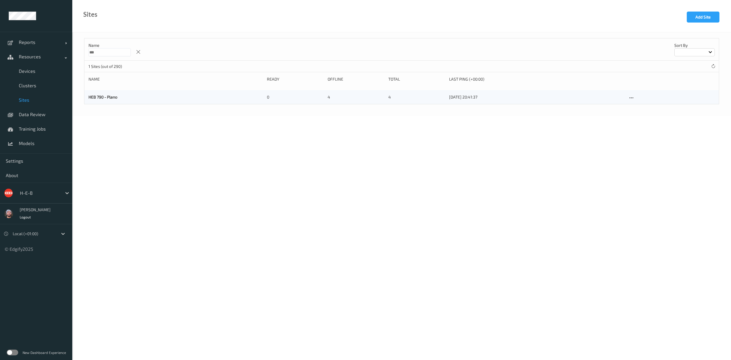
click at [112, 48] on p "Name" at bounding box center [109, 45] width 42 height 6
click at [117, 54] on input "***" at bounding box center [109, 52] width 42 height 8
type input "*"
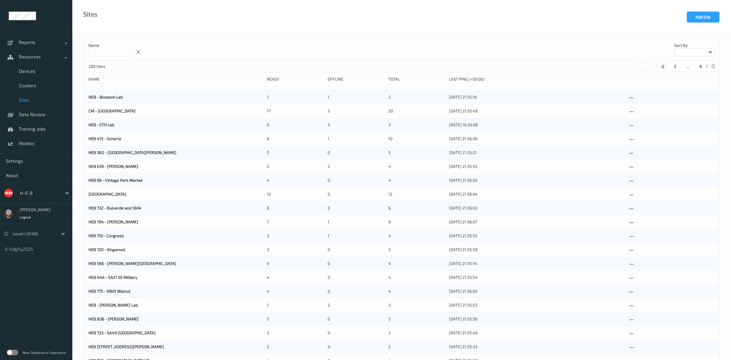
type input "*"
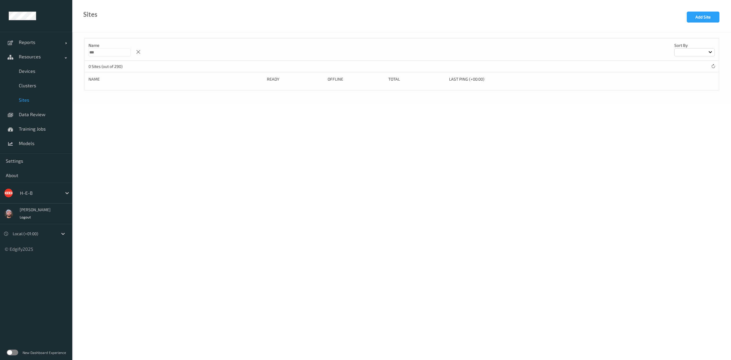
type input "***"
click at [52, 196] on div at bounding box center [39, 193] width 39 height 7
type input "bonu"
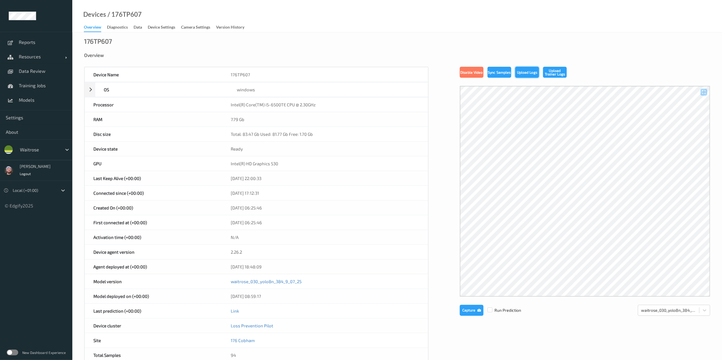
click at [526, 75] on button "Upload Logs" at bounding box center [527, 72] width 24 height 11
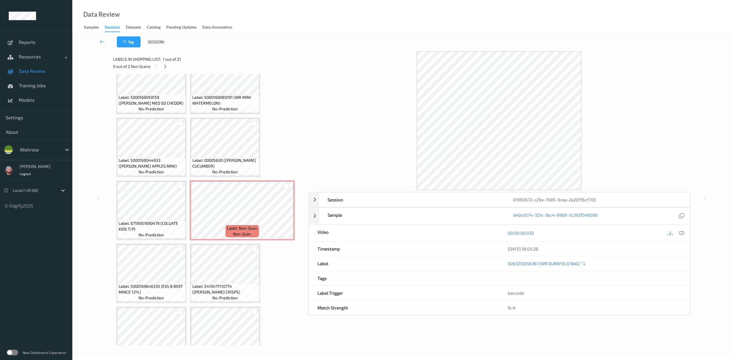
scroll to position [152, 0]
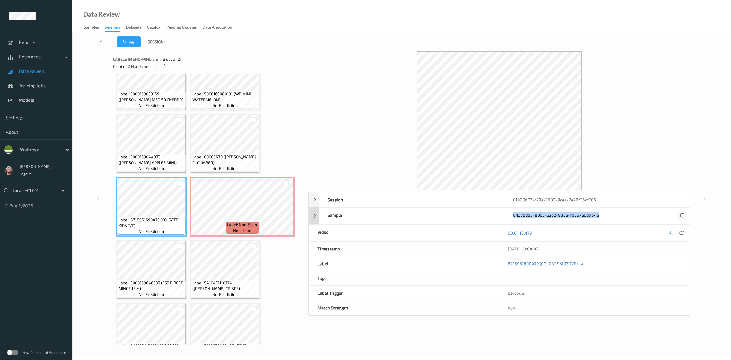
drag, startPoint x: 498, startPoint y: 214, endPoint x: 683, endPoint y: 217, distance: 184.8
click at [683, 217] on div "Sample 8437bd55-8065-32e2-8d3e-f05b7e6dab4e" at bounding box center [504, 216] width 371 height 17
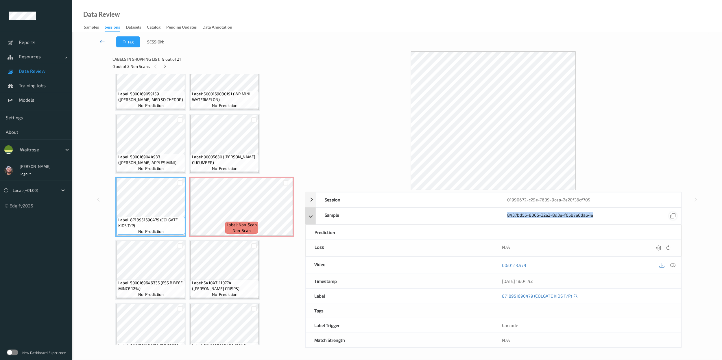
click at [672, 217] on icon at bounding box center [672, 215] width 5 height 5
copy link "8718951690479"
drag, startPoint x: 500, startPoint y: 298, endPoint x: 420, endPoint y: 285, distance: 81.5
click at [420, 285] on div "Session 01990672-c29e-7689-9cea-2e20f36cf705 Session ID 01990672-c29e-7689-9cea…" at bounding box center [493, 270] width 377 height 156
click at [674, 215] on icon at bounding box center [672, 215] width 5 height 5
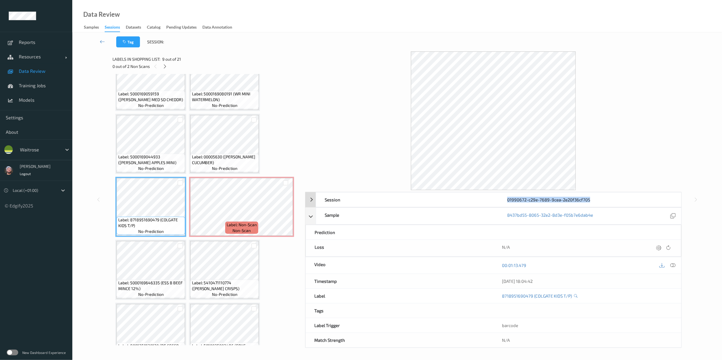
copy div "01990672-c29e-7689-9cea-2e20f36cf705"
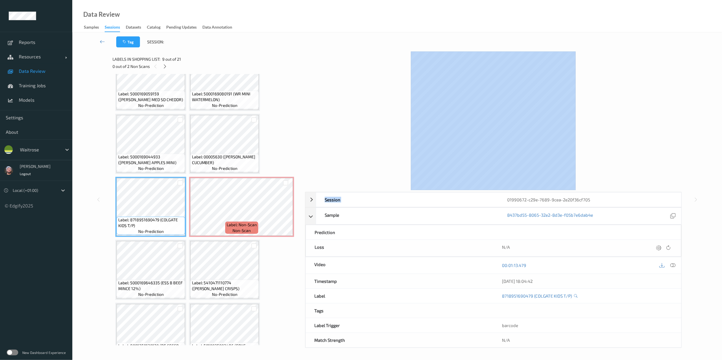
drag, startPoint x: 502, startPoint y: 202, endPoint x: 632, endPoint y: 110, distance: 159.1
click at [632, 110] on div "Session 01990672-c29e-7689-9cea-2e20f36cf705 Session ID 01990672-c29e-7689-9cea…" at bounding box center [493, 199] width 377 height 297
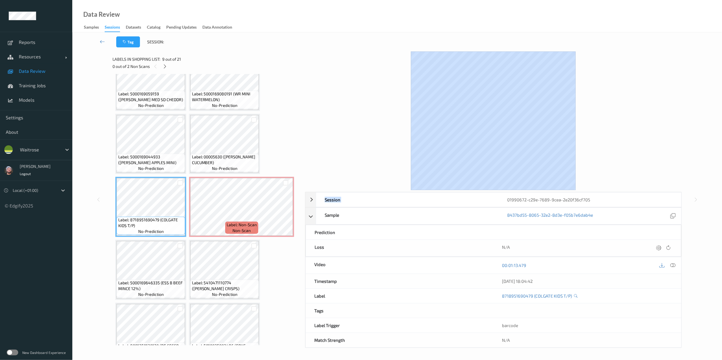
click at [632, 110] on div at bounding box center [493, 120] width 377 height 139
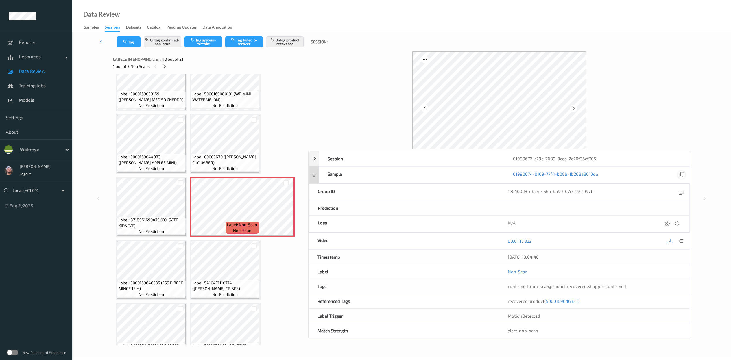
click at [679, 173] on icon at bounding box center [681, 174] width 5 height 5
click at [586, 160] on div "01990672-c29e-7689-9cea-2e20f36cf705" at bounding box center [596, 158] width 185 height 14
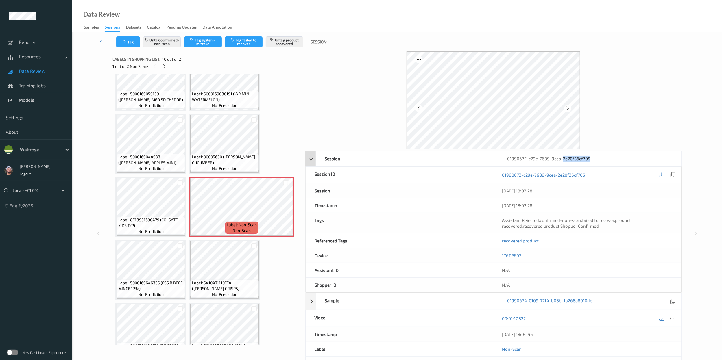
click at [586, 160] on div "01990672-c29e-7689-9cea-2e20f36cf705" at bounding box center [589, 158] width 182 height 14
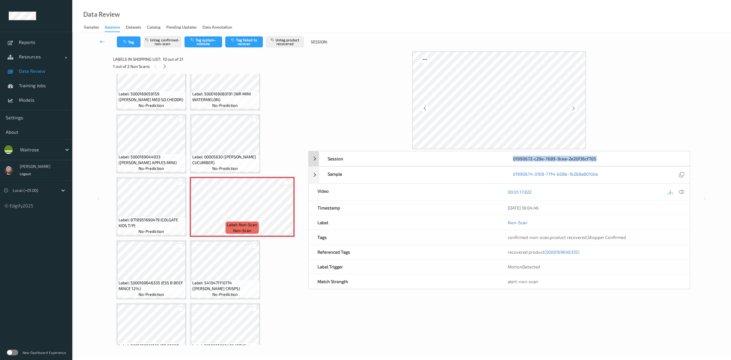
copy div "01990672-c29e-7689-9cea-2e20f36cf705 Session ID 01990672-c29e-7689-9cea-2e20f36…"
drag, startPoint x: 586, startPoint y: 160, endPoint x: 511, endPoint y: 158, distance: 75.2
click at [511, 158] on div "01990672-c29e-7689-9cea-2e20f36cf705" at bounding box center [596, 158] width 185 height 14
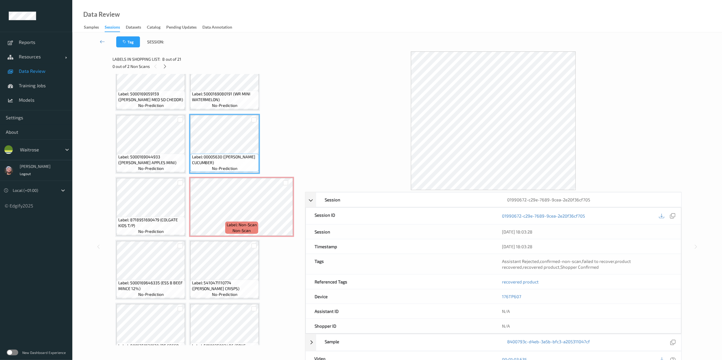
click at [375, 113] on div at bounding box center [493, 120] width 377 height 139
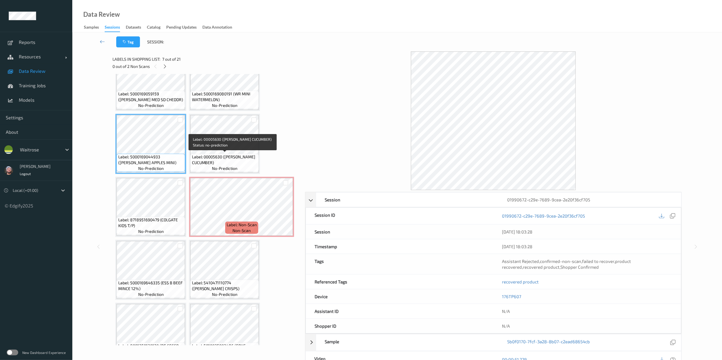
click at [240, 154] on span "Label: 00005630 ([PERSON_NAME] CUCUMBER)" at bounding box center [225, 160] width 66 height 12
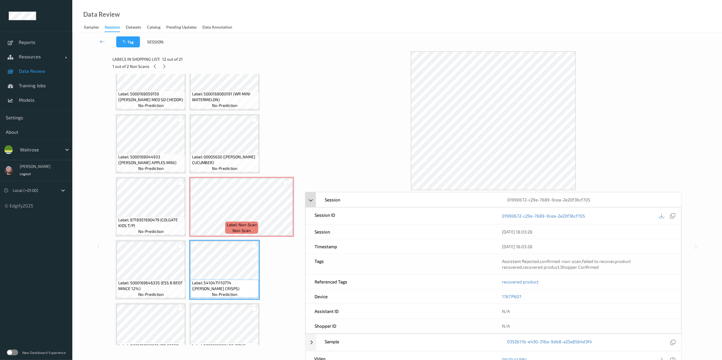
click at [335, 201] on div "Session" at bounding box center [407, 200] width 182 height 14
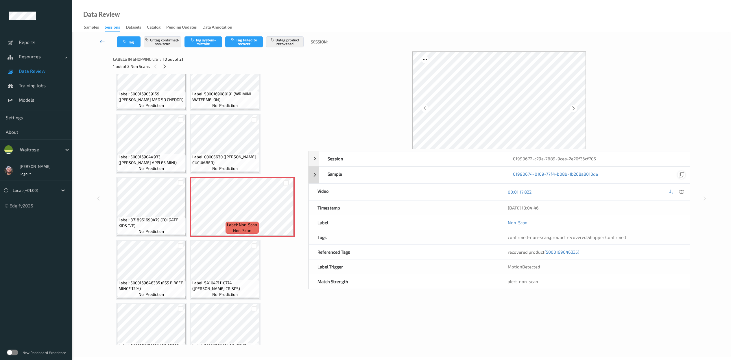
click at [685, 175] on div at bounding box center [681, 175] width 8 height 8
copy span "t (5000169646335)"
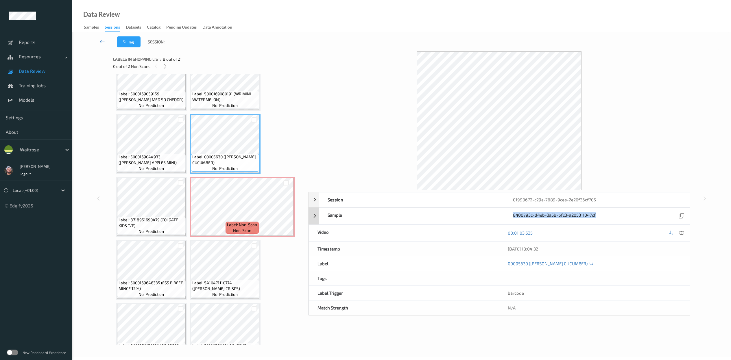
copy link "8400793c-d4eb-3a5b-bfc3-a205311047cf"
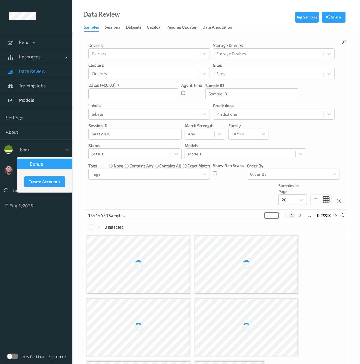
type input "bonus"
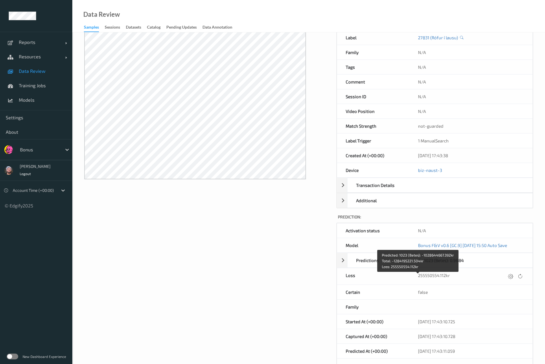
scroll to position [53, 0]
click at [323, 16] on div "Data Review Samples Sessions Datasets Catalog Pending Updates Data Annotation" at bounding box center [308, 16] width 472 height 32
click at [508, 278] on icon at bounding box center [510, 275] width 5 height 5
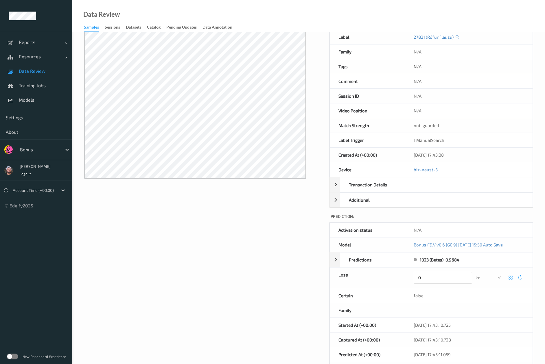
type input "0"
click at [495, 274] on button "submit" at bounding box center [499, 278] width 8 height 8
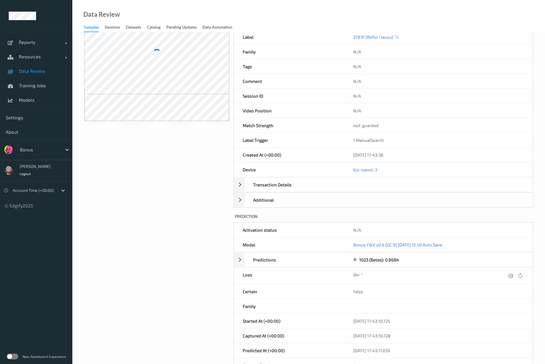
scroll to position [0, 0]
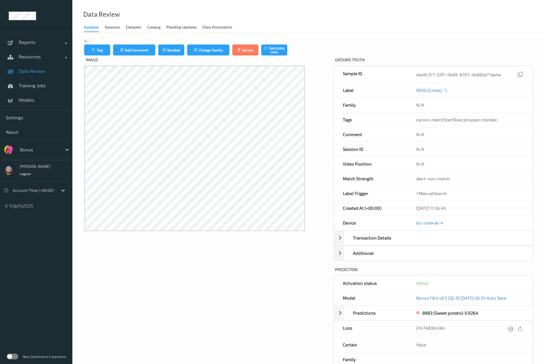
click at [509, 331] on icon at bounding box center [510, 328] width 5 height 5
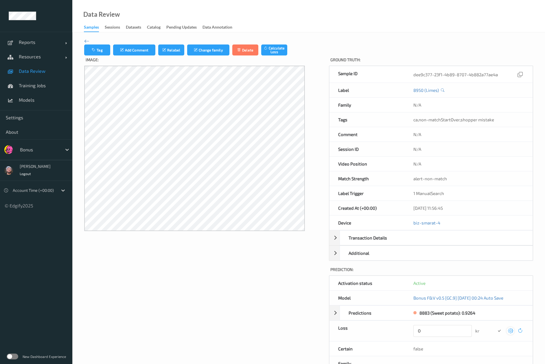
click at [495, 327] on button "submit" at bounding box center [499, 331] width 8 height 8
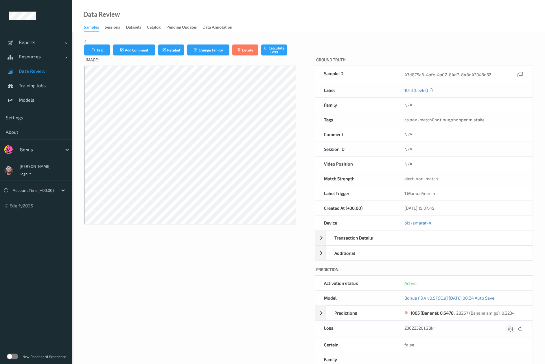
click at [513, 331] on div at bounding box center [510, 329] width 8 height 8
click at [495, 327] on button "submit" at bounding box center [499, 331] width 8 height 8
click at [221, 14] on div "Data Review Samples Sessions Datasets Catalog Pending Updates Data Annotation" at bounding box center [308, 16] width 472 height 32
click at [513, 331] on div at bounding box center [510, 329] width 8 height 8
click at [495, 327] on button "submit" at bounding box center [499, 331] width 8 height 8
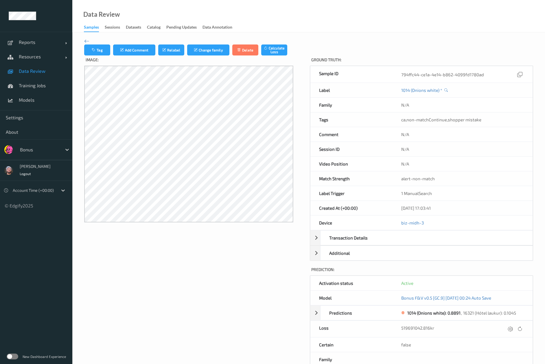
click at [505, 330] on div "519691042.816kr" at bounding box center [462, 329] width 123 height 8
click at [507, 331] on icon at bounding box center [509, 328] width 5 height 5
click at [495, 327] on button "submit" at bounding box center [499, 331] width 8 height 8
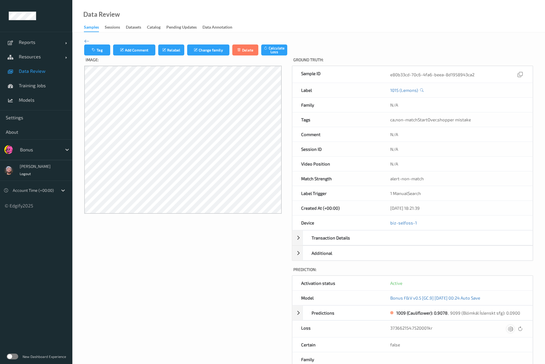
click at [510, 332] on icon at bounding box center [510, 328] width 5 height 5
click at [495, 327] on button "submit" at bounding box center [499, 331] width 8 height 8
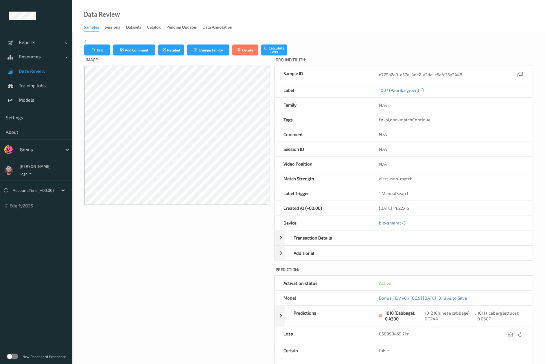
click at [511, 337] on icon at bounding box center [510, 334] width 5 height 5
click at [495, 333] on button "submit" at bounding box center [499, 337] width 8 height 8
click at [509, 337] on icon at bounding box center [510, 334] width 5 height 5
click at [509, 339] on icon at bounding box center [510, 336] width 5 height 5
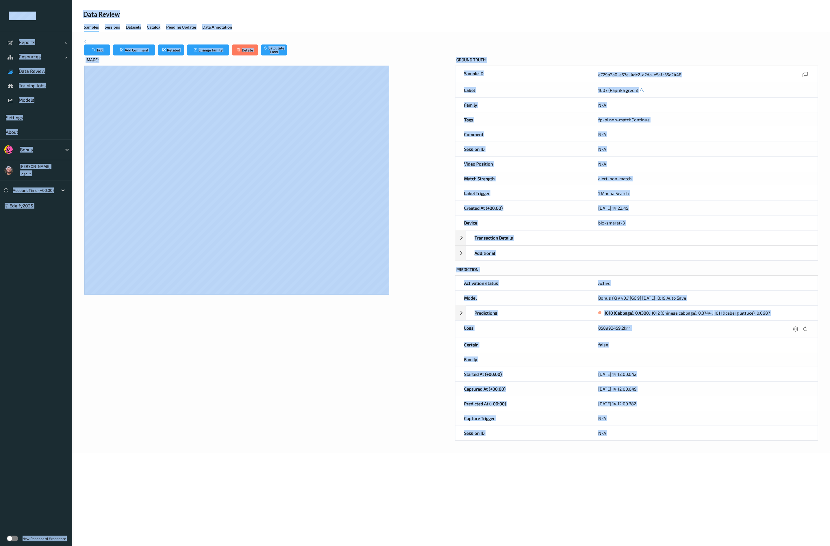
click at [553, 364] on div at bounding box center [704, 359] width 228 height 14
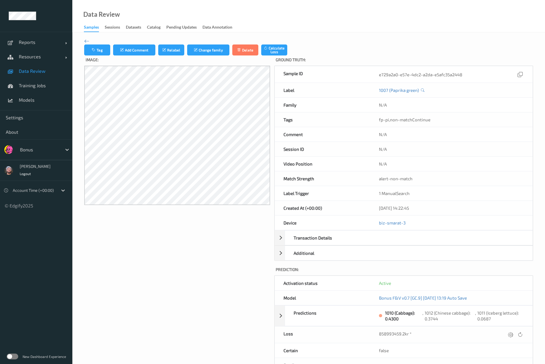
click at [509, 342] on div "858993459.2kr *" at bounding box center [451, 335] width 162 height 16
click at [509, 337] on icon at bounding box center [510, 334] width 5 height 5
type input "0"
click at [495, 333] on button "submit" at bounding box center [499, 337] width 8 height 8
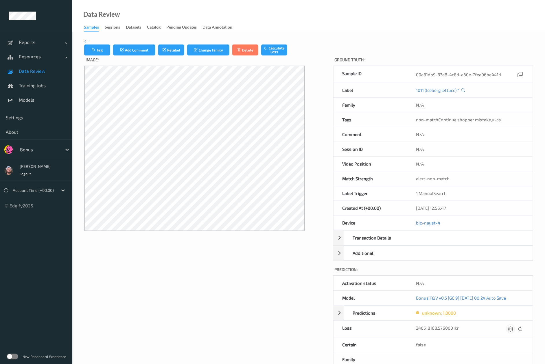
click at [511, 330] on icon at bounding box center [510, 328] width 5 height 5
click button "submit" at bounding box center [499, 331] width 8 height 8
click at [508, 332] on icon at bounding box center [510, 328] width 5 height 5
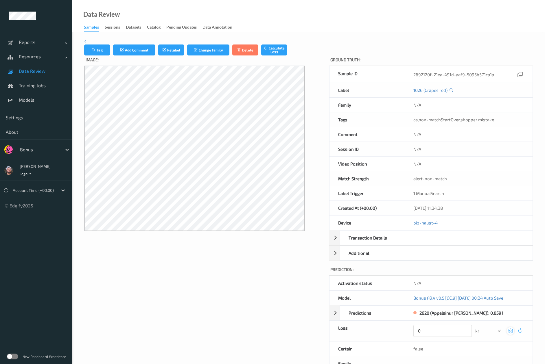
click at [495, 327] on button "submit" at bounding box center [499, 331] width 8 height 8
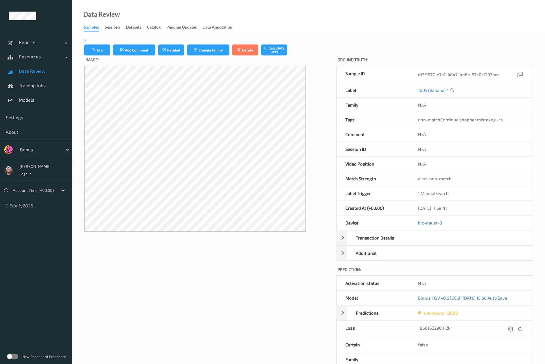
scroll to position [92, 0]
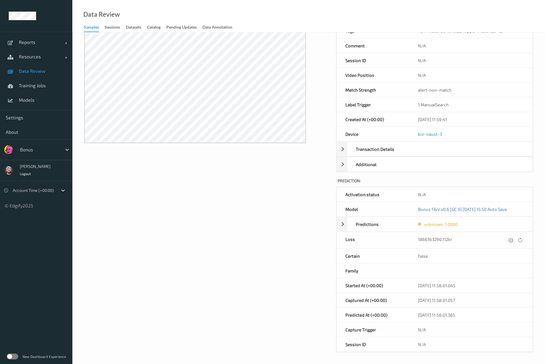
click at [510, 242] on icon at bounding box center [510, 240] width 5 height 5
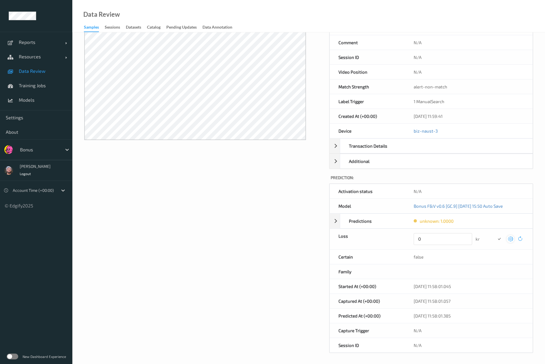
click at [495, 235] on button "submit" at bounding box center [499, 239] width 8 height 8
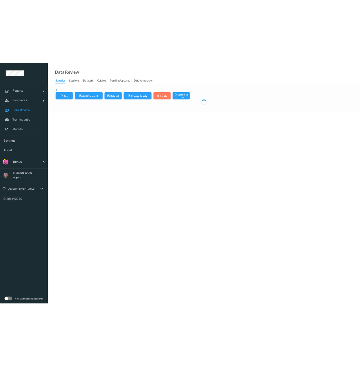
scroll to position [0, 0]
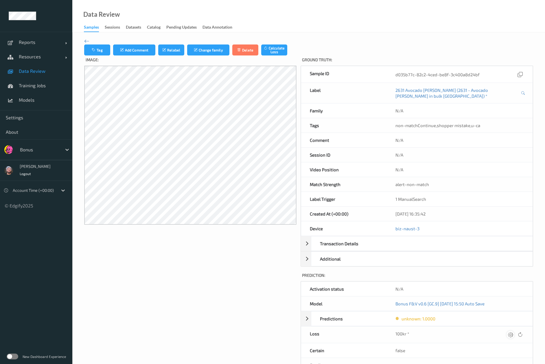
click at [506, 332] on div at bounding box center [510, 335] width 8 height 8
click at [495, 333] on button "submit" at bounding box center [499, 337] width 8 height 8
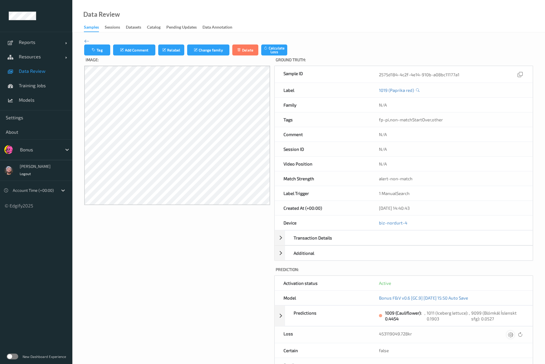
click at [511, 337] on icon at bounding box center [510, 334] width 5 height 5
click at [495, 333] on button "submit" at bounding box center [499, 337] width 8 height 8
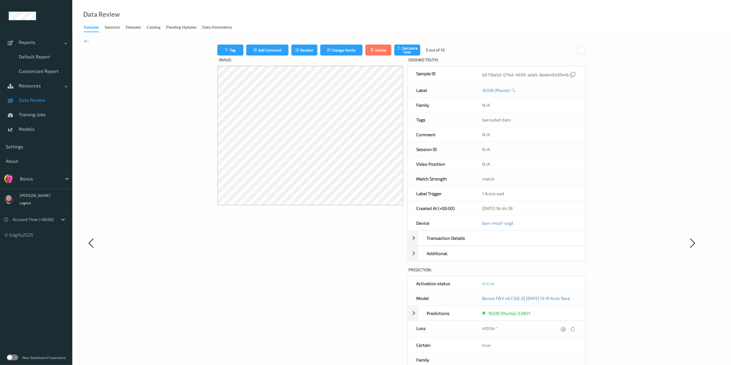
click at [34, 103] on link "Data Review" at bounding box center [36, 100] width 72 height 14
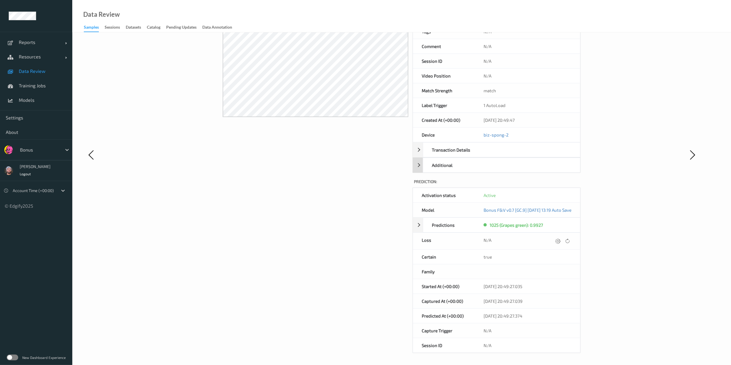
scroll to position [91, 0]
